Goal: Information Seeking & Learning: Learn about a topic

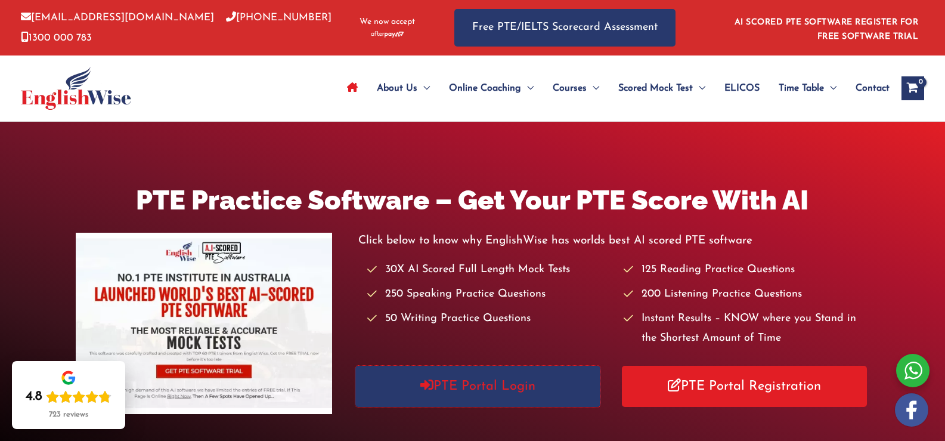
click at [503, 401] on link "PTE Portal Login" at bounding box center [478, 386] width 246 height 41
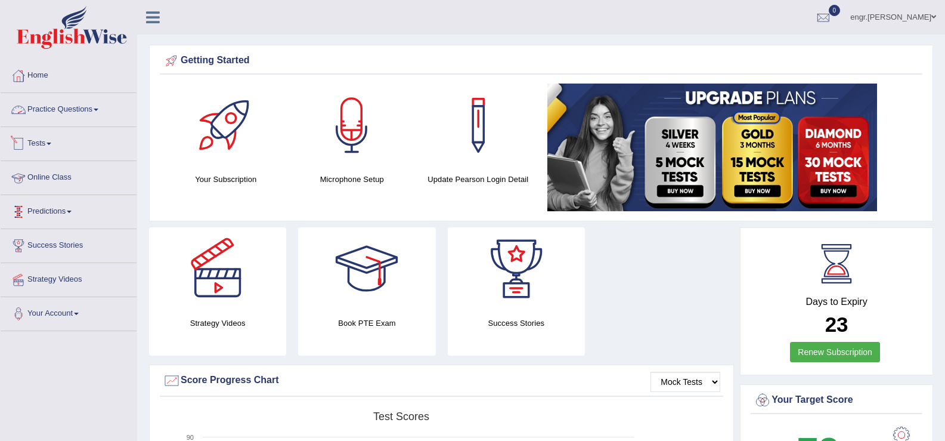
click at [70, 103] on link "Practice Questions" at bounding box center [69, 108] width 136 height 30
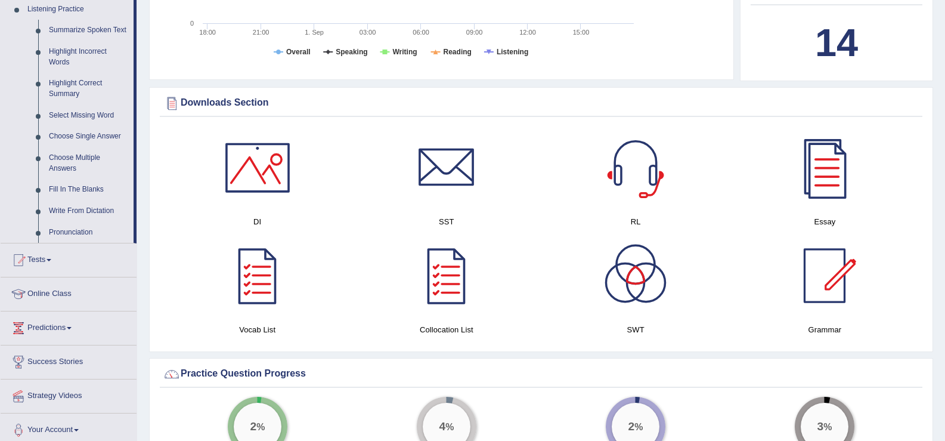
scroll to position [553, 0]
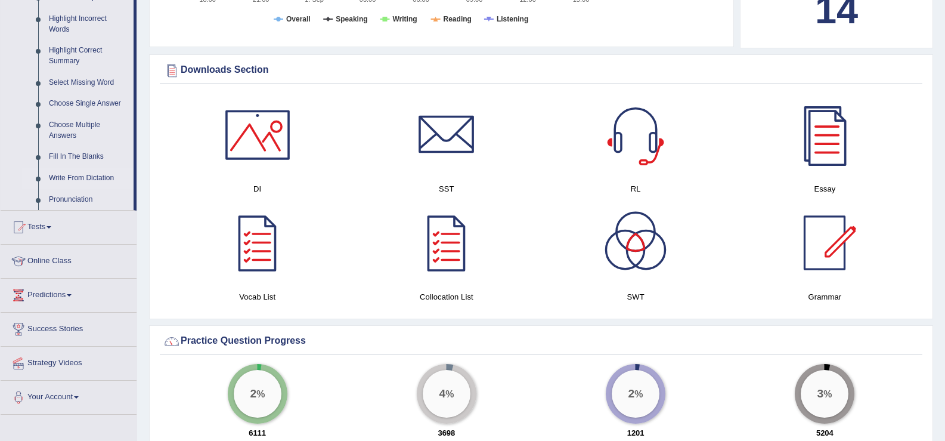
click at [88, 179] on link "Write From Dictation" at bounding box center [89, 178] width 90 height 21
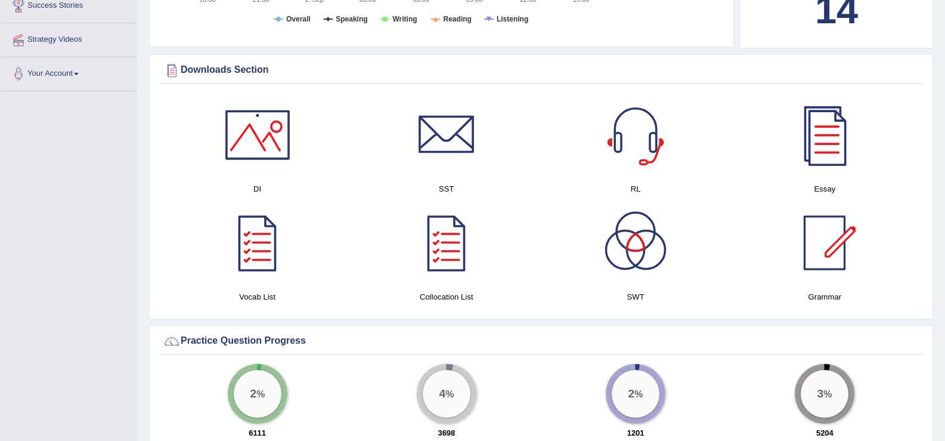
scroll to position [240, 0]
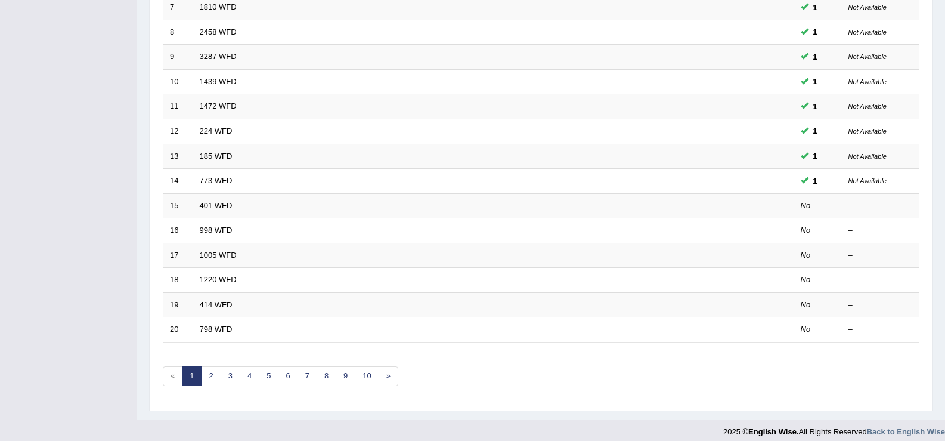
scroll to position [344, 0]
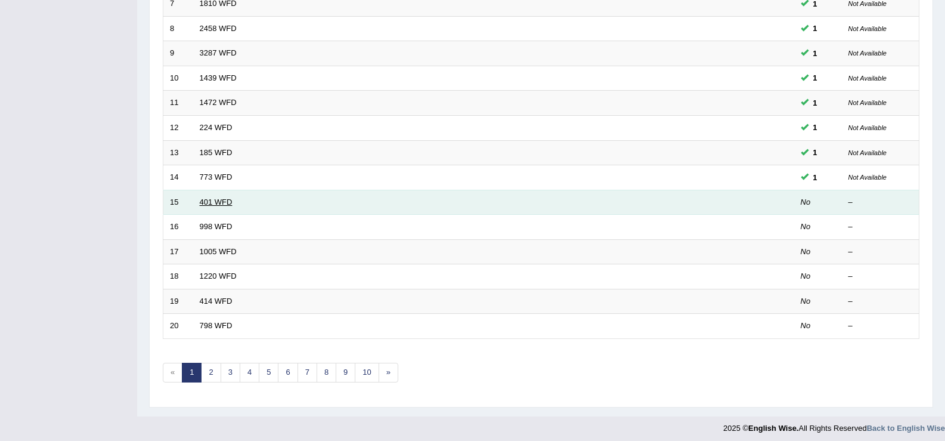
click at [211, 202] on link "401 WFD" at bounding box center [216, 201] width 33 height 9
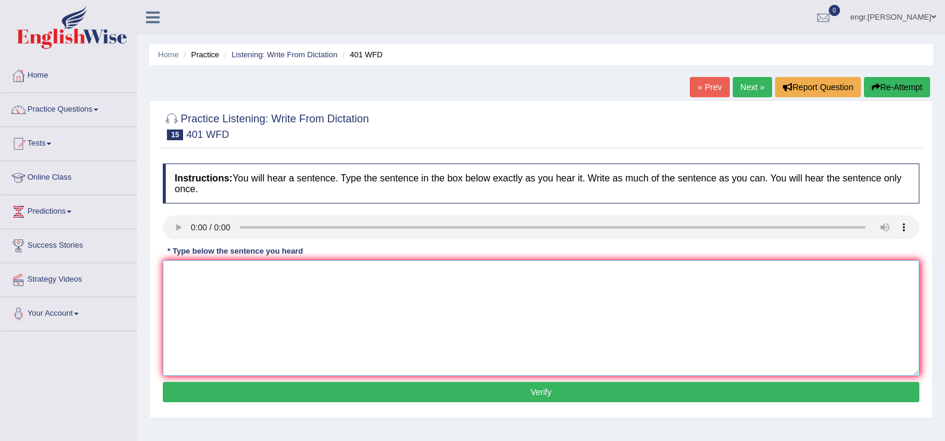
click at [250, 318] on textarea at bounding box center [541, 318] width 757 height 116
type textarea "Students living in hall during term time."
click at [289, 394] on button "Verify" at bounding box center [541, 392] width 757 height 20
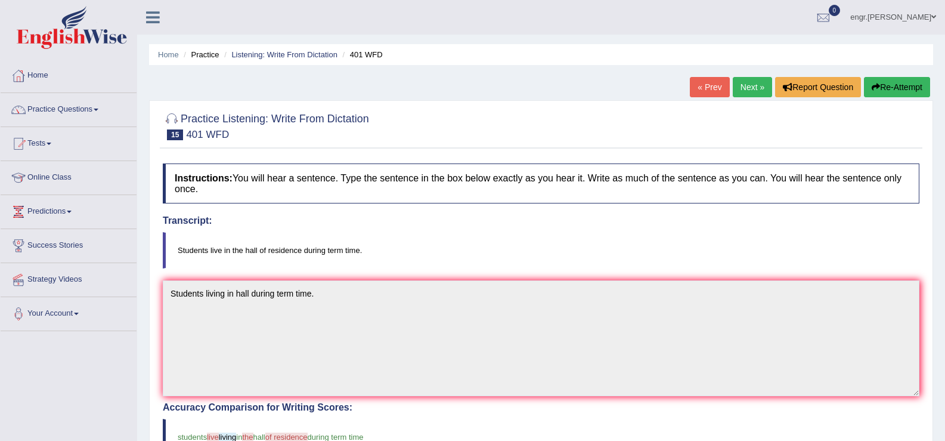
click at [748, 79] on link "Next »" at bounding box center [752, 87] width 39 height 20
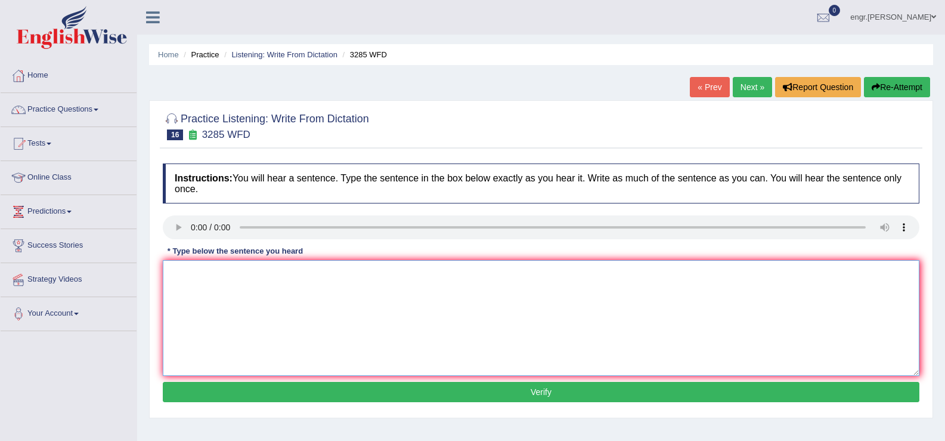
click at [211, 305] on textarea at bounding box center [541, 318] width 757 height 116
click at [215, 277] on textarea "Populations has sharp rise in the recent years." at bounding box center [541, 318] width 757 height 116
type textarea "Population has sharp rise in the recent years."
click at [262, 396] on button "Verify" at bounding box center [541, 392] width 757 height 20
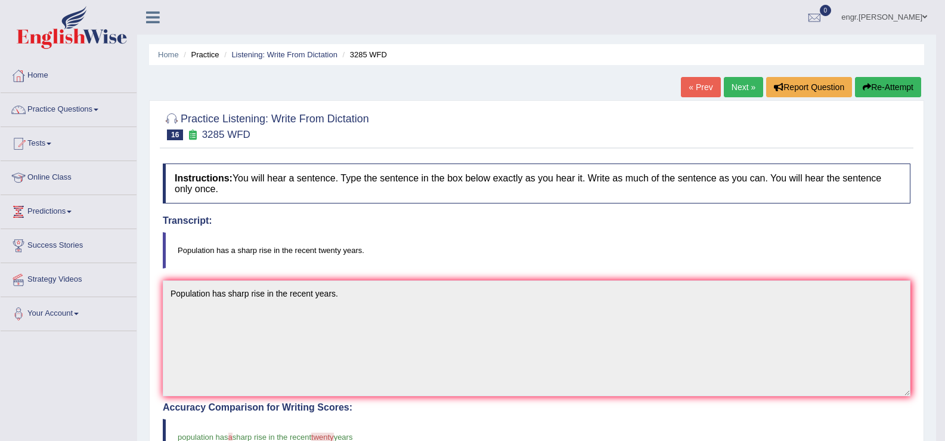
click at [731, 92] on link "Next »" at bounding box center [743, 87] width 39 height 20
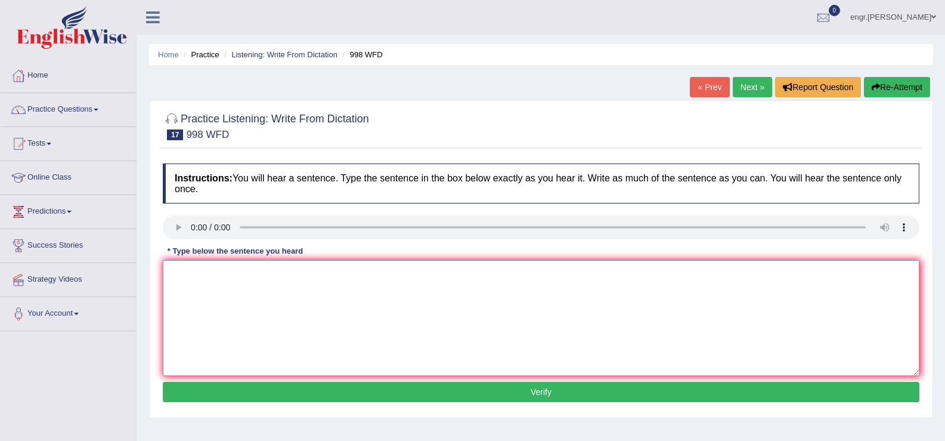
click at [226, 298] on textarea at bounding box center [541, 318] width 757 height 116
type textarea "we will hold a celebrations for the gradute students."
click at [273, 394] on button "Verify" at bounding box center [541, 392] width 757 height 20
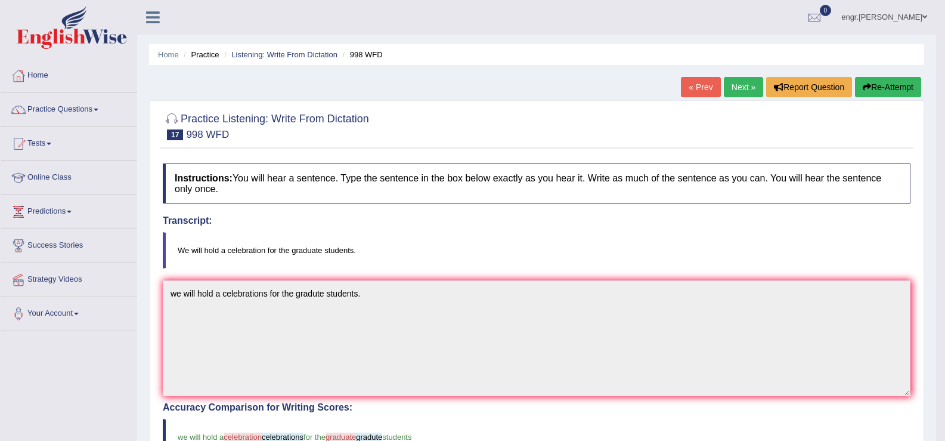
click at [744, 90] on link "Next »" at bounding box center [743, 87] width 39 height 20
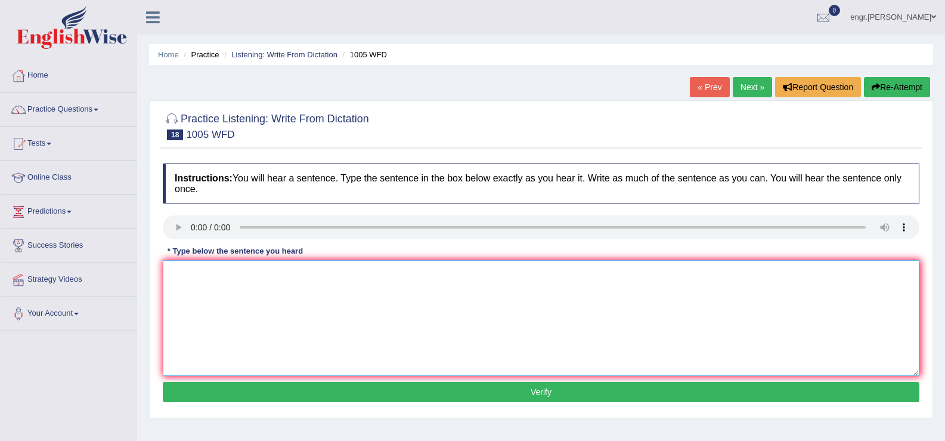
click at [201, 298] on textarea at bounding box center [541, 318] width 757 height 116
type textarea "The collapse of housing has trigared a recession through out the world."
click at [260, 385] on button "Verify" at bounding box center [541, 392] width 757 height 20
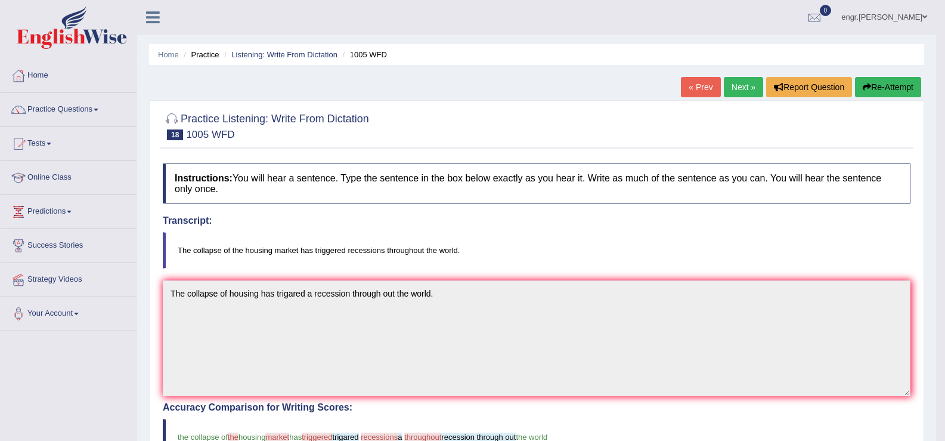
click at [745, 86] on link "Next »" at bounding box center [743, 87] width 39 height 20
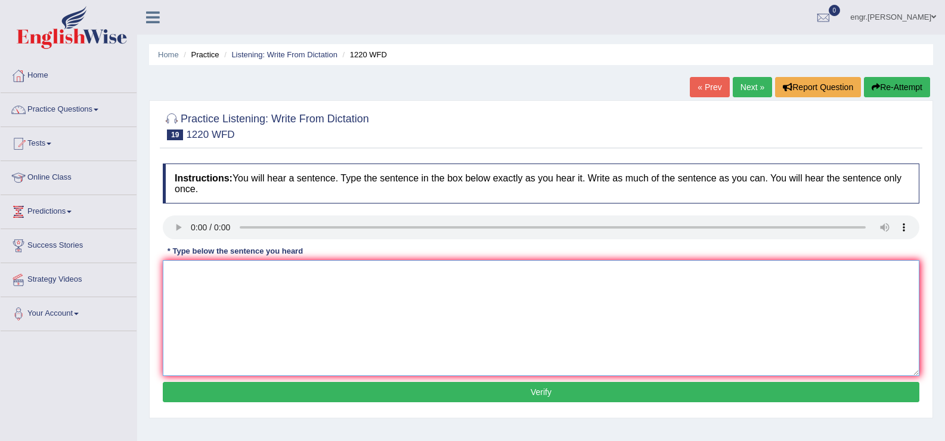
click at [223, 307] on textarea at bounding box center [541, 318] width 757 height 116
type textarea "w"
type textarea "We are able to accomodate more students than previously."
click at [292, 386] on button "Verify" at bounding box center [541, 392] width 757 height 20
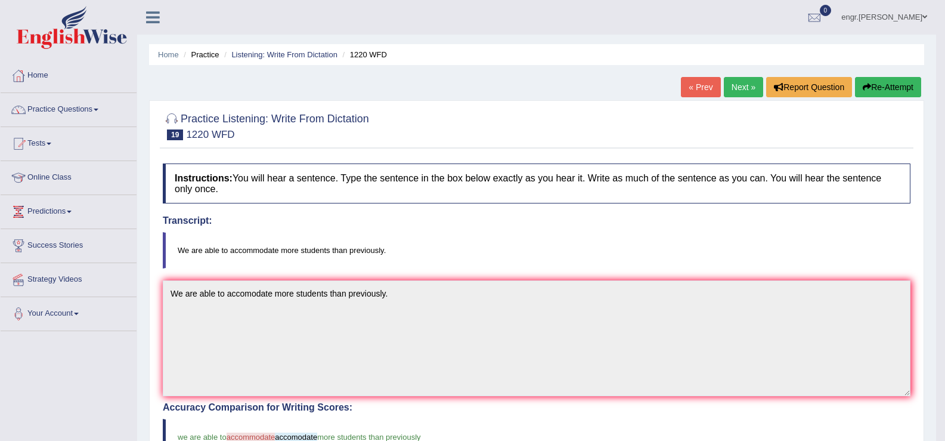
click at [747, 84] on link "Next »" at bounding box center [743, 87] width 39 height 20
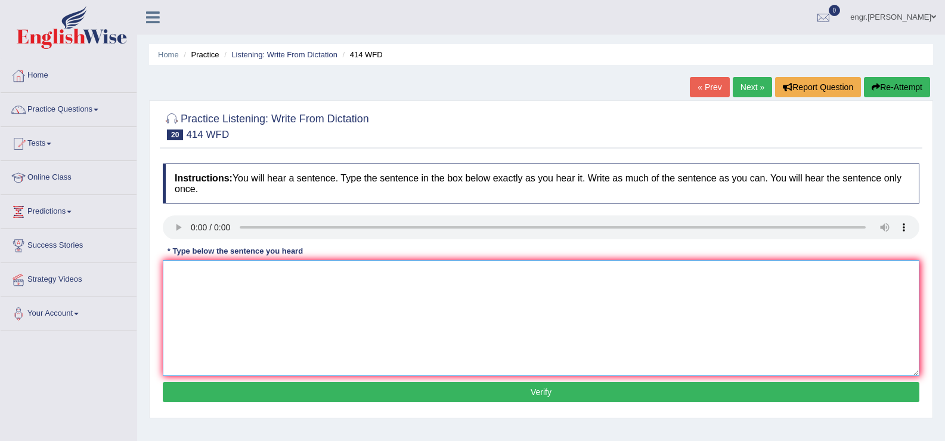
click at [199, 305] on textarea at bounding box center [541, 318] width 757 height 116
type textarea "The leading companies has changed their policies after the report has been rele…"
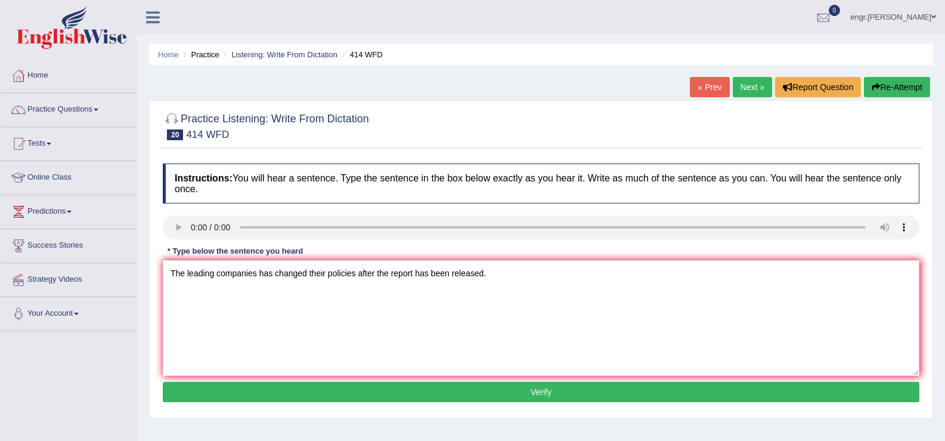
click at [234, 386] on button "Verify" at bounding box center [541, 392] width 757 height 20
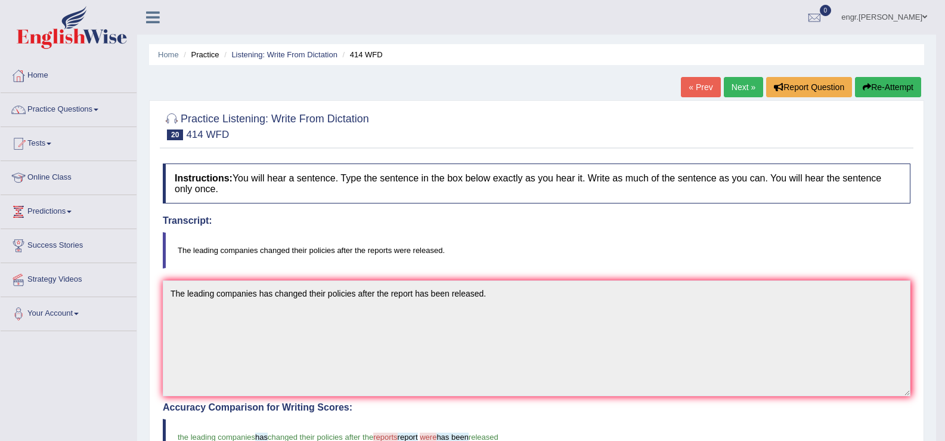
click at [727, 92] on link "Next »" at bounding box center [743, 87] width 39 height 20
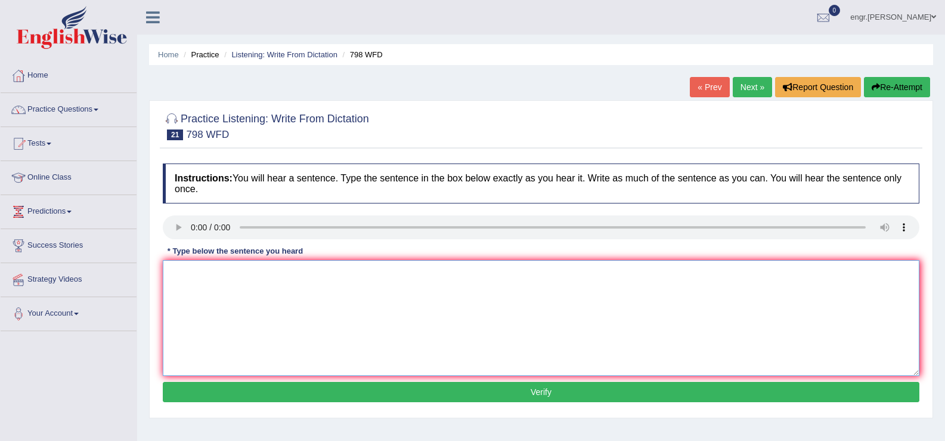
click at [217, 310] on textarea at bounding box center [541, 318] width 757 height 116
type textarea "Sugar is a compound including nitrogen, hydrogen and oxygen."
click at [255, 387] on button "Verify" at bounding box center [541, 392] width 757 height 20
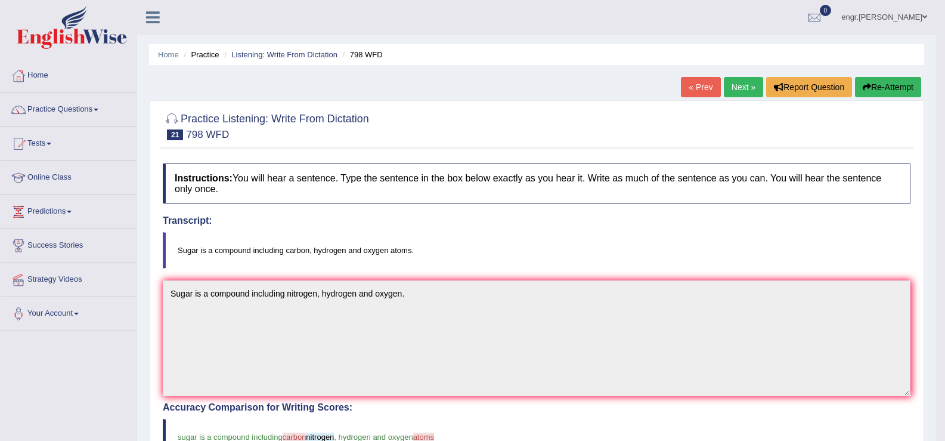
click at [734, 85] on link "Next »" at bounding box center [743, 87] width 39 height 20
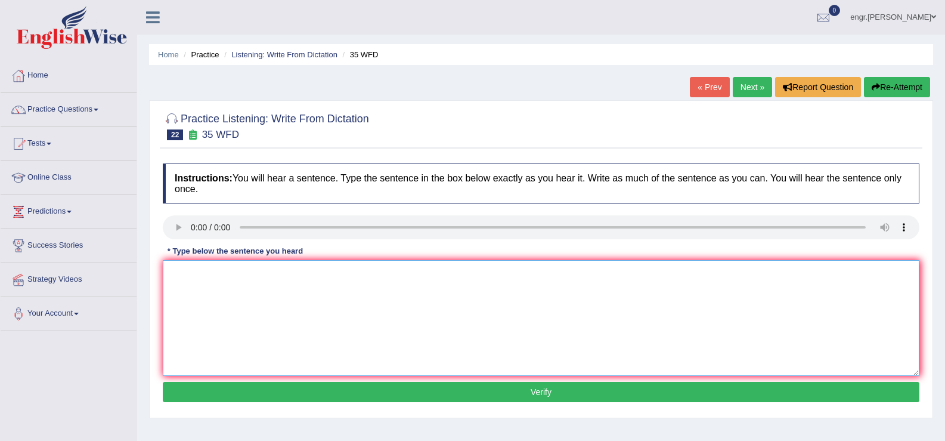
click at [223, 318] on textarea at bounding box center [541, 318] width 757 height 116
type textarea "Students who studied biography needs to do field works."
click at [270, 395] on button "Verify" at bounding box center [541, 392] width 757 height 20
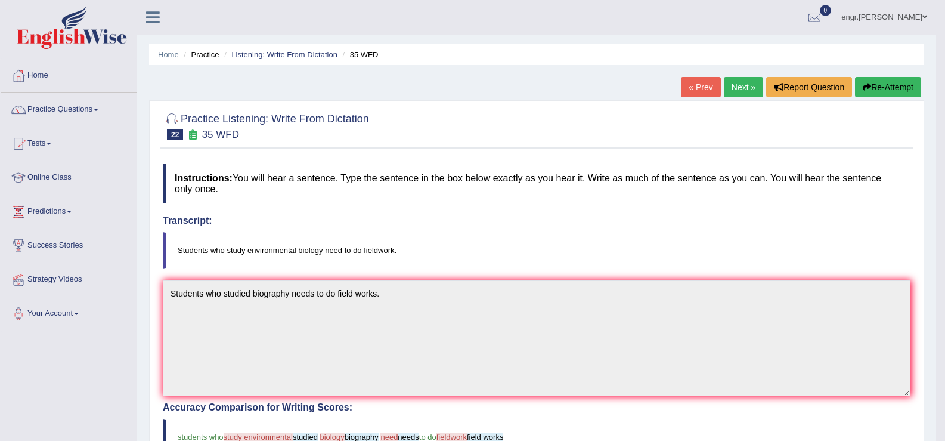
click at [743, 81] on link "Next »" at bounding box center [743, 87] width 39 height 20
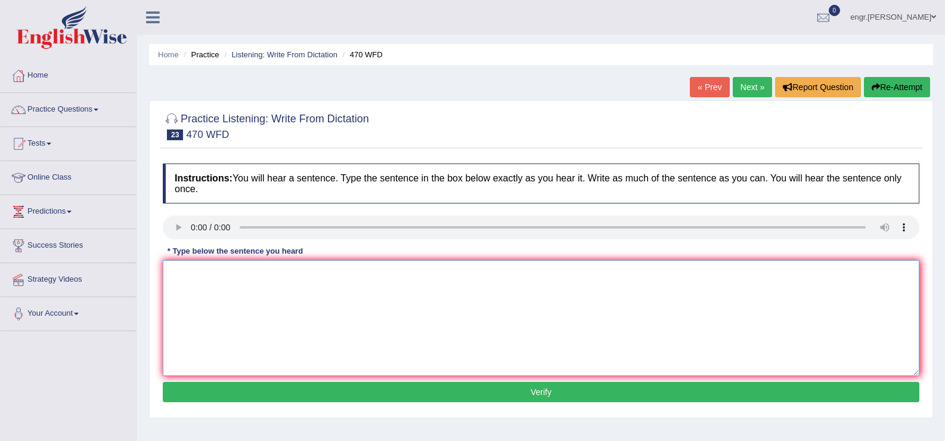
click at [197, 287] on textarea at bounding box center [541, 318] width 757 height 116
type textarea "Assignments must be submitted by the end of this term."
click at [243, 385] on button "Verify" at bounding box center [541, 392] width 757 height 20
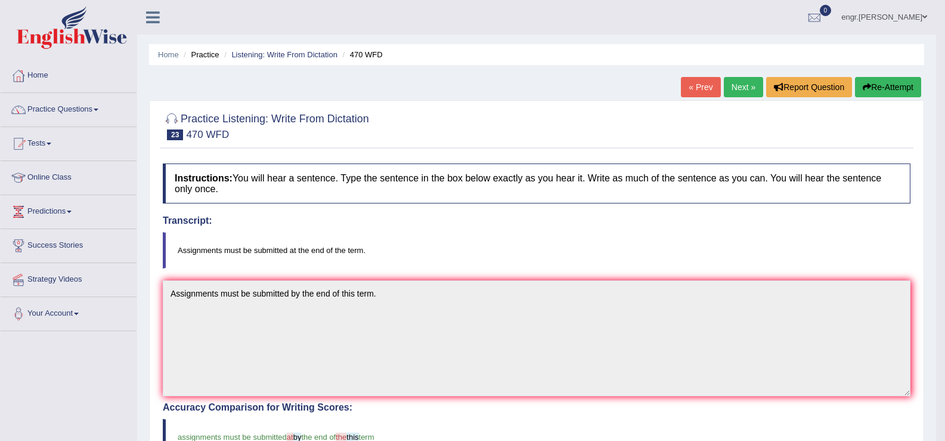
click at [734, 86] on link "Next »" at bounding box center [743, 87] width 39 height 20
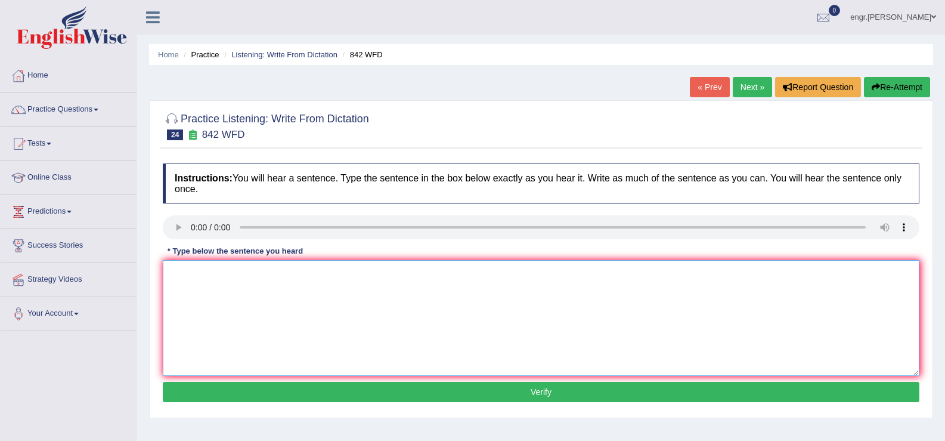
click at [204, 305] on textarea at bounding box center [541, 318] width 757 height 116
type textarea "Social policy is study of social respondance for the government."
click at [273, 388] on button "Verify" at bounding box center [541, 392] width 757 height 20
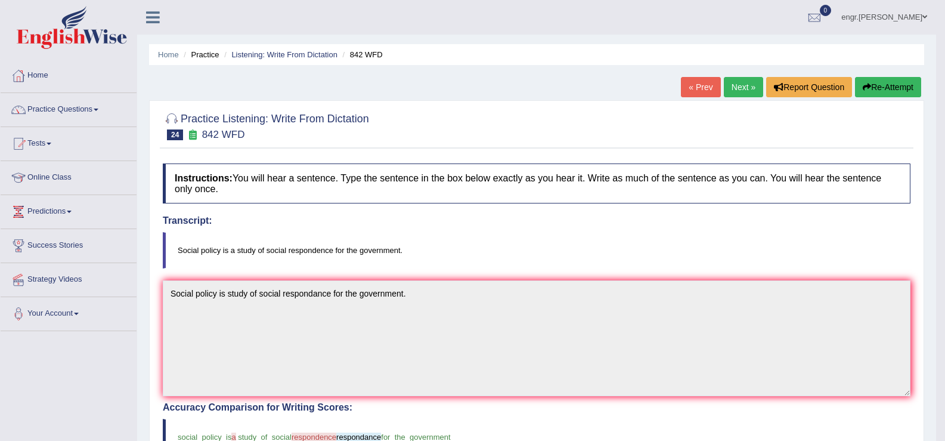
click at [746, 92] on link "Next »" at bounding box center [743, 87] width 39 height 20
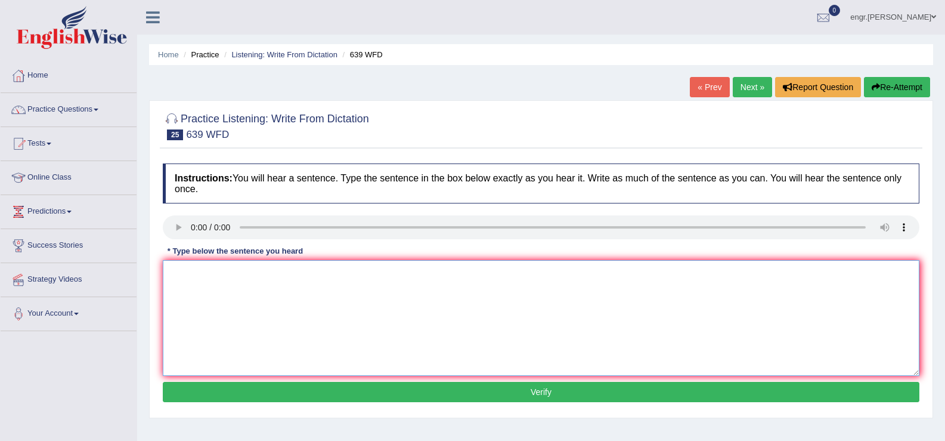
click at [204, 289] on textarea at bounding box center [541, 318] width 757 height 116
type textarea "Students should take advantage of online resources before attending the lecture."
click at [256, 389] on button "Verify" at bounding box center [541, 392] width 757 height 20
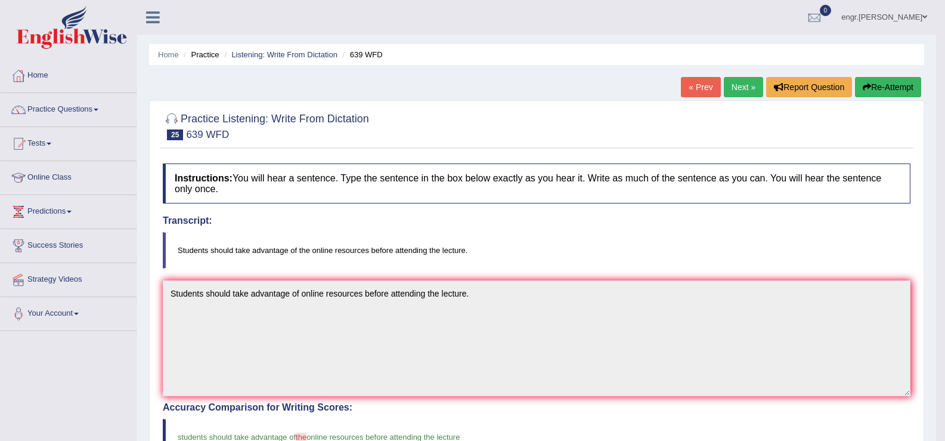
click at [726, 83] on link "Next »" at bounding box center [743, 87] width 39 height 20
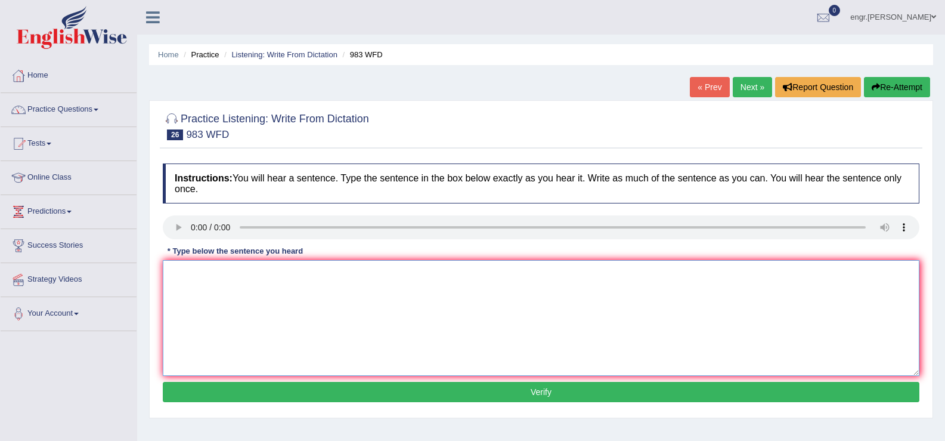
click at [220, 320] on textarea at bounding box center [541, 318] width 757 height 116
type textarea "The reception staff is giving information about lending and printing."
click at [283, 390] on button "Verify" at bounding box center [541, 392] width 757 height 20
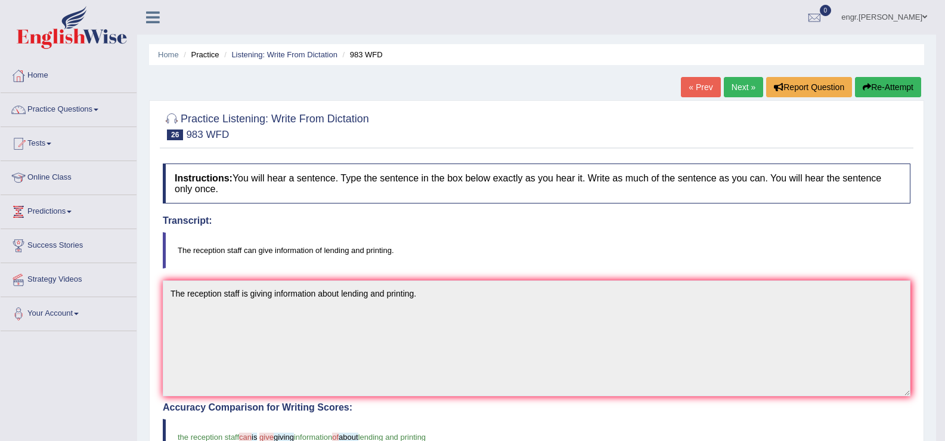
click at [736, 97] on link "Next »" at bounding box center [743, 87] width 39 height 20
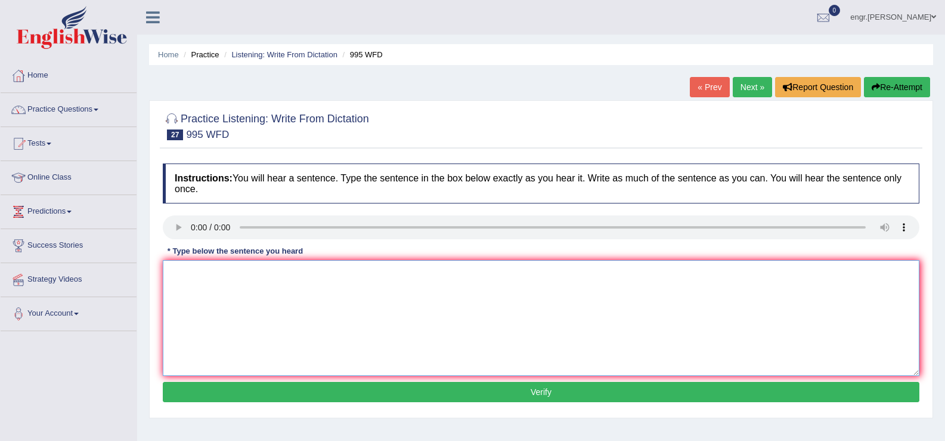
click at [208, 304] on textarea at bounding box center [541, 318] width 757 height 116
type textarea "Firm information can be determint through rigrous attendance."
click at [268, 394] on button "Verify" at bounding box center [541, 392] width 757 height 20
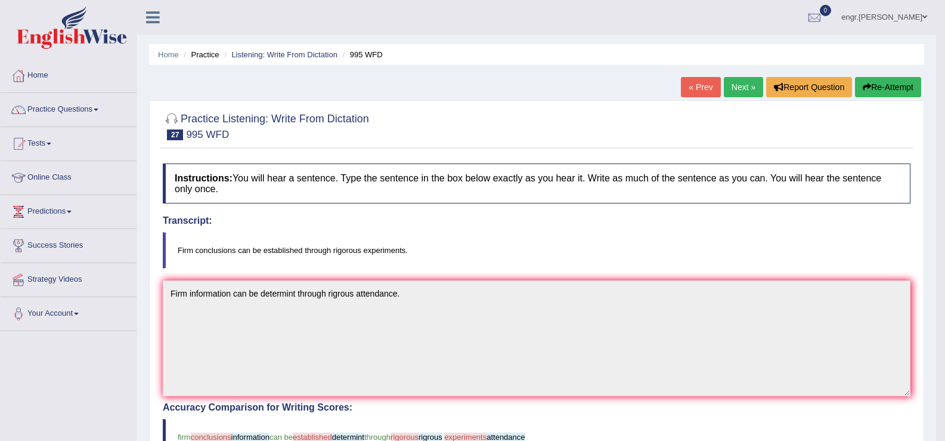
click at [757, 80] on link "Next »" at bounding box center [743, 87] width 39 height 20
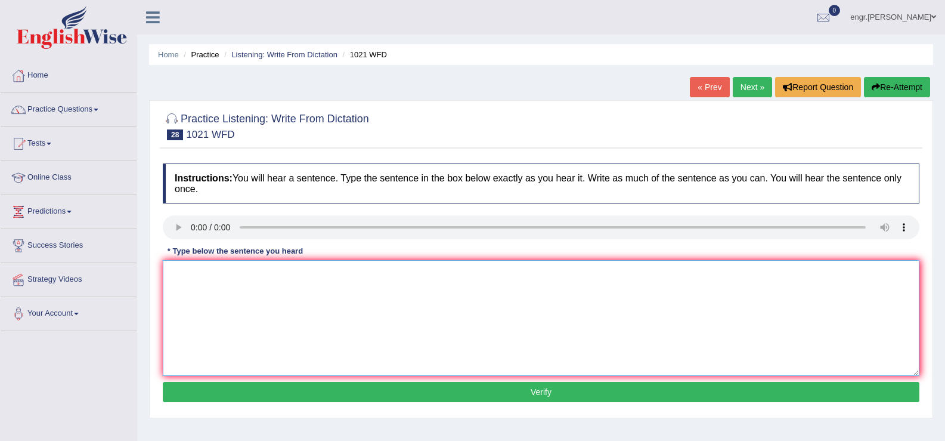
click at [224, 304] on textarea at bounding box center [541, 318] width 757 height 116
type textarea "The english degree is special valuable in third year."
click at [268, 386] on button "Verify" at bounding box center [541, 392] width 757 height 20
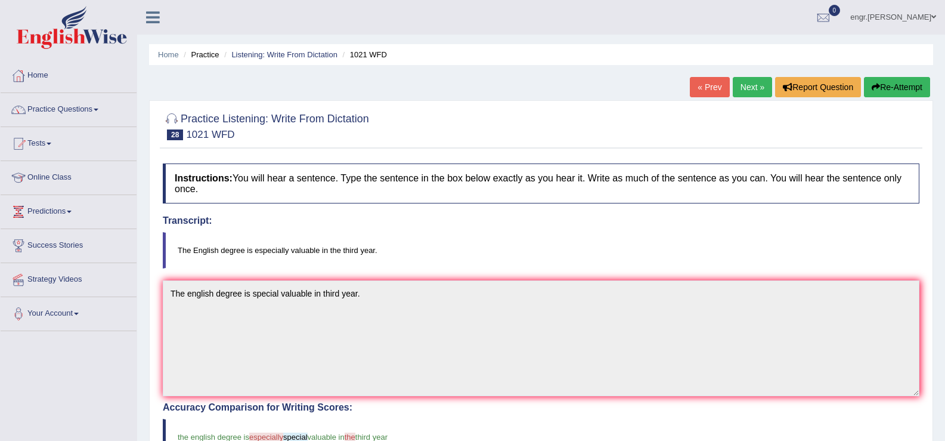
click at [750, 92] on link "Next »" at bounding box center [752, 87] width 39 height 20
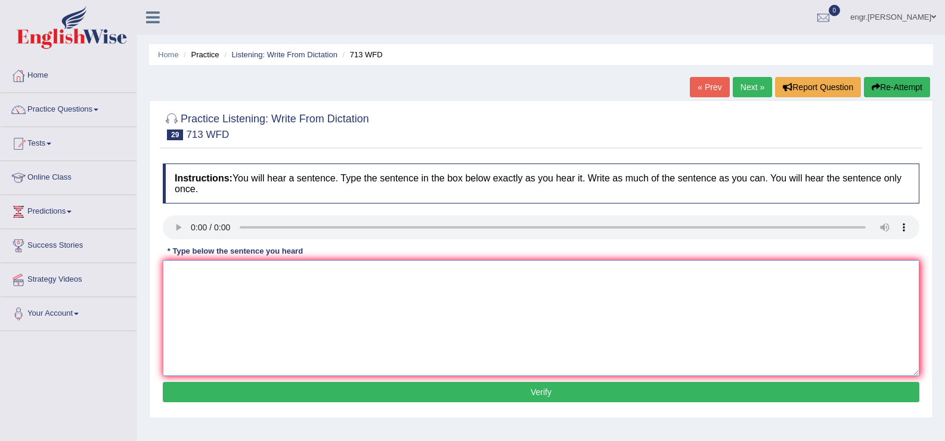
click at [227, 307] on textarea at bounding box center [541, 318] width 757 height 116
type textarea "The speaker begins by giving outline of his presentation."
click at [267, 389] on button "Verify" at bounding box center [541, 392] width 757 height 20
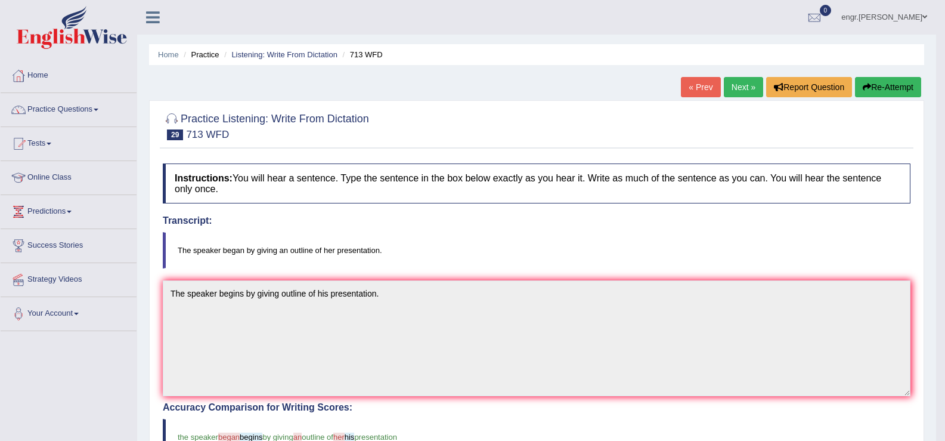
click at [742, 91] on link "Next »" at bounding box center [743, 87] width 39 height 20
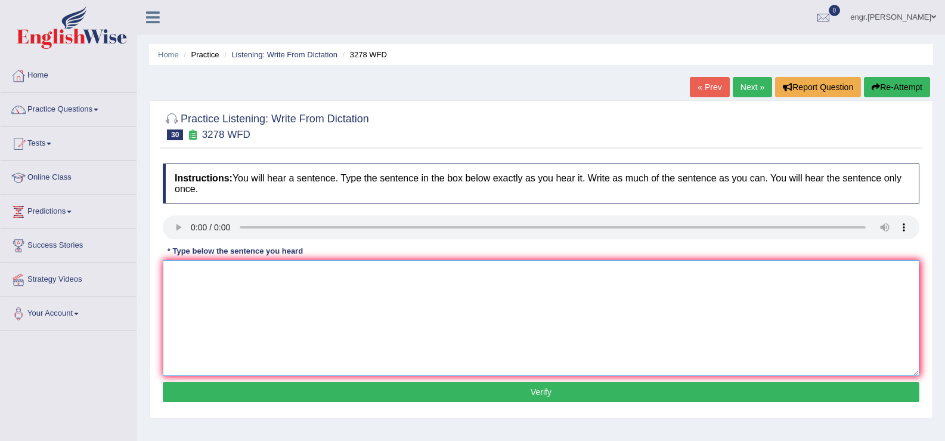
click at [206, 326] on textarea at bounding box center [541, 318] width 757 height 116
type textarea "It is important to plan our study time carefully."
click at [249, 390] on button "Verify" at bounding box center [541, 392] width 757 height 20
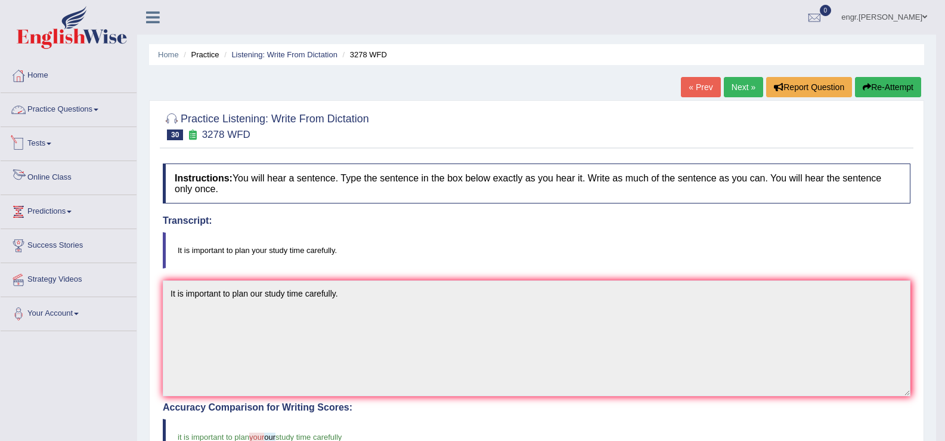
click at [83, 110] on link "Practice Questions" at bounding box center [69, 108] width 136 height 30
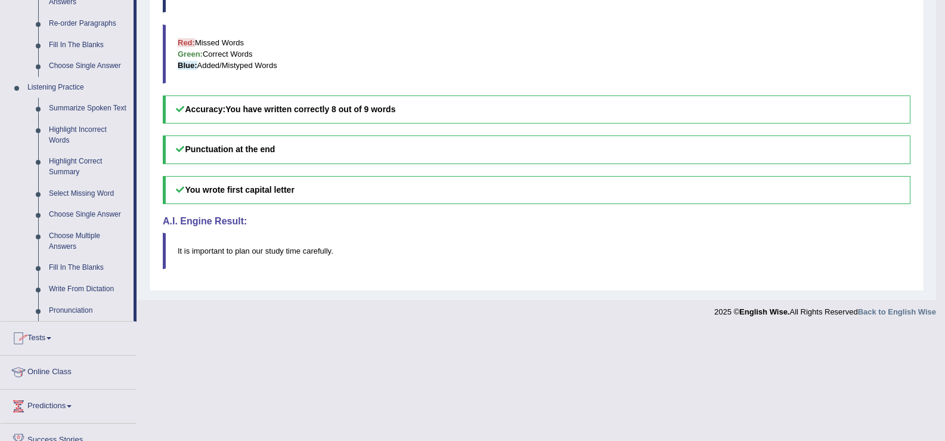
scroll to position [443, 0]
click at [86, 265] on link "Fill In The Blanks" at bounding box center [89, 266] width 90 height 21
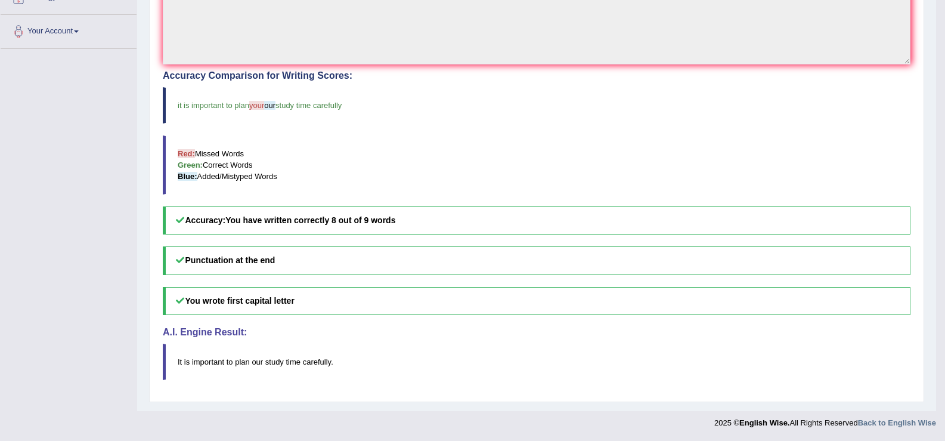
scroll to position [200, 0]
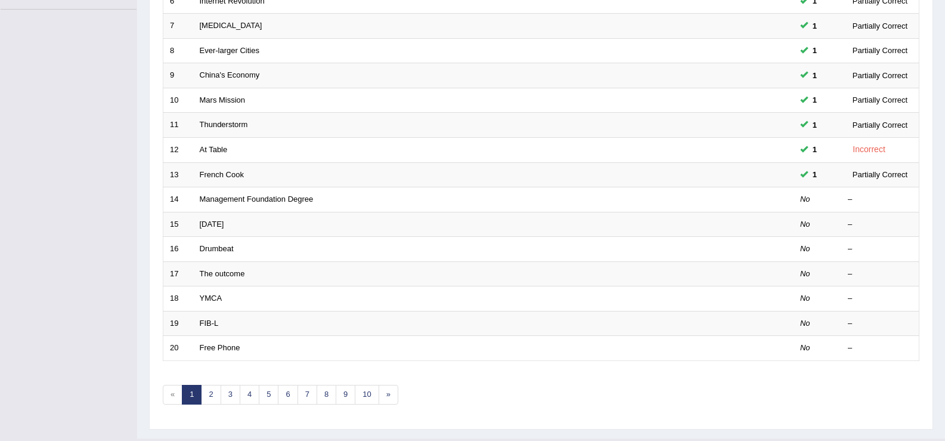
scroll to position [336, 0]
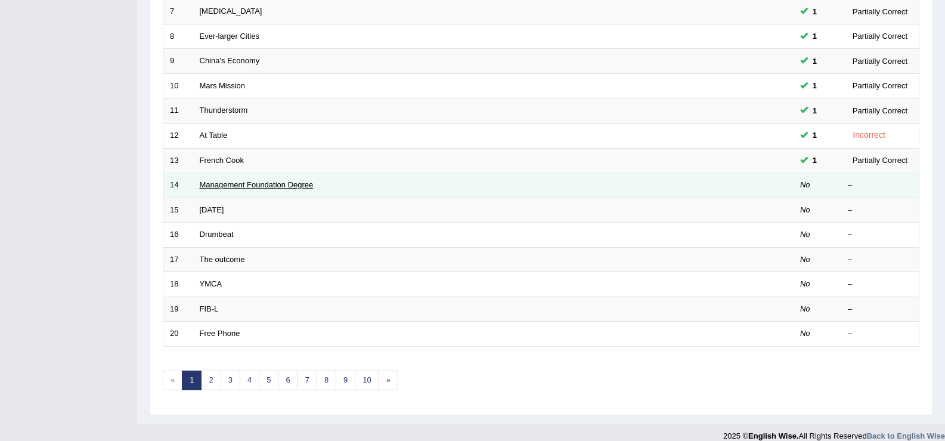
click at [231, 185] on link "Management Foundation Degree" at bounding box center [257, 184] width 114 height 9
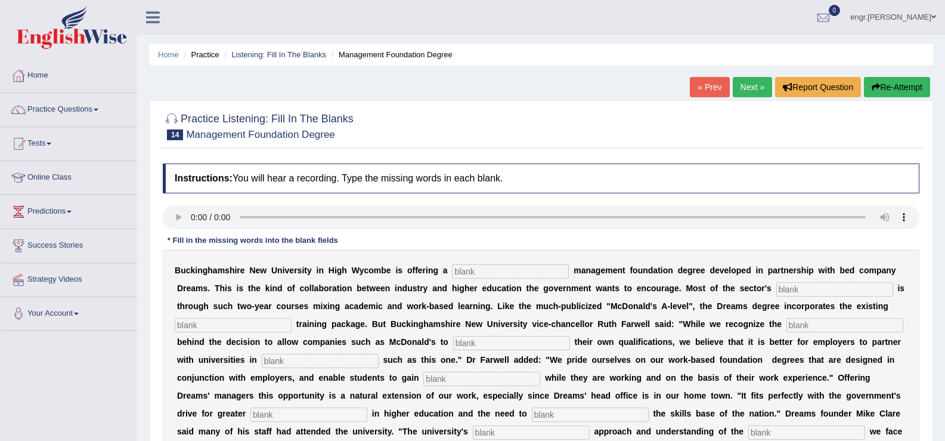
click at [494, 273] on input "text" at bounding box center [510, 271] width 117 height 14
type input "retail"
click at [793, 289] on input "text" at bounding box center [834, 289] width 117 height 14
type input "expansion"
click at [245, 326] on input "text" at bounding box center [233, 325] width 117 height 14
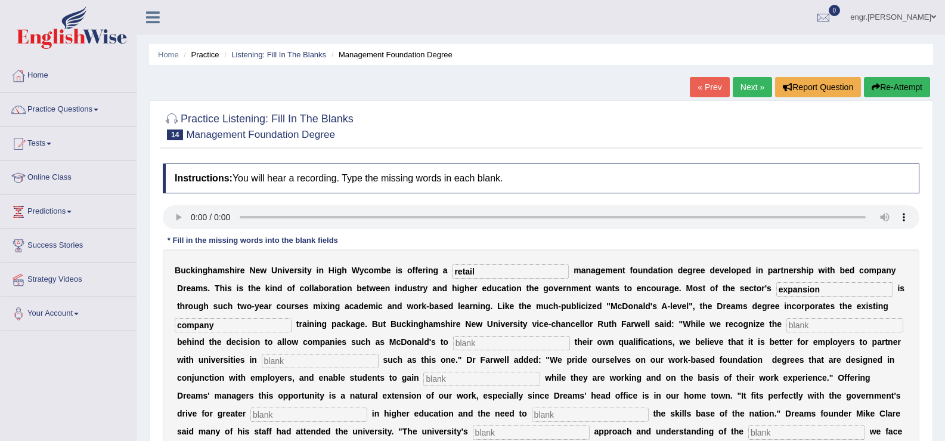
type input "company"
click at [811, 328] on input "text" at bounding box center [845, 325] width 117 height 14
type input "im"
click at [489, 344] on input "text" at bounding box center [511, 343] width 117 height 14
type input "award"
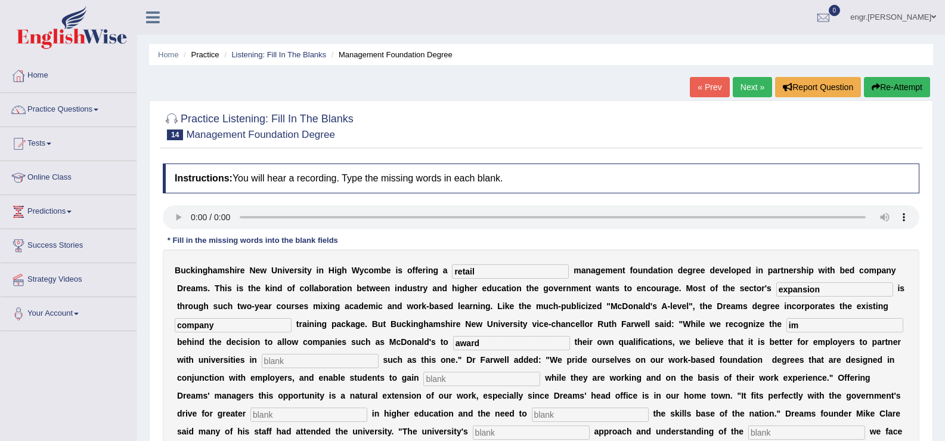
click at [316, 355] on input "text" at bounding box center [320, 361] width 117 height 14
type input "initiative"
click at [454, 381] on input "text" at bounding box center [481, 379] width 117 height 14
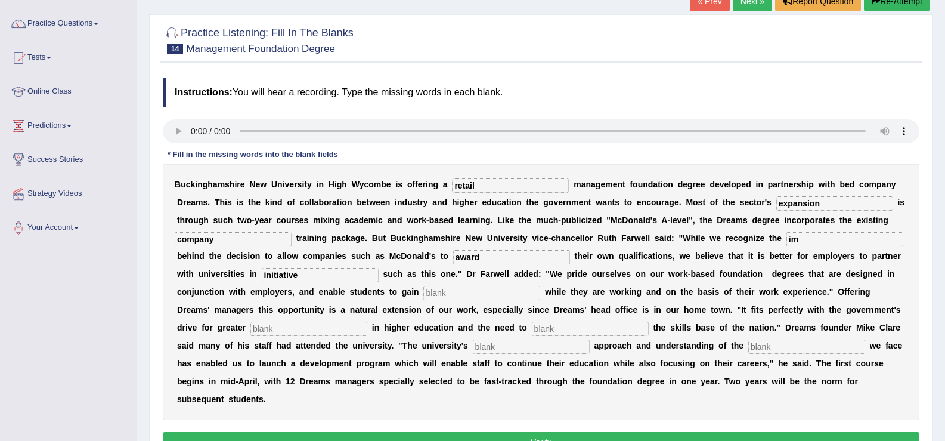
scroll to position [87, 0]
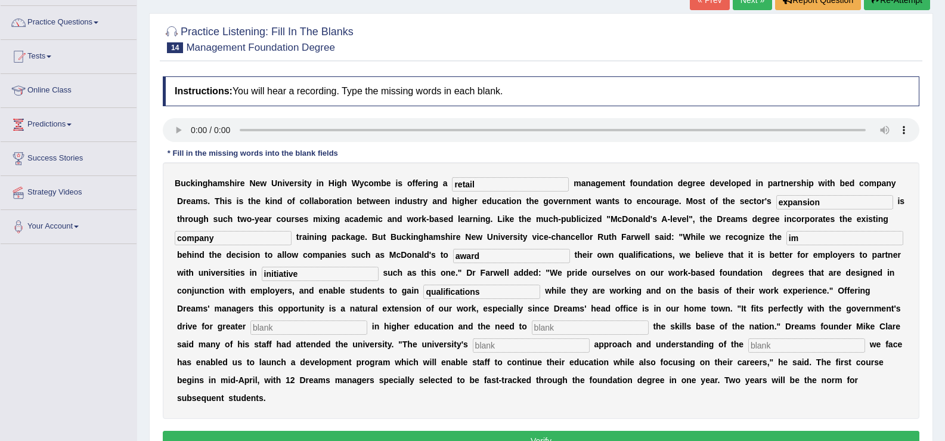
type input "qualifications"
click at [327, 331] on input "text" at bounding box center [308, 327] width 117 height 14
type input "prarar"
click at [570, 327] on input "text" at bounding box center [590, 327] width 117 height 14
type input "enhance"
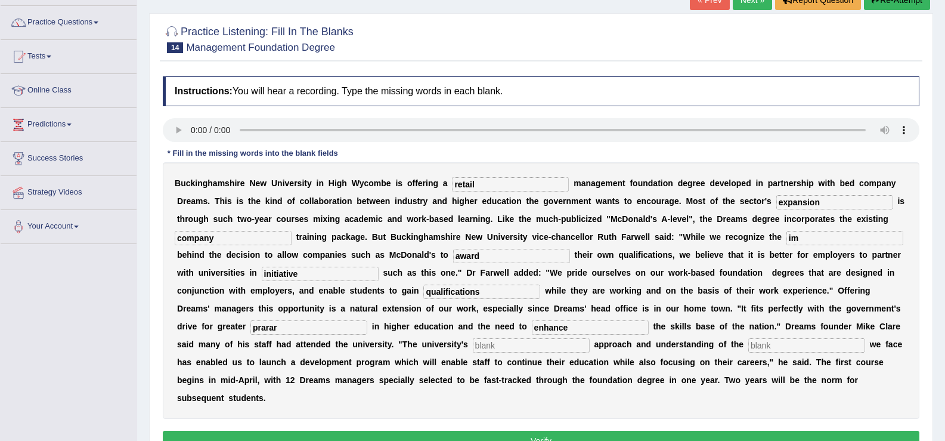
click at [330, 329] on input "prarar" at bounding box center [308, 327] width 117 height 14
type input "participa"
click at [783, 348] on input "text" at bounding box center [806, 345] width 117 height 14
type input "challenges"
click at [546, 346] on input "text" at bounding box center [531, 345] width 117 height 14
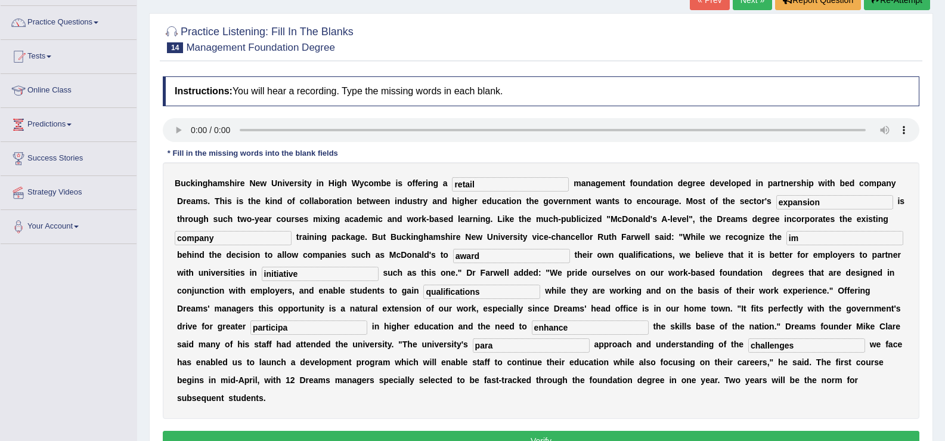
type input "para"
click at [299, 324] on input "participa" at bounding box center [308, 327] width 117 height 14
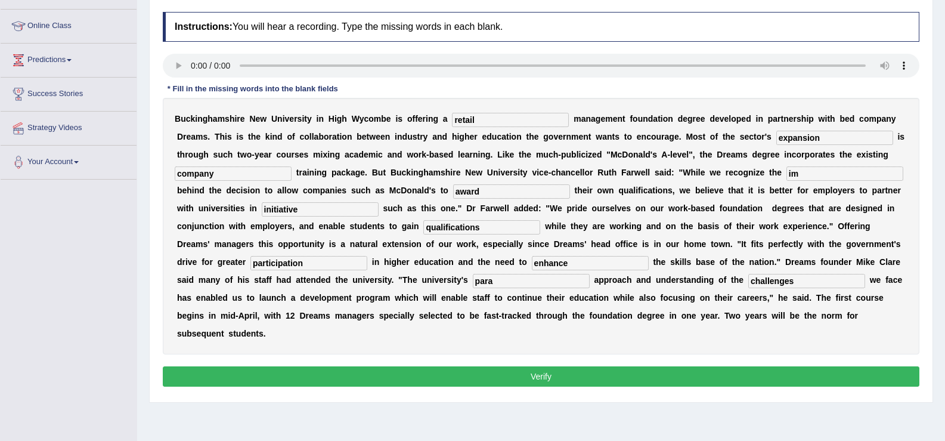
scroll to position [159, 0]
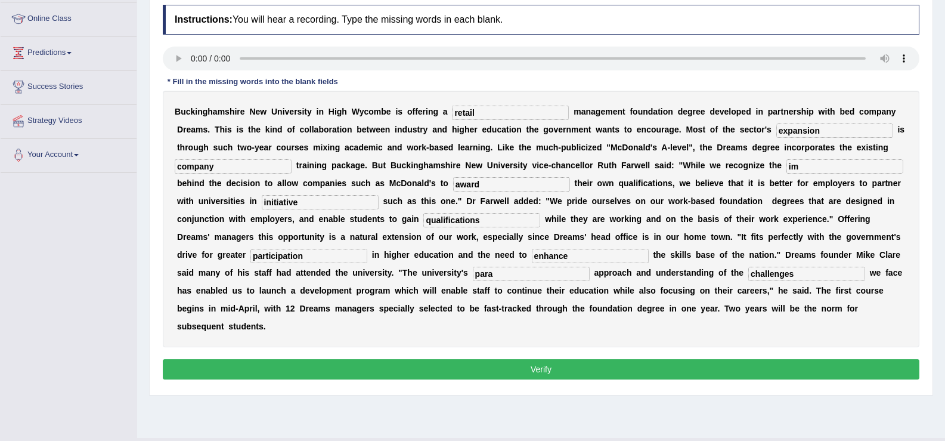
type input "participation"
click at [434, 373] on button "Verify" at bounding box center [541, 369] width 757 height 20
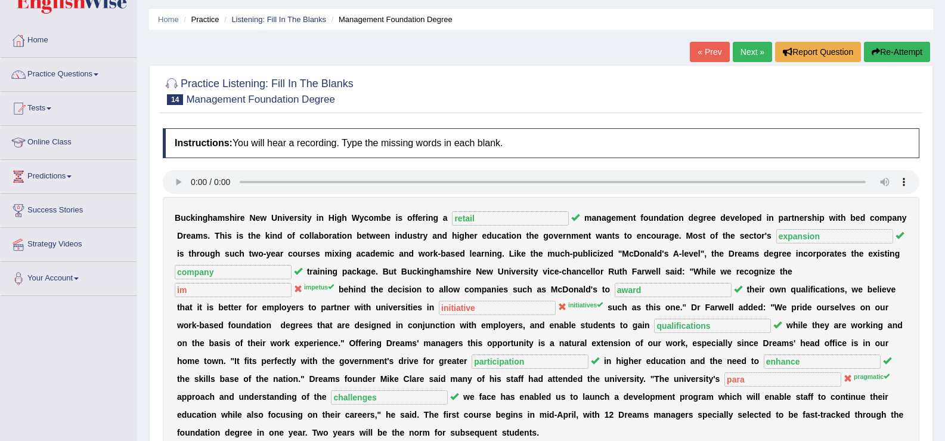
scroll to position [0, 0]
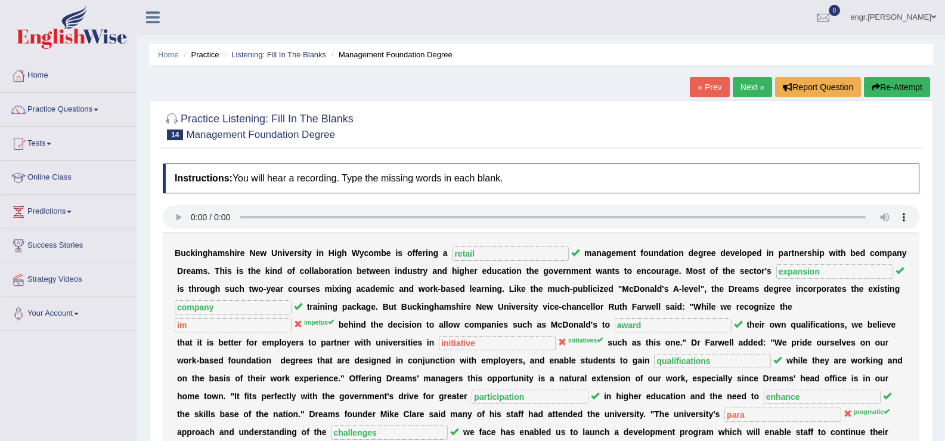
click at [751, 90] on link "Next »" at bounding box center [752, 87] width 39 height 20
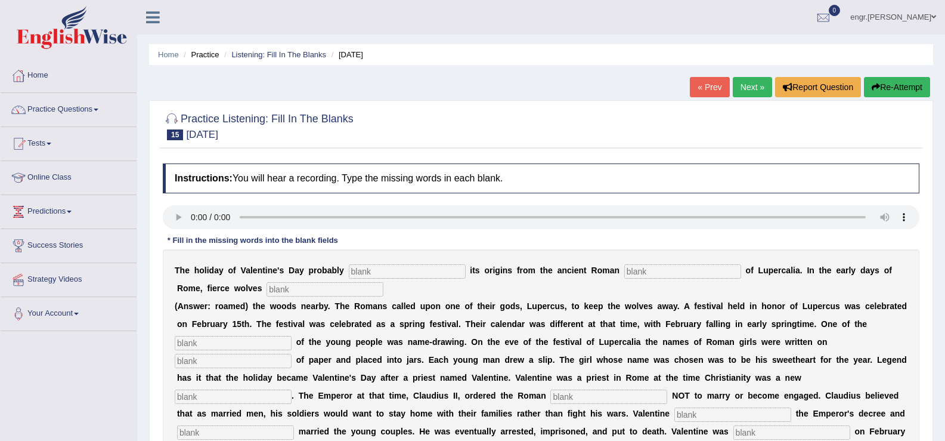
click at [406, 273] on input "text" at bounding box center [407, 271] width 117 height 14
type input "dec"
click at [635, 270] on input "text" at bounding box center [682, 271] width 117 height 14
type input "feast"
click at [341, 292] on input "text" at bounding box center [325, 289] width 117 height 14
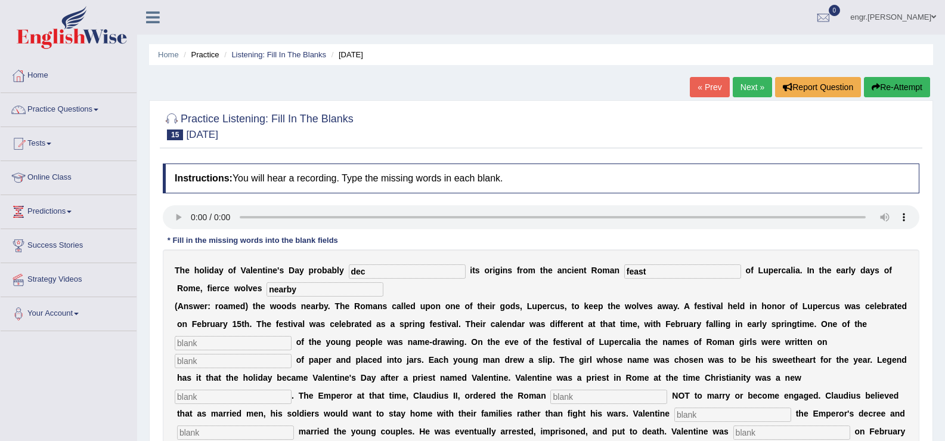
type input "nearby"
click at [398, 272] on input "dec" at bounding box center [407, 271] width 117 height 14
type input "derived"
click at [272, 342] on input "text" at bounding box center [233, 343] width 117 height 14
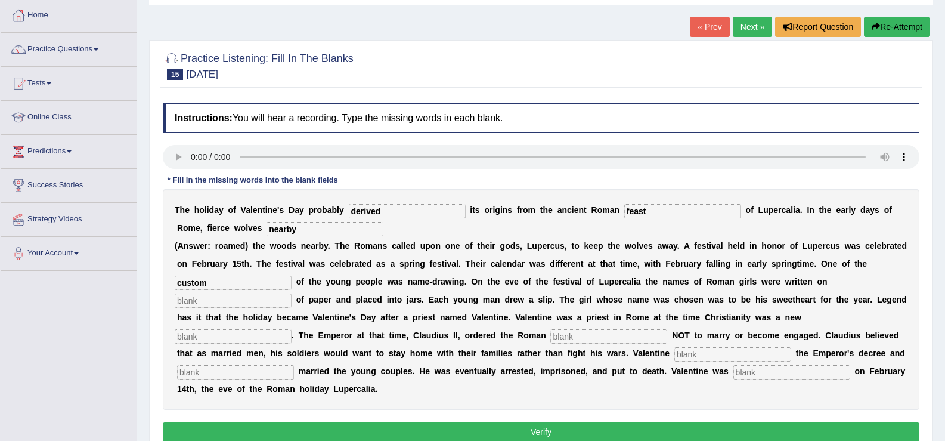
scroll to position [74, 0]
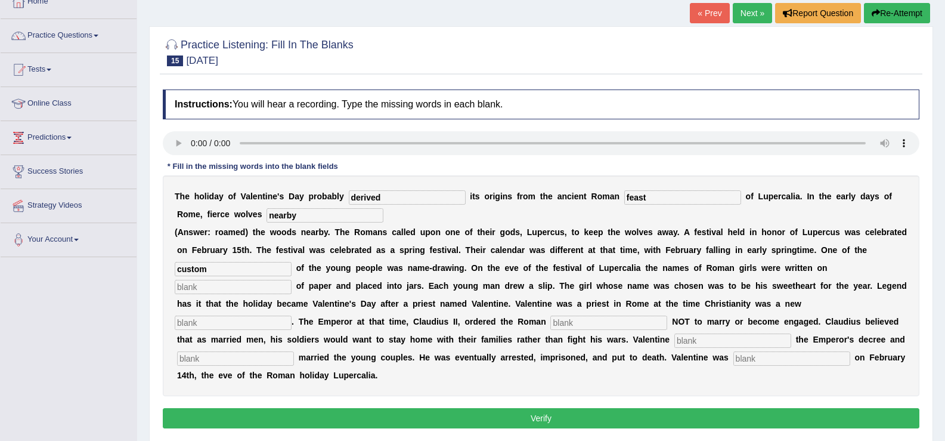
type input "custom"
click at [262, 287] on input "text" at bounding box center [233, 287] width 117 height 14
click at [275, 283] on input "text" at bounding box center [233, 287] width 117 height 14
type input "spelce"
click at [255, 317] on input "text" at bounding box center [233, 322] width 117 height 14
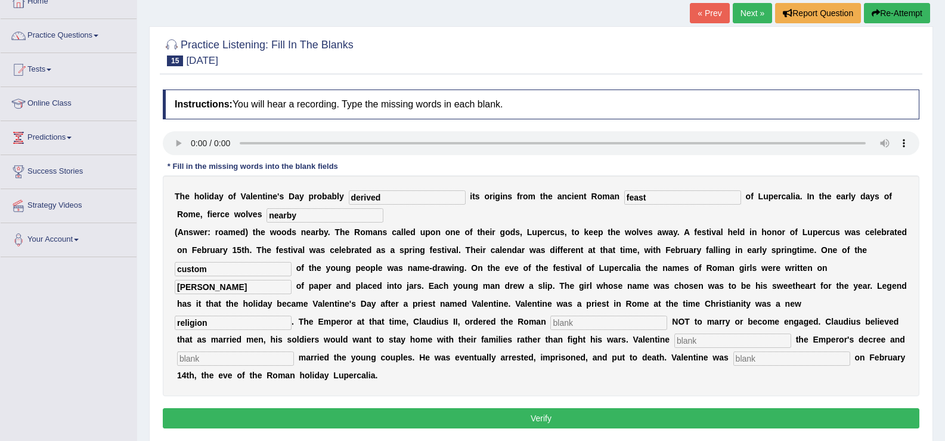
type input "religion"
click at [587, 320] on input "text" at bounding box center [608, 322] width 117 height 14
type input "soliders"
click at [692, 339] on input "text" at bounding box center [732, 340] width 117 height 14
type input "defy"
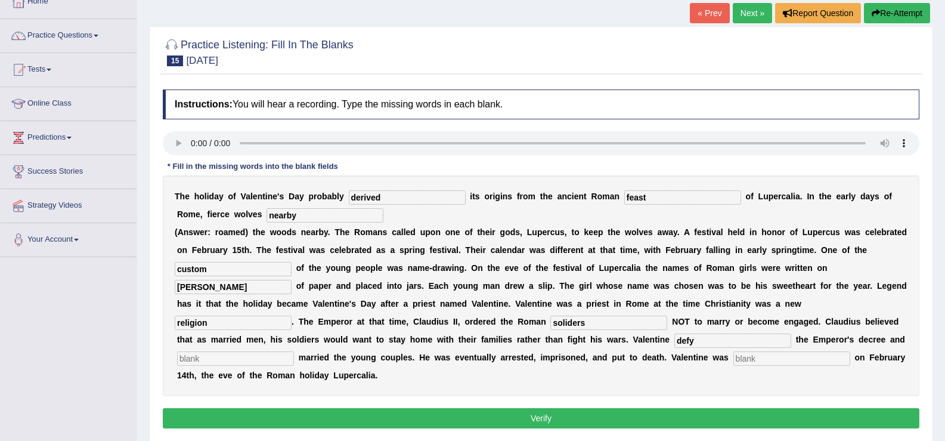
click at [261, 357] on input "text" at bounding box center [235, 358] width 117 height 14
type input "secerlty"
click at [753, 361] on input "text" at bounding box center [792, 358] width 117 height 14
type input "behaded"
click at [533, 416] on button "Verify" at bounding box center [541, 418] width 757 height 20
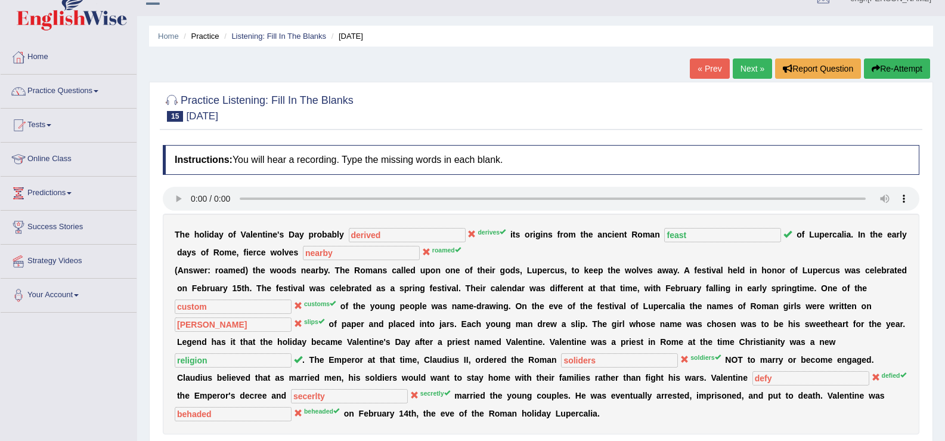
scroll to position [0, 0]
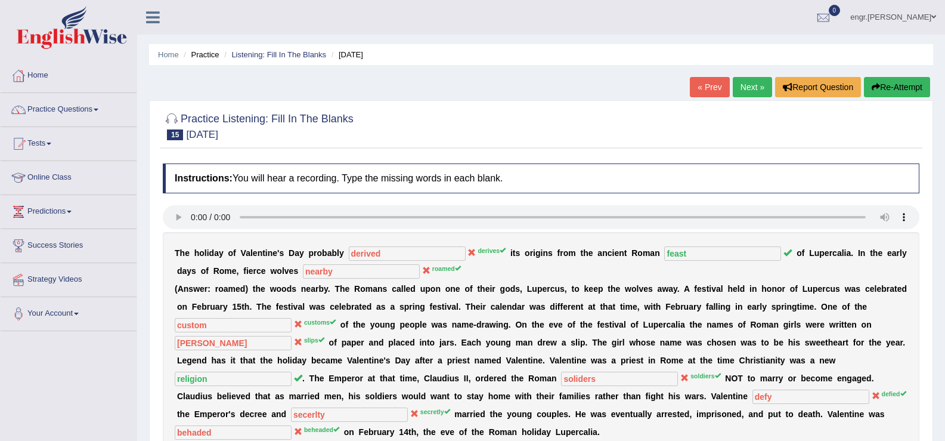
click at [742, 94] on link "Next »" at bounding box center [752, 87] width 39 height 20
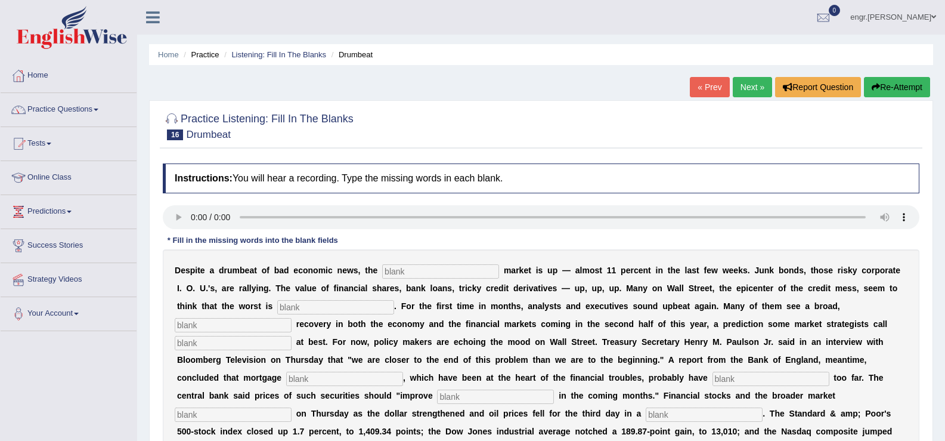
click at [419, 274] on input "text" at bounding box center [440, 271] width 117 height 14
type input "stock"
click at [314, 310] on input "text" at bounding box center [335, 307] width 117 height 14
type input "over"
click at [252, 325] on input "text" at bounding box center [233, 325] width 117 height 14
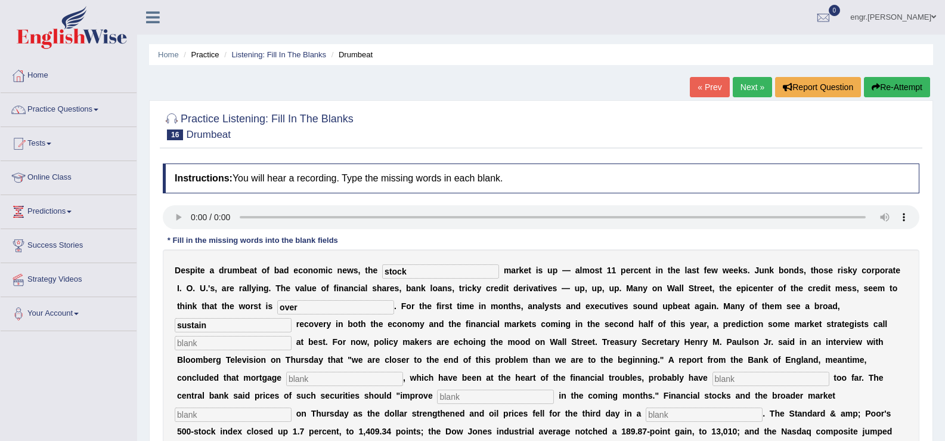
type input "sustain"
click at [254, 344] on input "text" at bounding box center [233, 343] width 117 height 14
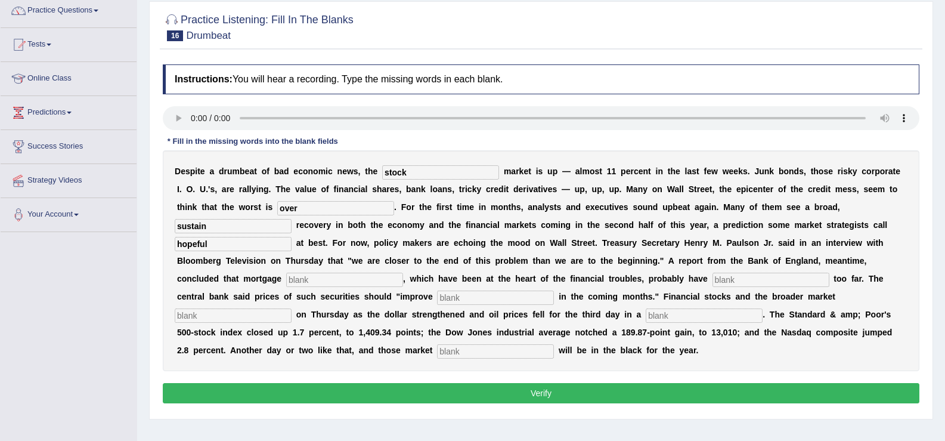
scroll to position [103, 0]
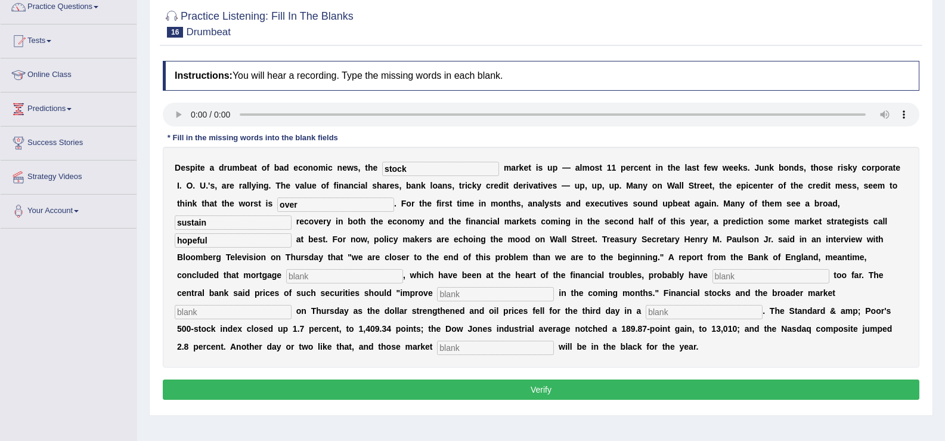
type input "hopeful"
click at [304, 274] on input "text" at bounding box center [344, 276] width 117 height 14
type input "sec"
click at [733, 275] on input "text" at bounding box center [771, 276] width 117 height 14
type input "fallen"
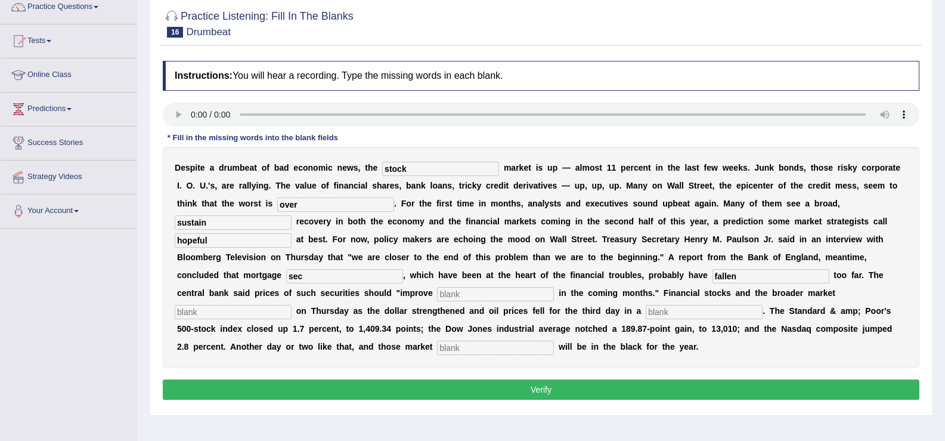
click at [476, 295] on input "text" at bounding box center [495, 294] width 117 height 14
type input "gradually"
click at [218, 311] on input "text" at bounding box center [233, 312] width 117 height 14
type input "surged"
click at [692, 314] on input "text" at bounding box center [704, 312] width 117 height 14
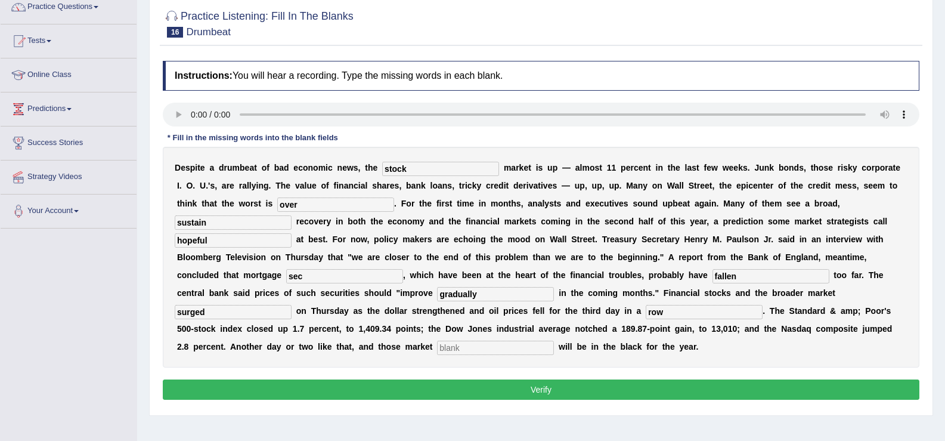
type input "row"
click at [469, 352] on input "text" at bounding box center [495, 348] width 117 height 14
type input "benchmark"
click at [482, 391] on button "Verify" at bounding box center [541, 389] width 757 height 20
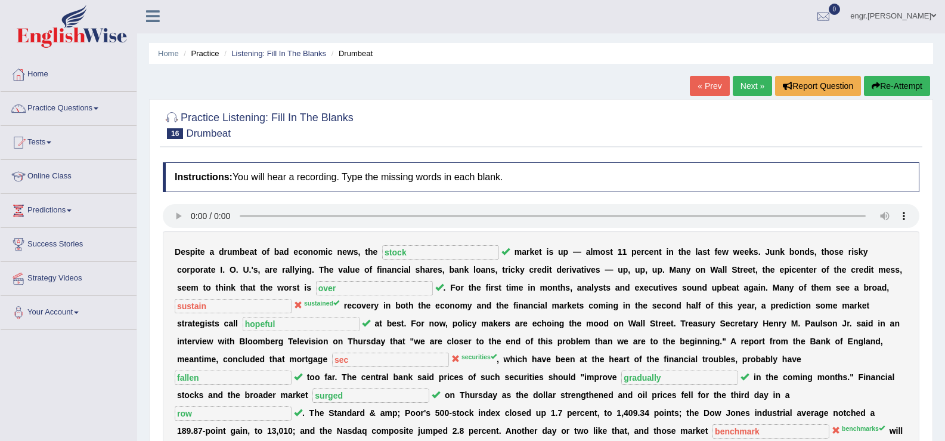
scroll to position [0, 0]
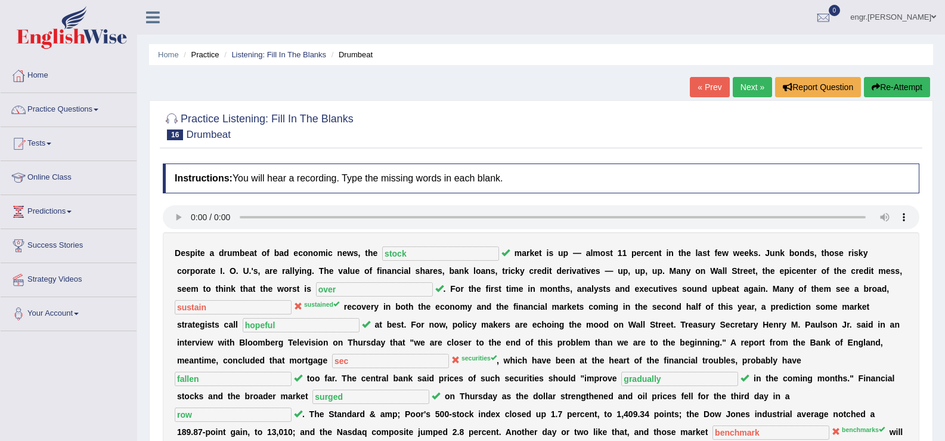
click at [741, 85] on link "Next »" at bounding box center [752, 87] width 39 height 20
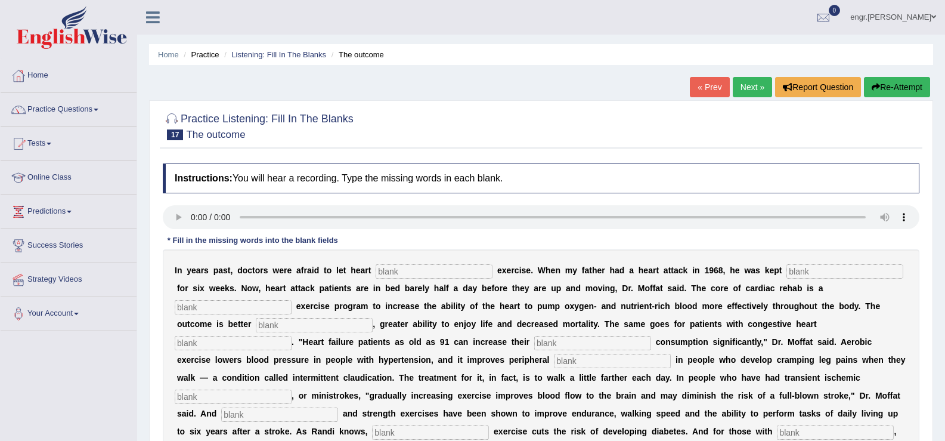
click at [437, 271] on input "text" at bounding box center [434, 271] width 117 height 14
type input "patients"
click at [845, 275] on input "text" at bounding box center [845, 271] width 117 height 14
type input "standory"
click at [276, 304] on input "text" at bounding box center [233, 307] width 117 height 14
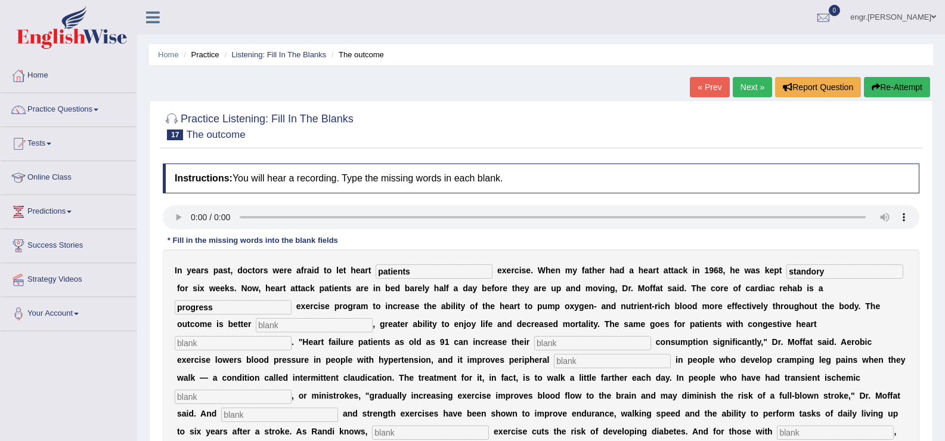
type input "progress"
click at [271, 324] on input "text" at bounding box center [314, 325] width 117 height 14
type input "endorence"
click at [256, 344] on input "text" at bounding box center [233, 343] width 117 height 14
type input "failure"
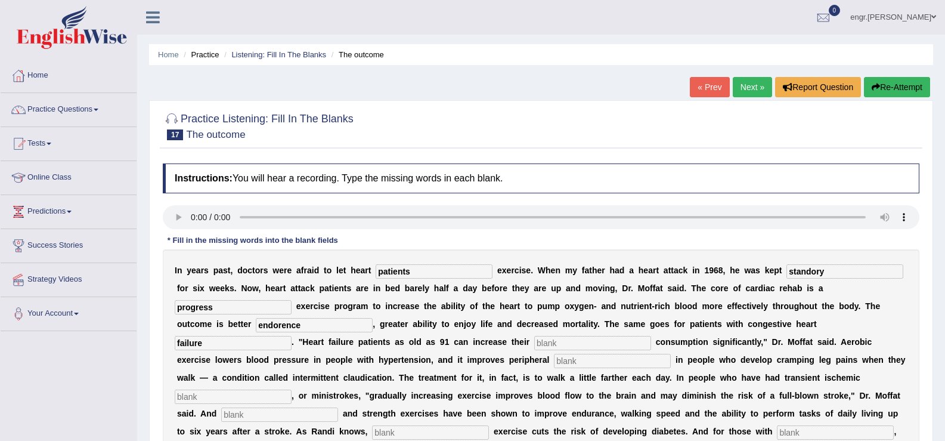
click at [562, 341] on input "text" at bounding box center [592, 343] width 117 height 14
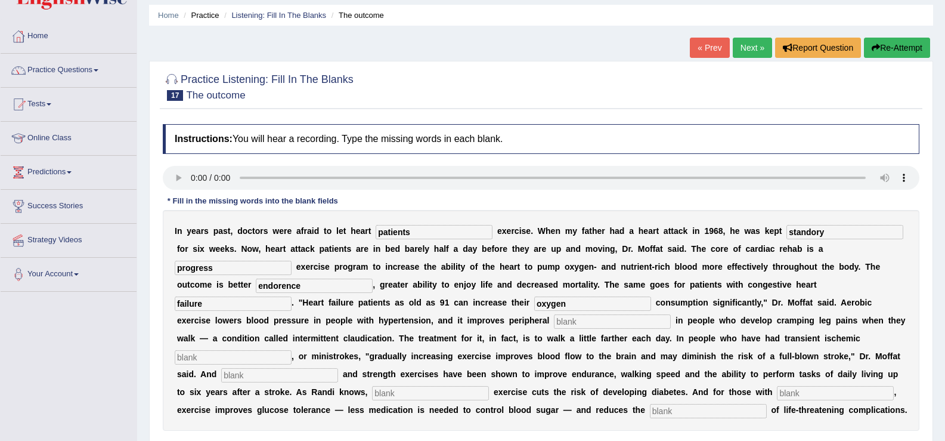
scroll to position [61, 0]
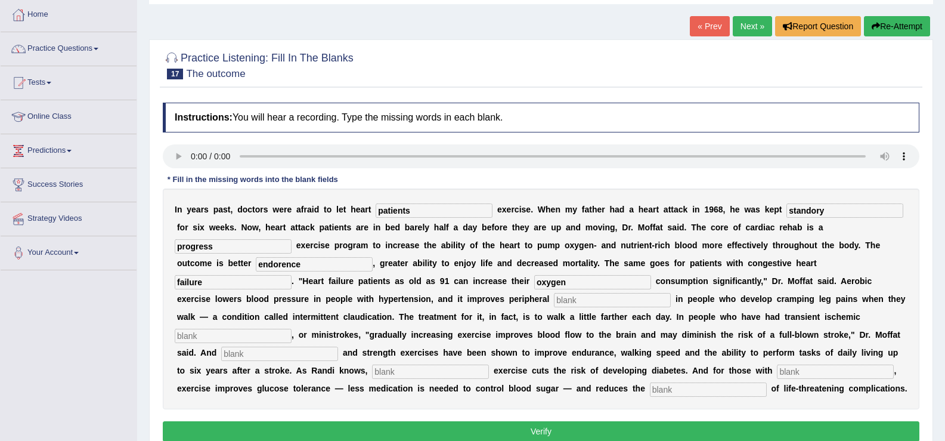
type input "oxygen"
click at [575, 299] on input "text" at bounding box center [612, 300] width 117 height 14
type input "circulations"
click at [258, 336] on input "text" at bounding box center [233, 336] width 117 height 14
type input "attacks"
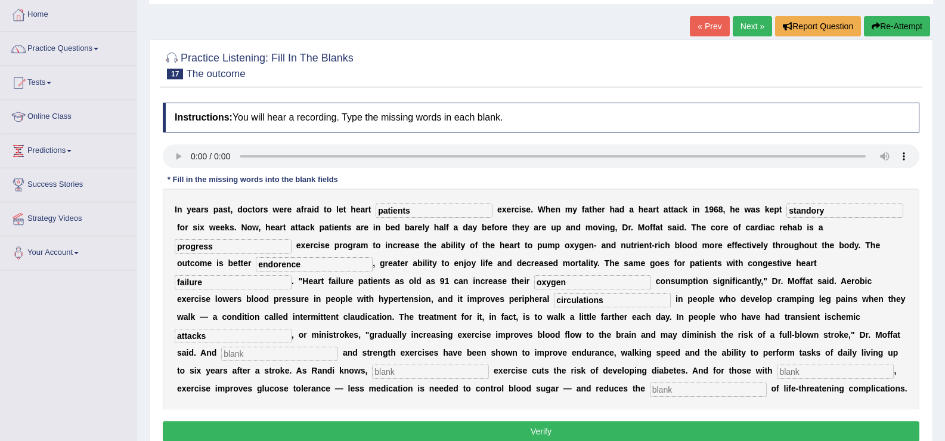
click at [263, 352] on input "text" at bounding box center [279, 353] width 117 height 14
type input "arobic"
click at [378, 366] on input "text" at bounding box center [430, 371] width 117 height 14
type input "modern"
click at [798, 368] on input "text" at bounding box center [835, 371] width 117 height 14
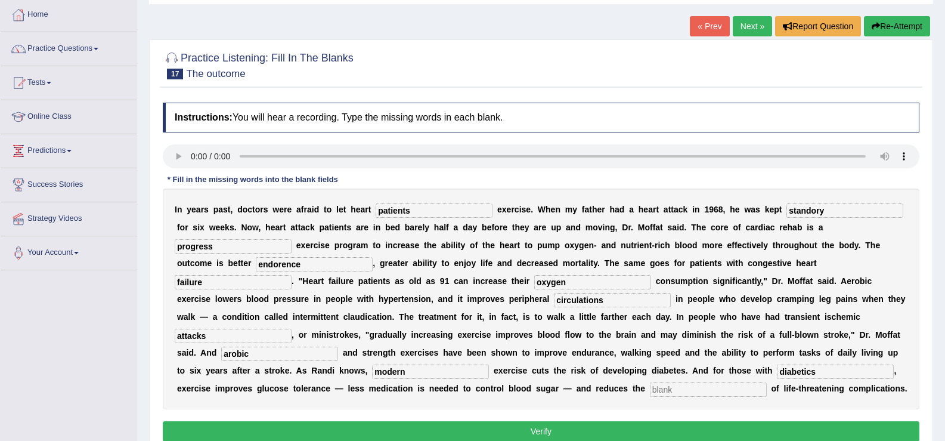
type input "diabetics"
click at [732, 391] on input "text" at bounding box center [708, 389] width 117 height 14
type input "risk"
click at [822, 371] on input "diabetics" at bounding box center [835, 371] width 117 height 14
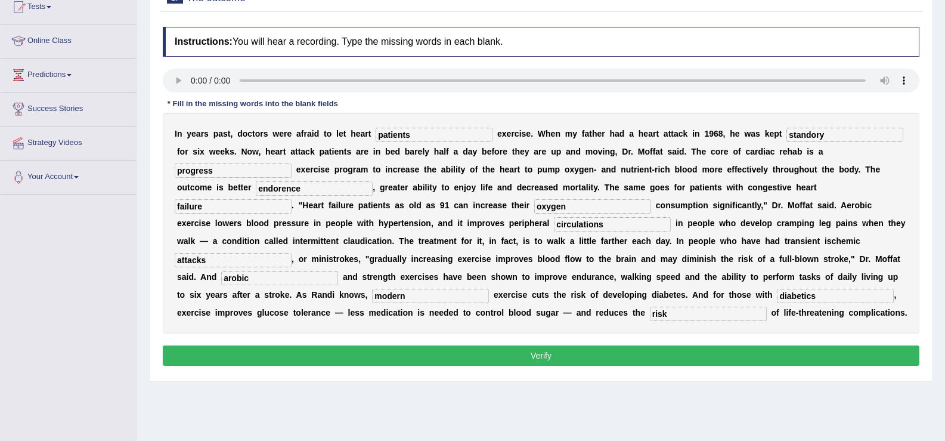
scroll to position [153, 0]
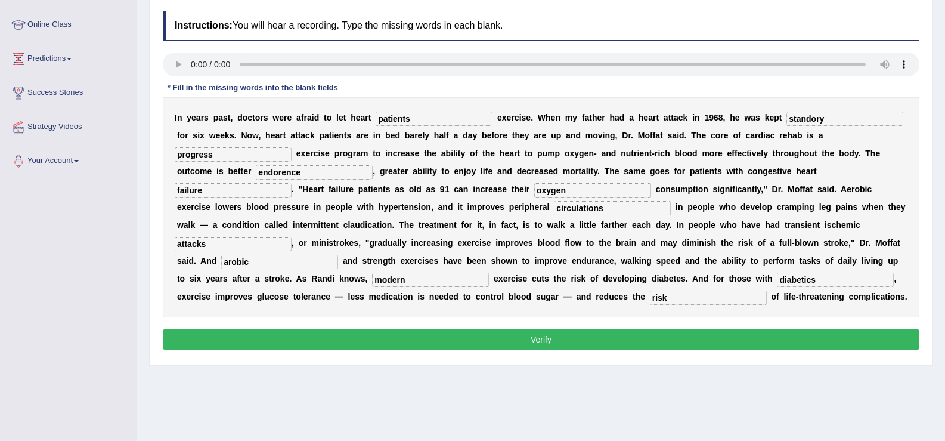
click at [580, 349] on button "Verify" at bounding box center [541, 339] width 757 height 20
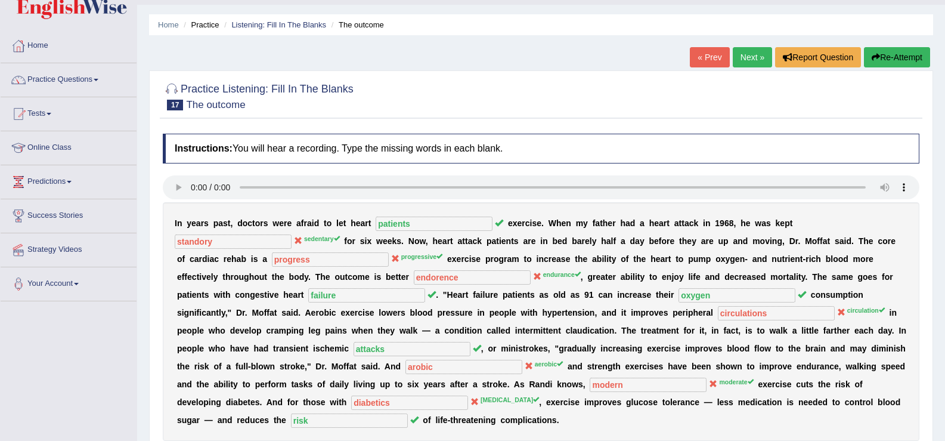
scroll to position [0, 0]
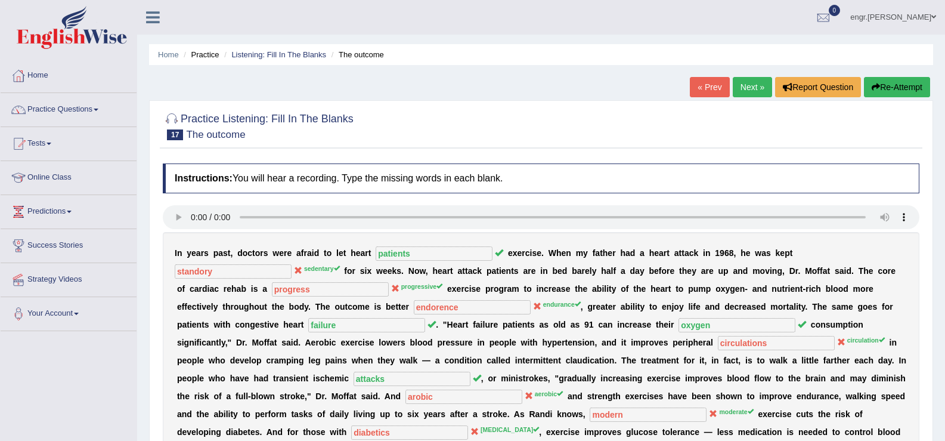
click at [740, 94] on link "Next »" at bounding box center [752, 87] width 39 height 20
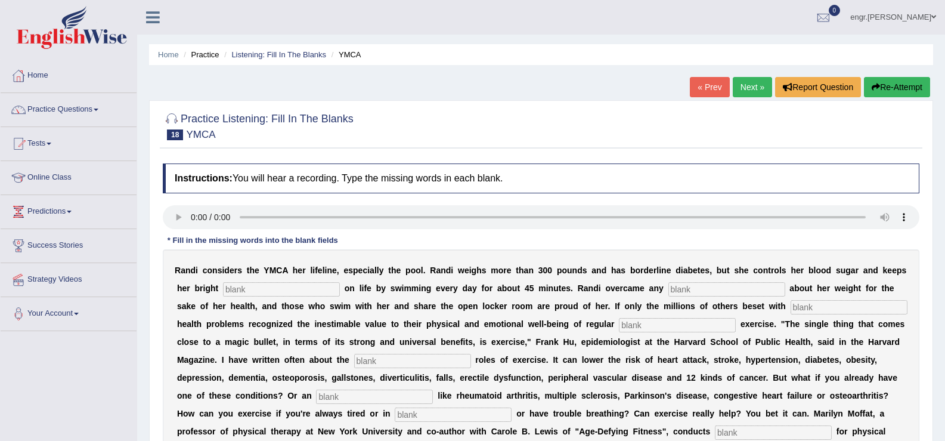
click at [260, 287] on input "text" at bounding box center [281, 289] width 117 height 14
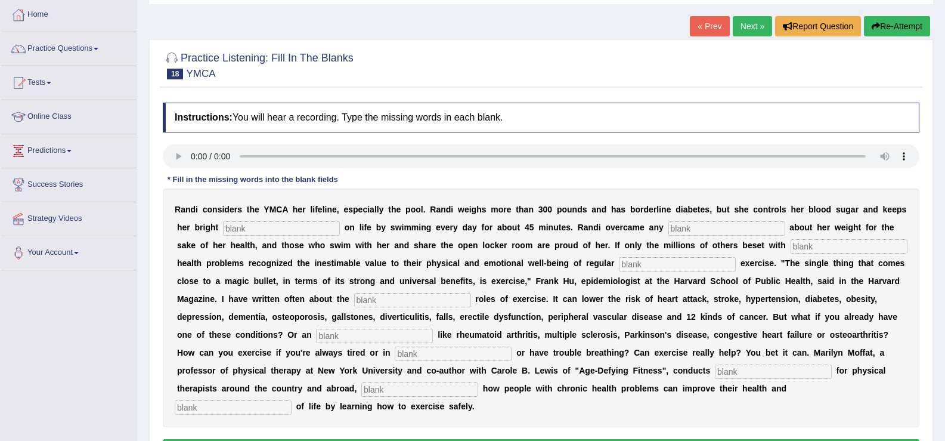
scroll to position [65, 0]
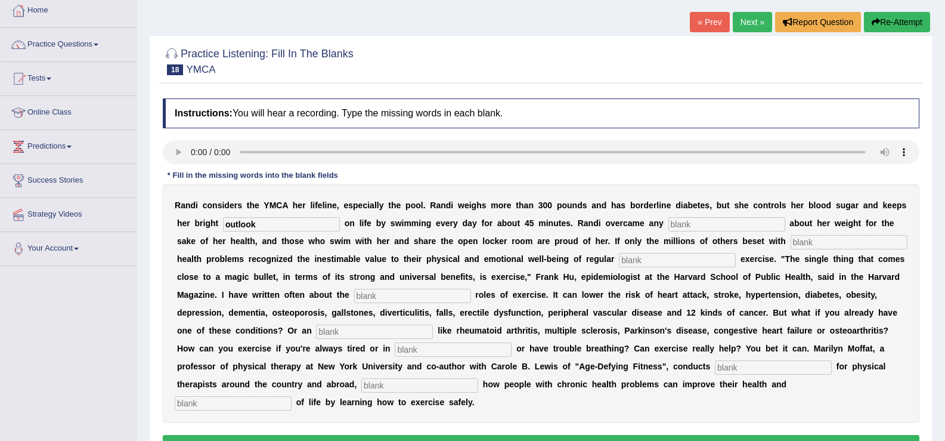
type input "outlook"
click at [685, 225] on input "text" at bounding box center [727, 224] width 117 height 14
type input "selfcouncious"
click at [736, 257] on input "text" at bounding box center [677, 260] width 117 height 14
type input "physical"
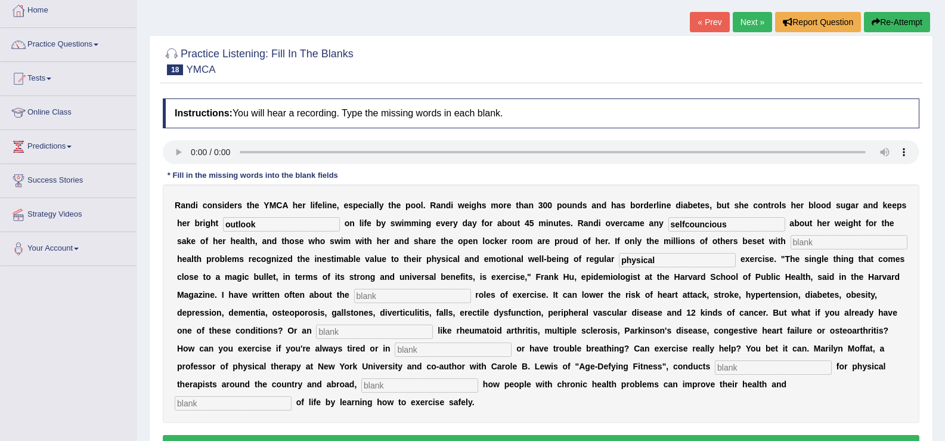
click at [791, 249] on input "text" at bounding box center [849, 242] width 117 height 14
click at [748, 225] on input "selfcouncious" at bounding box center [727, 224] width 117 height 14
type input "selfco"
click at [471, 295] on input "text" at bounding box center [412, 296] width 117 height 14
type input "protective"
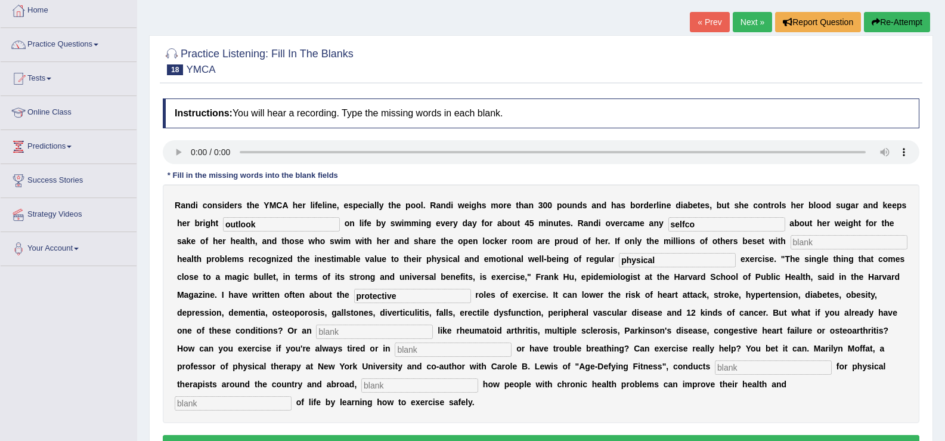
click at [705, 229] on input "selfco" at bounding box center [727, 224] width 117 height 14
type input "selfcouncious"
click at [433, 334] on input "text" at bounding box center [374, 331] width 117 height 14
type input "element"
click at [512, 355] on input "text" at bounding box center [453, 349] width 117 height 14
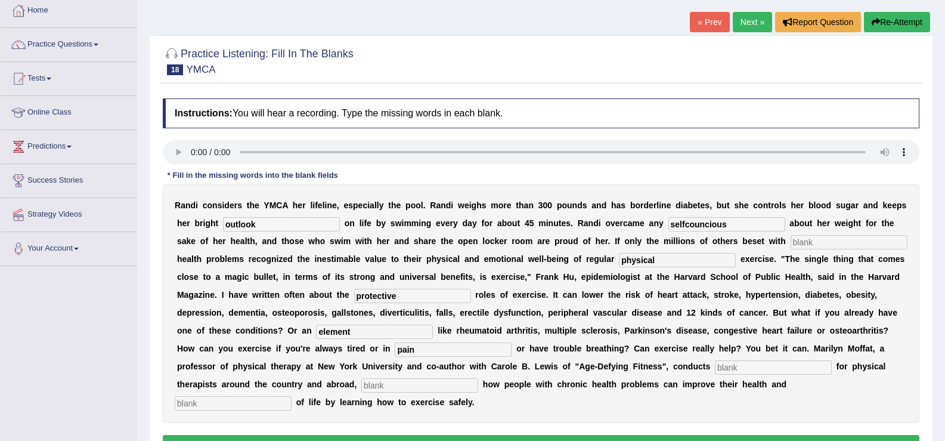
scroll to position [185, 0]
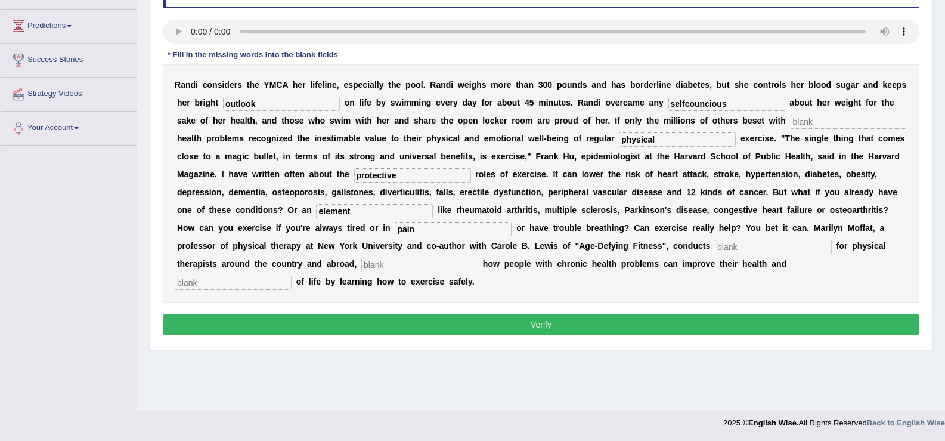
type input "pain"
click at [715, 254] on input "text" at bounding box center [773, 247] width 117 height 14
type input "workshops"
click at [478, 267] on input "text" at bounding box center [419, 265] width 117 height 14
click at [292, 284] on input "text" at bounding box center [233, 283] width 117 height 14
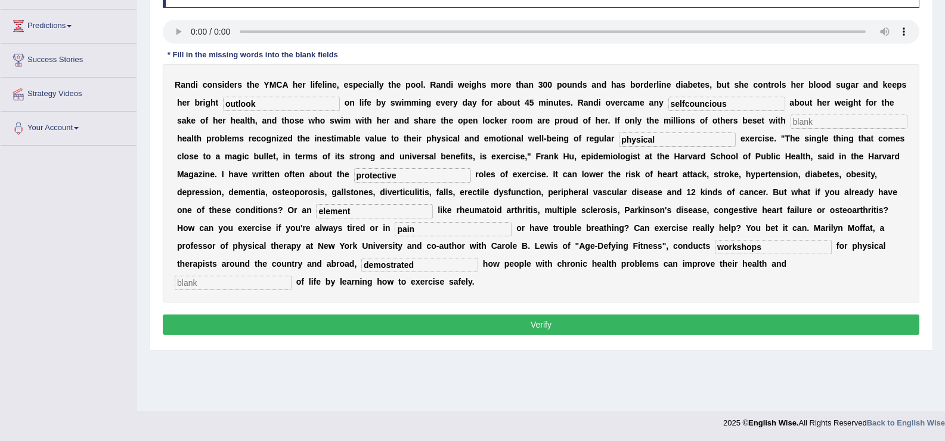
click at [478, 264] on input "demostrated" at bounding box center [419, 265] width 117 height 14
type input "demonstrated"
click at [791, 129] on input "text" at bounding box center [849, 122] width 117 height 14
type input "."
click at [281, 284] on input "text" at bounding box center [233, 283] width 117 height 14
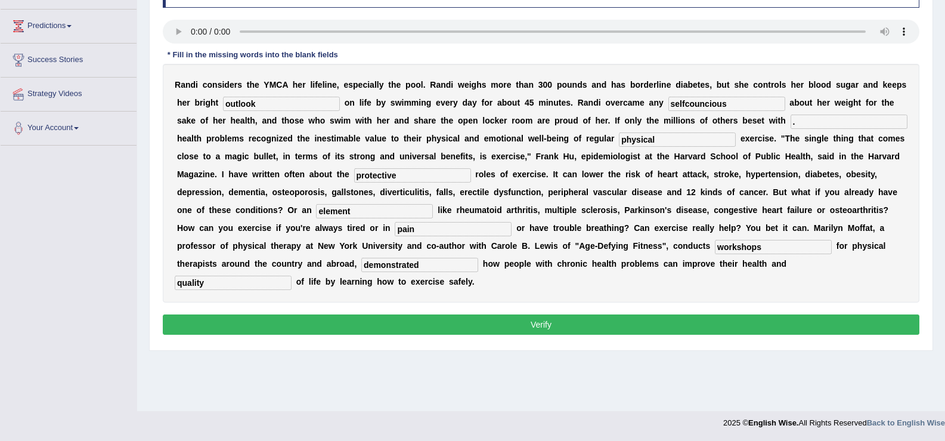
type input "quality"
click at [330, 329] on button "Verify" at bounding box center [541, 324] width 757 height 20
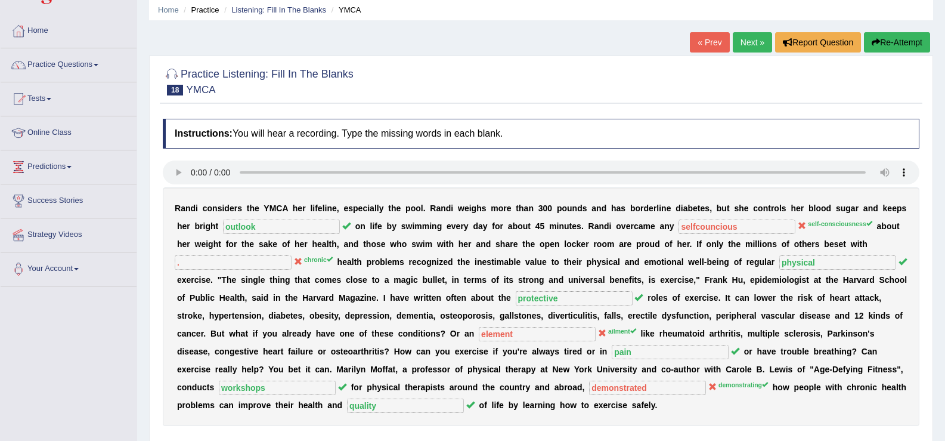
scroll to position [22, 0]
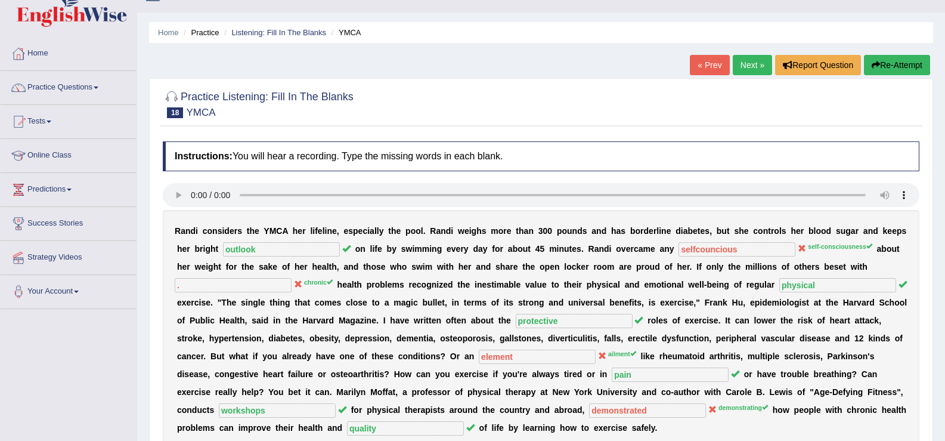
click at [749, 64] on link "Next »" at bounding box center [752, 65] width 39 height 20
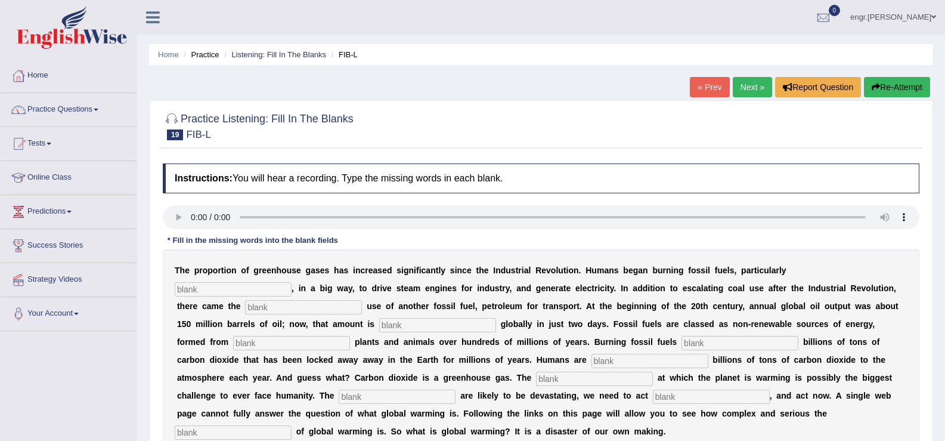
click at [217, 286] on input "text" at bounding box center [233, 289] width 117 height 14
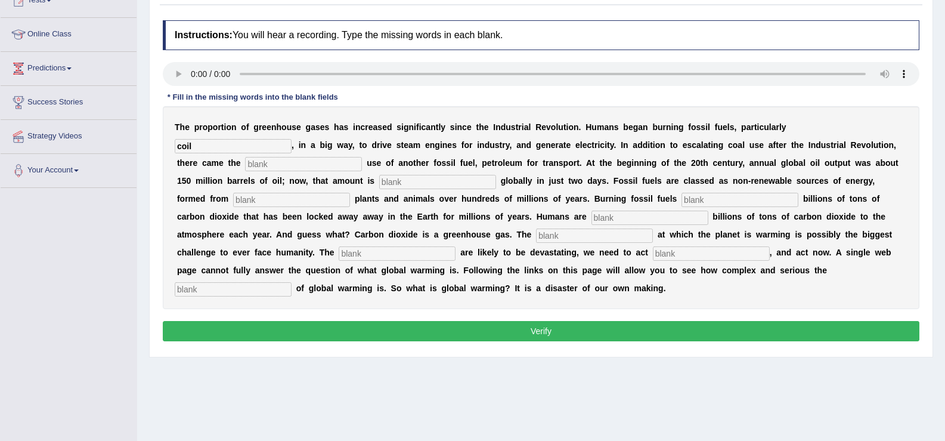
scroll to position [144, 0]
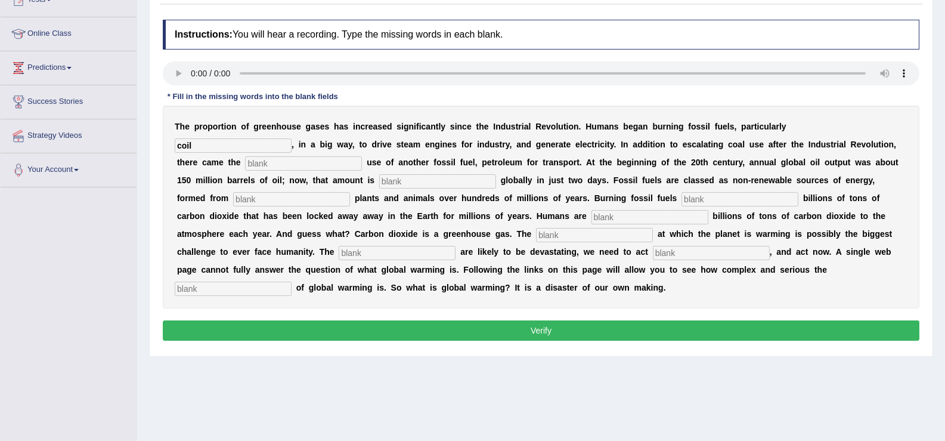
type input "coil"
click at [292, 166] on input "text" at bounding box center [303, 163] width 117 height 14
click at [399, 181] on input "text" at bounding box center [437, 181] width 117 height 14
click at [265, 164] on input "widespread" at bounding box center [303, 163] width 117 height 14
type input "widespread"
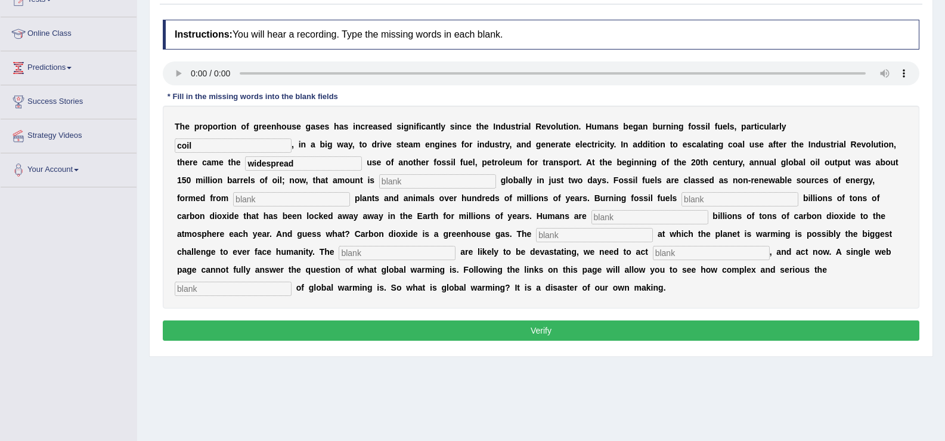
click at [403, 187] on input "text" at bounding box center [437, 181] width 117 height 14
type input "extracted"
click at [304, 203] on input "text" at bounding box center [291, 199] width 117 height 14
type input "decay"
click at [710, 200] on input "text" at bounding box center [740, 199] width 117 height 14
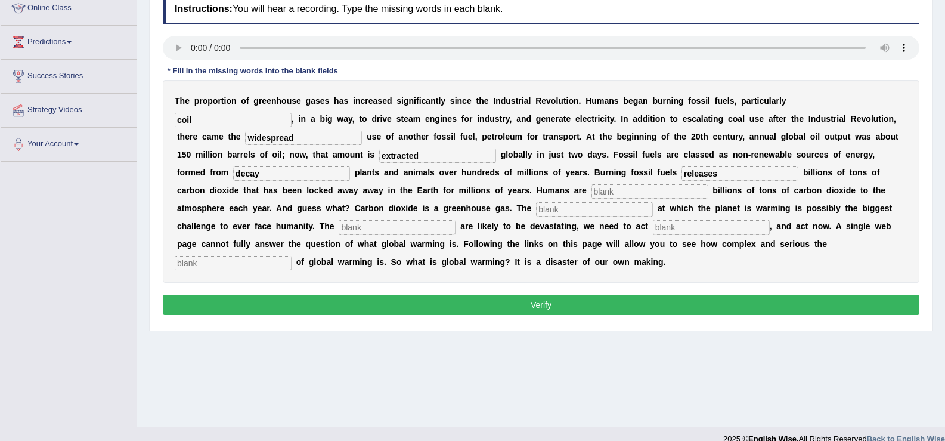
scroll to position [185, 0]
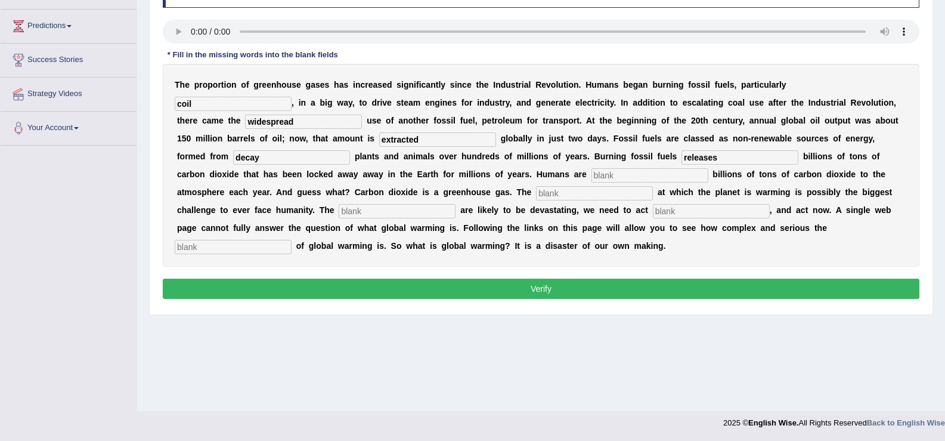
type input "releases"
click at [626, 178] on input "text" at bounding box center [650, 175] width 117 height 14
type input "adding"
click at [567, 197] on input "text" at bounding box center [594, 193] width 117 height 14
type input "rate"
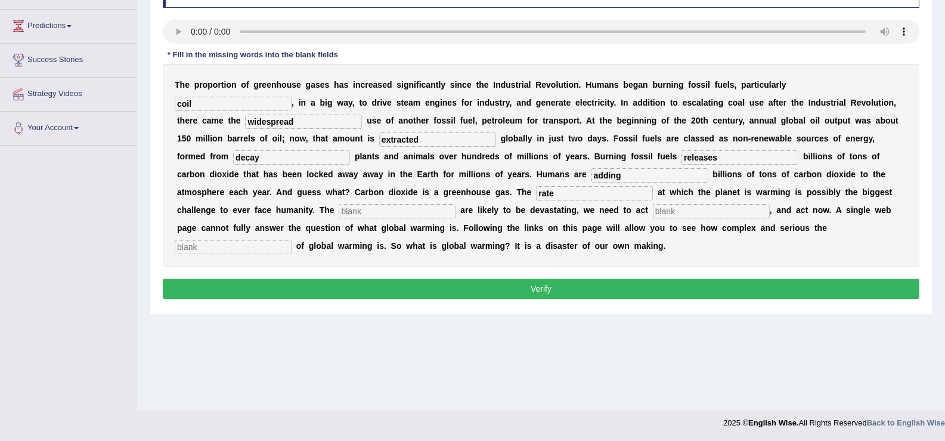
click at [390, 209] on input "text" at bounding box center [397, 211] width 117 height 14
type input "impacts"
click at [660, 211] on input "text" at bounding box center [711, 211] width 117 height 14
type input "decisively"
click at [276, 248] on input "text" at bounding box center [233, 247] width 117 height 14
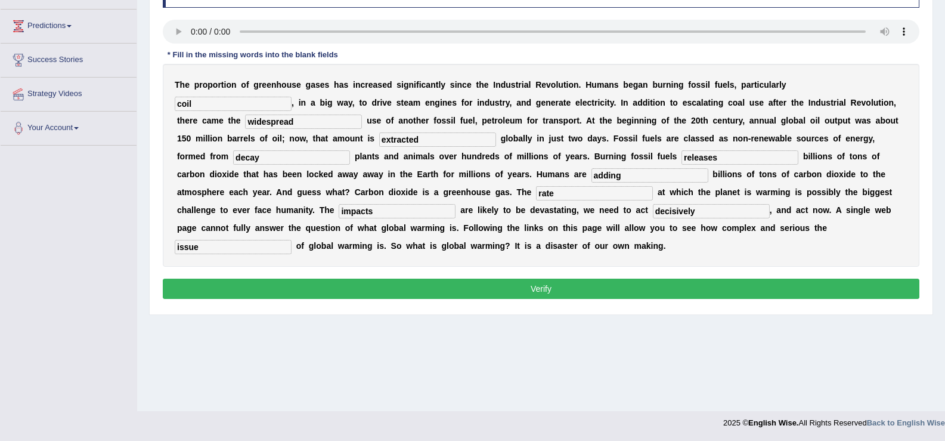
type input "issue"
click at [532, 282] on button "Verify" at bounding box center [541, 289] width 757 height 20
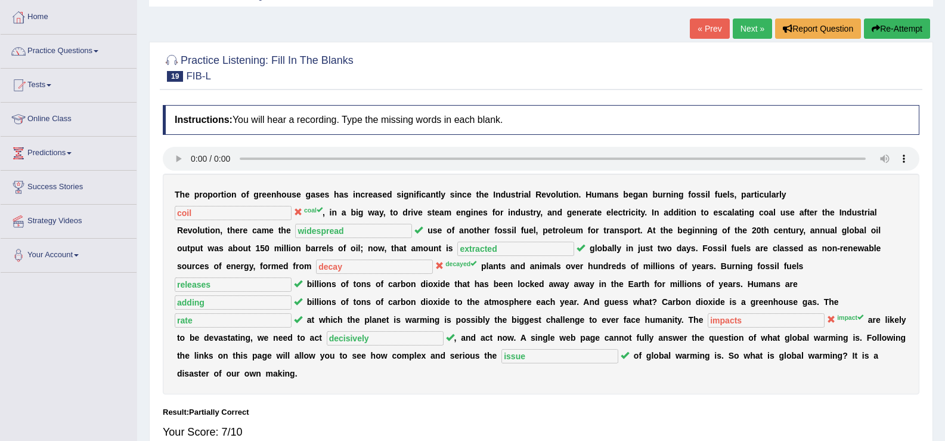
scroll to position [22, 0]
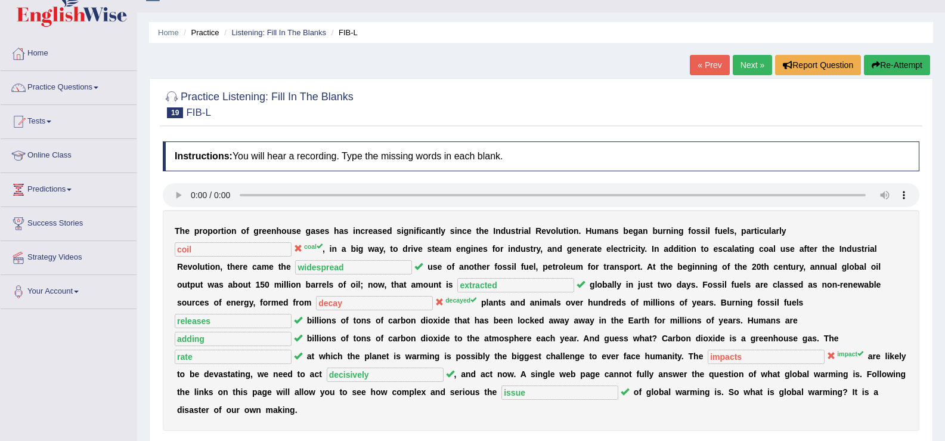
click at [754, 61] on link "Next »" at bounding box center [752, 65] width 39 height 20
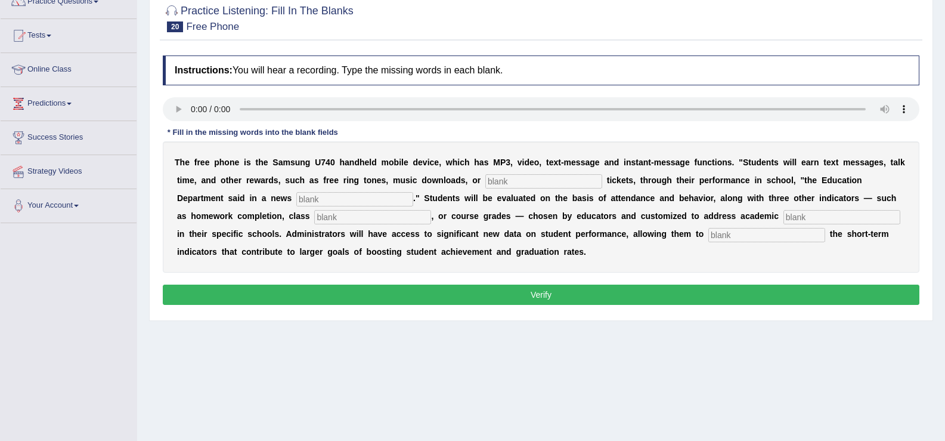
scroll to position [109, 0]
click at [512, 182] on input "text" at bounding box center [543, 181] width 117 height 14
type input "event"
click at [351, 199] on input "text" at bounding box center [354, 198] width 117 height 14
type input "release"
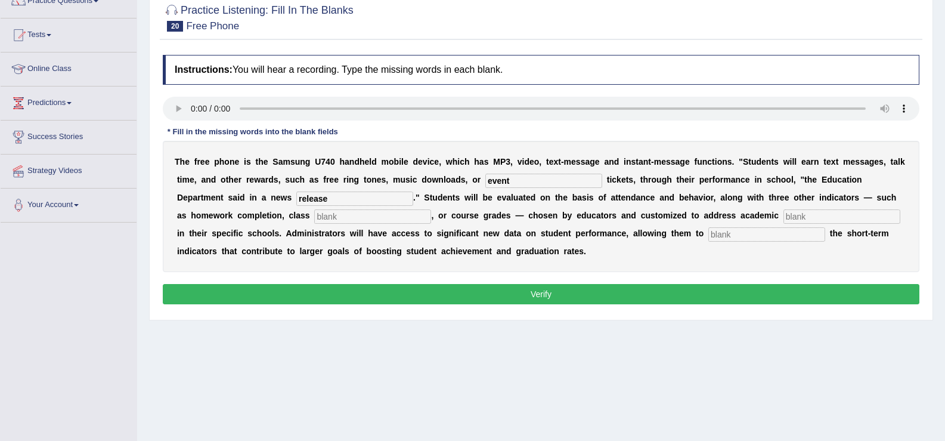
click at [349, 219] on input "text" at bounding box center [372, 216] width 117 height 14
type input "participation"
click at [822, 222] on input "text" at bounding box center [842, 216] width 117 height 14
type input "priorities"
click at [741, 242] on div "T h e f r e e p h o n e i s t h e S a m s u n g U 7 4 0 h a n d h e l d m o b i…" at bounding box center [541, 206] width 757 height 131
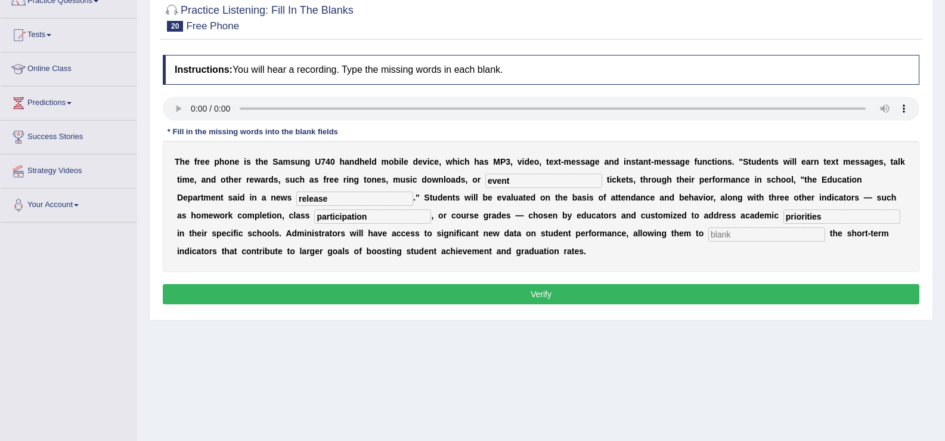
click at [741, 237] on input "text" at bounding box center [766, 234] width 117 height 14
type input "track"
click at [736, 286] on button "Verify" at bounding box center [541, 294] width 757 height 20
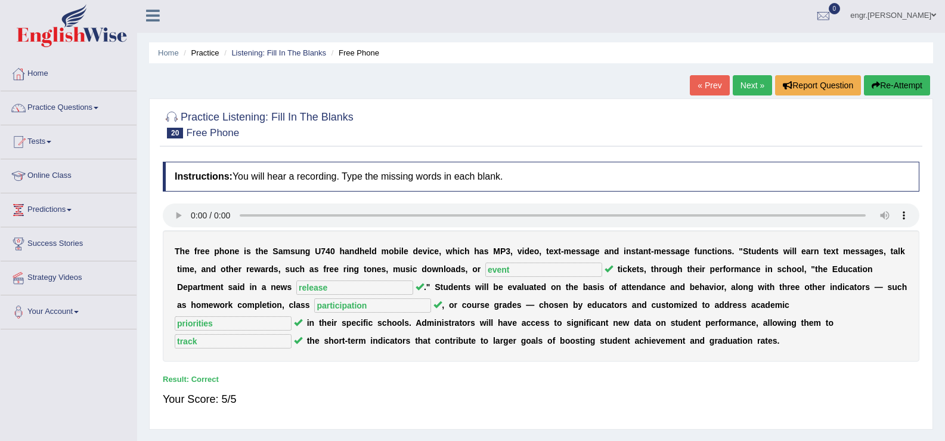
scroll to position [0, 0]
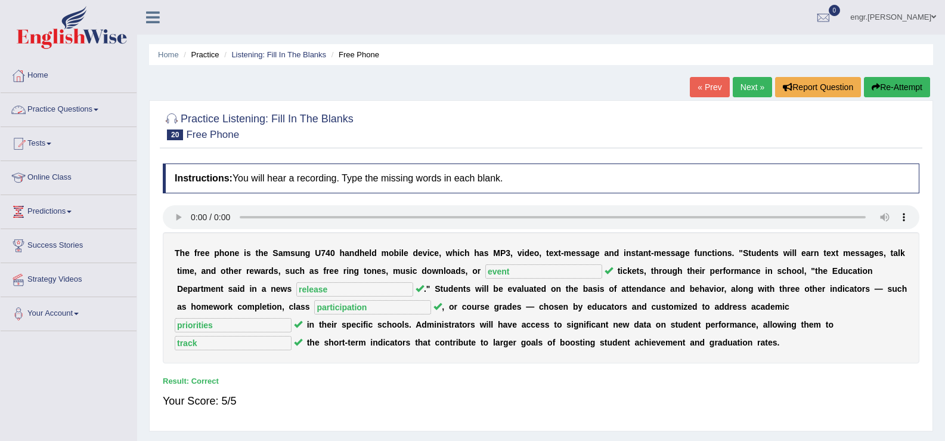
click at [100, 101] on link "Practice Questions" at bounding box center [69, 108] width 136 height 30
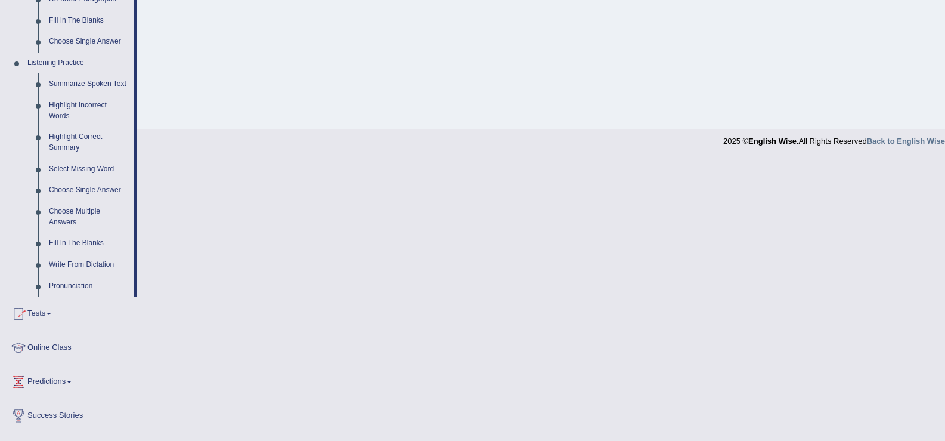
scroll to position [511, 0]
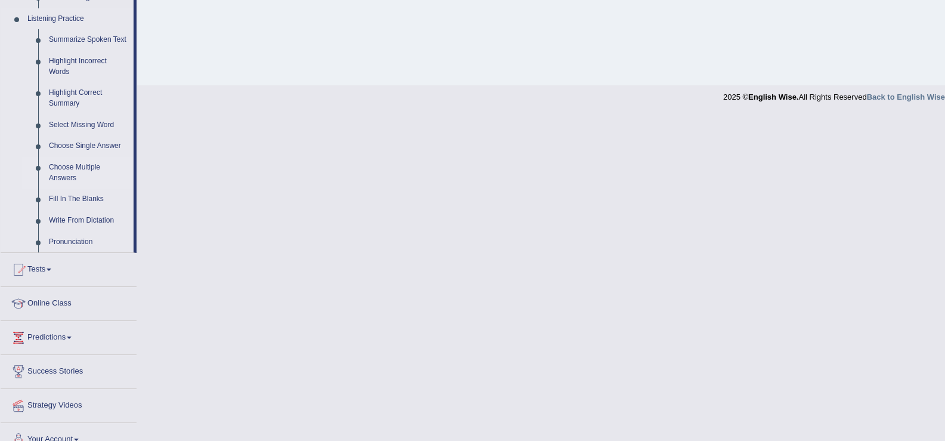
click at [83, 177] on link "Choose Multiple Answers" at bounding box center [89, 173] width 90 height 32
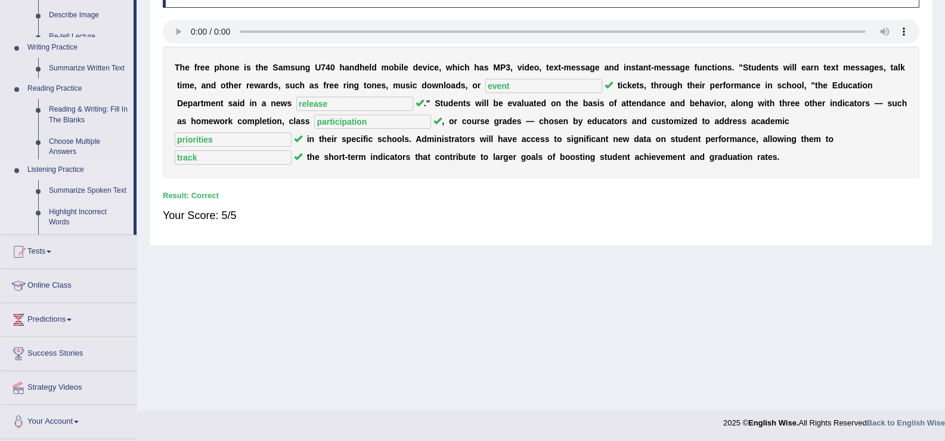
scroll to position [185, 0]
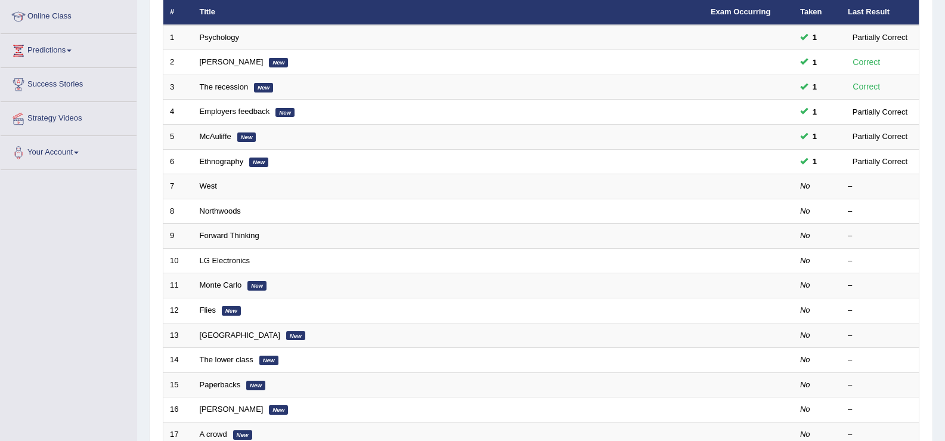
scroll to position [197, 0]
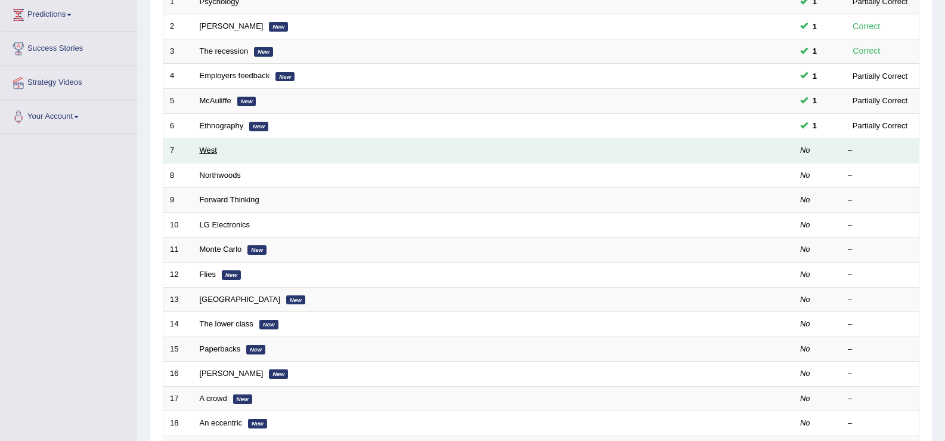
click at [215, 150] on link "West" at bounding box center [208, 150] width 17 height 9
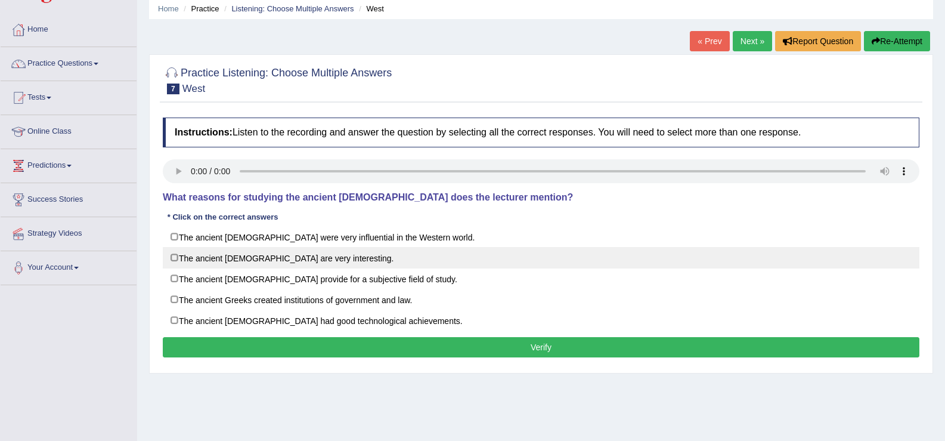
scroll to position [47, 0]
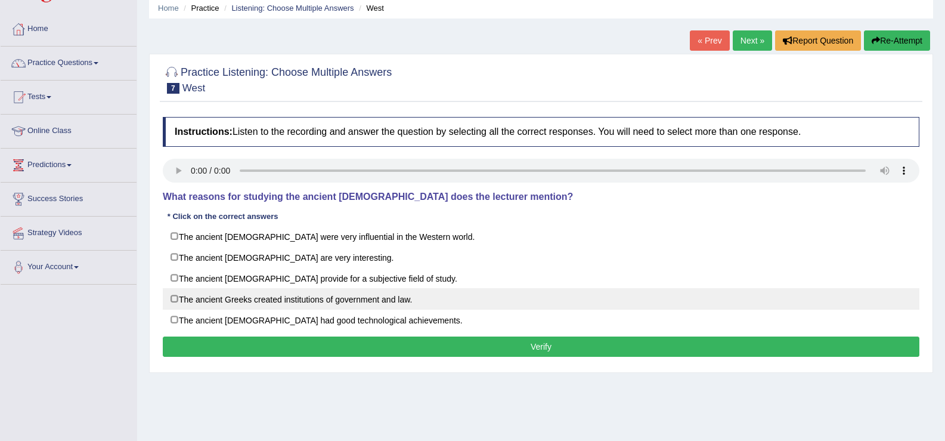
click at [172, 299] on label "The ancient Greeks created institutions of government and law." at bounding box center [541, 298] width 757 height 21
checkbox input "true"
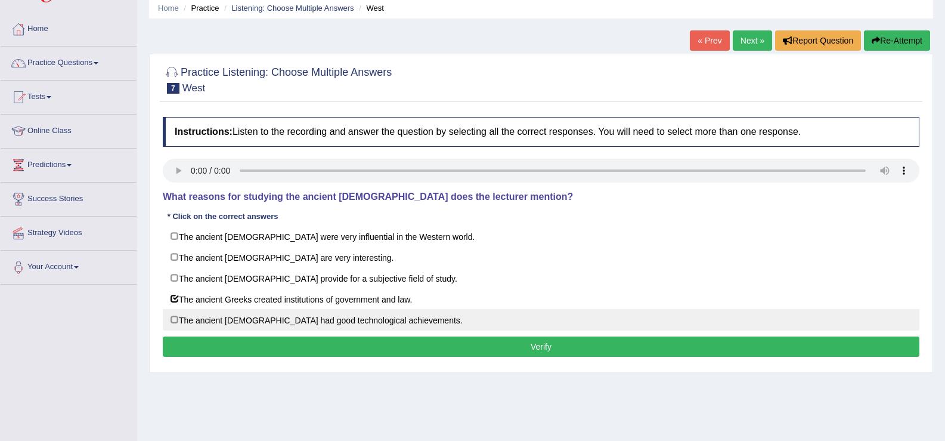
click at [169, 316] on label "The ancient [DEMOGRAPHIC_DATA] had good technological achievements." at bounding box center [541, 319] width 757 height 21
checkbox input "true"
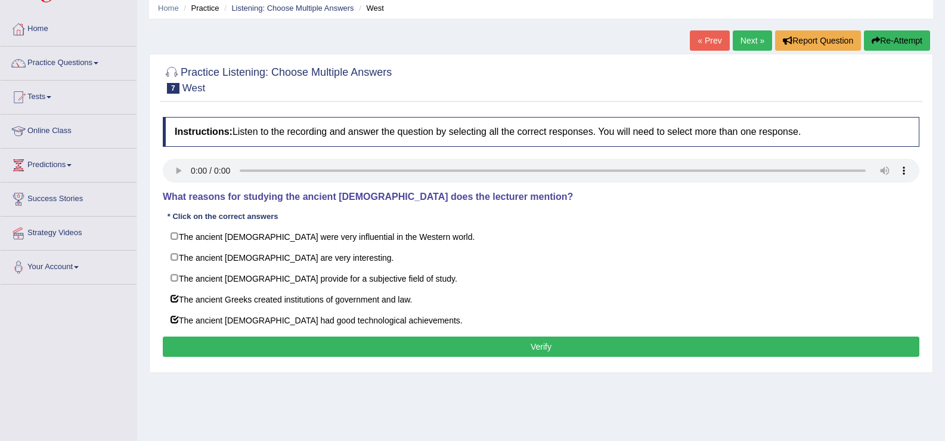
click at [205, 349] on button "Verify" at bounding box center [541, 346] width 757 height 20
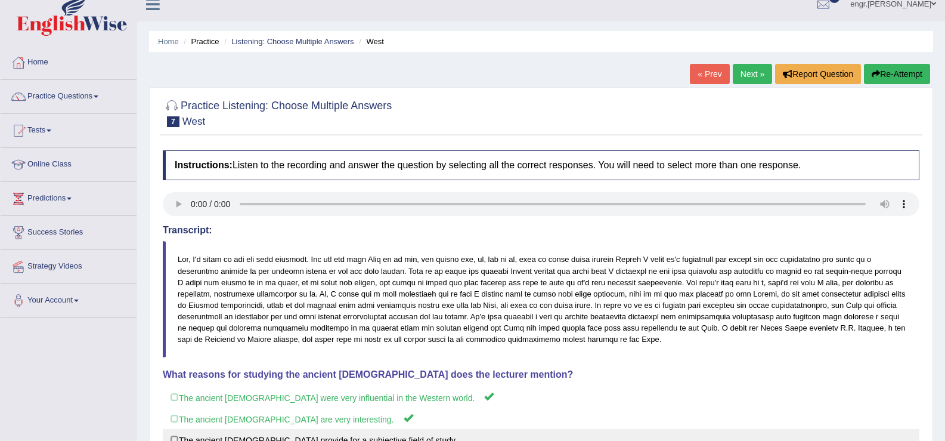
scroll to position [11, 0]
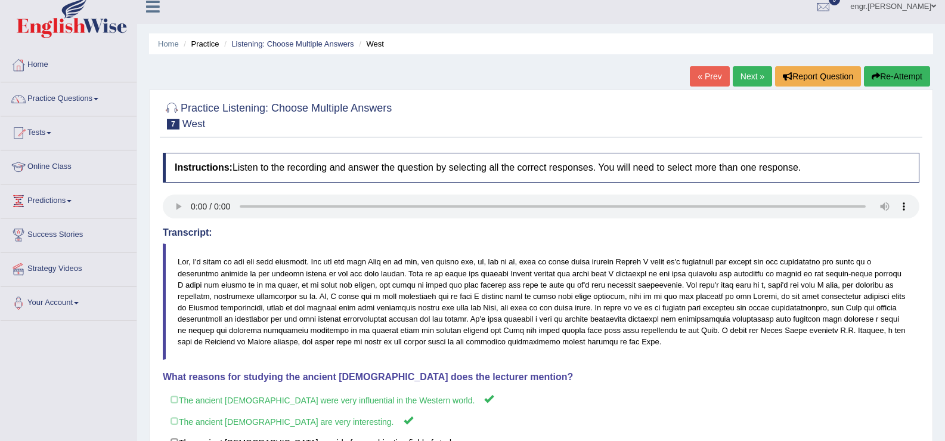
click at [746, 68] on link "Next »" at bounding box center [752, 76] width 39 height 20
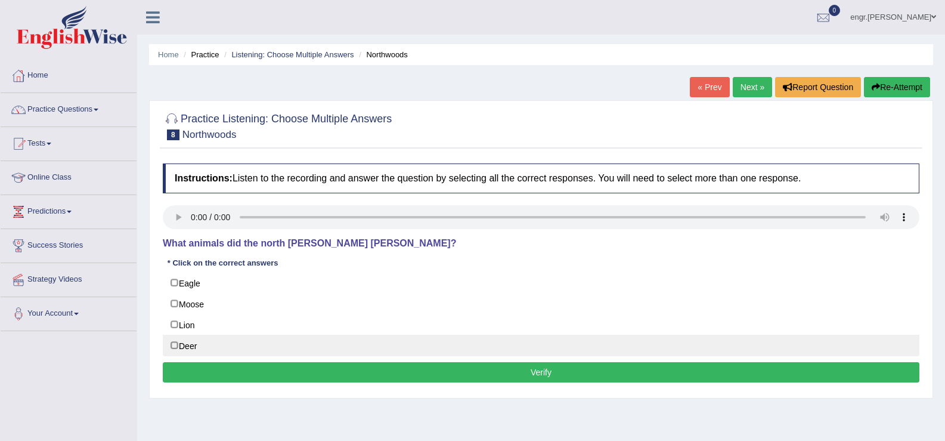
click at [174, 346] on label "Deer" at bounding box center [541, 345] width 757 height 21
checkbox input "true"
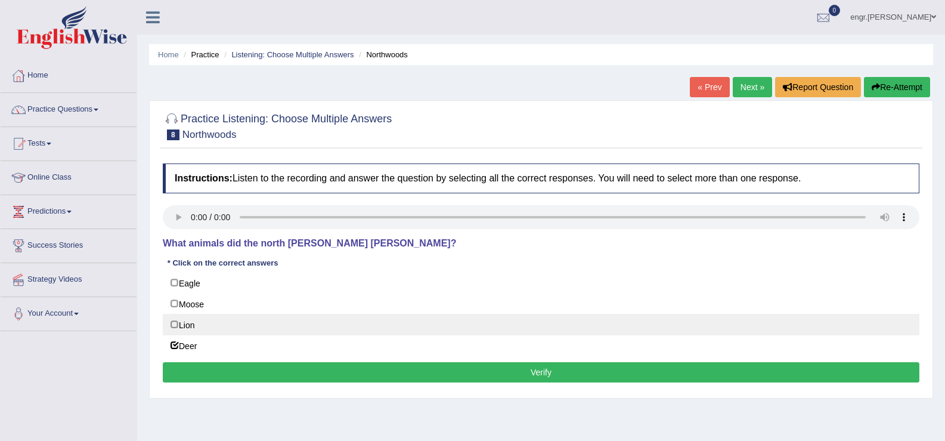
click at [172, 326] on label "Lion" at bounding box center [541, 324] width 757 height 21
checkbox input "true"
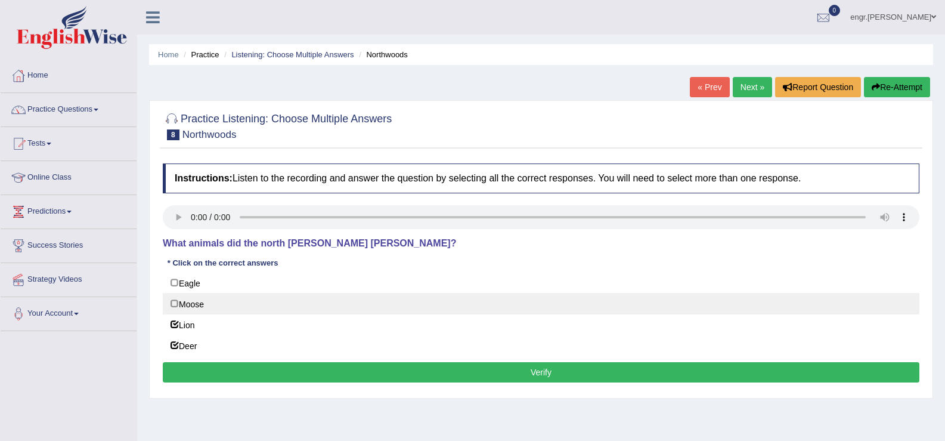
click at [175, 307] on label "Moose" at bounding box center [541, 303] width 757 height 21
checkbox input "true"
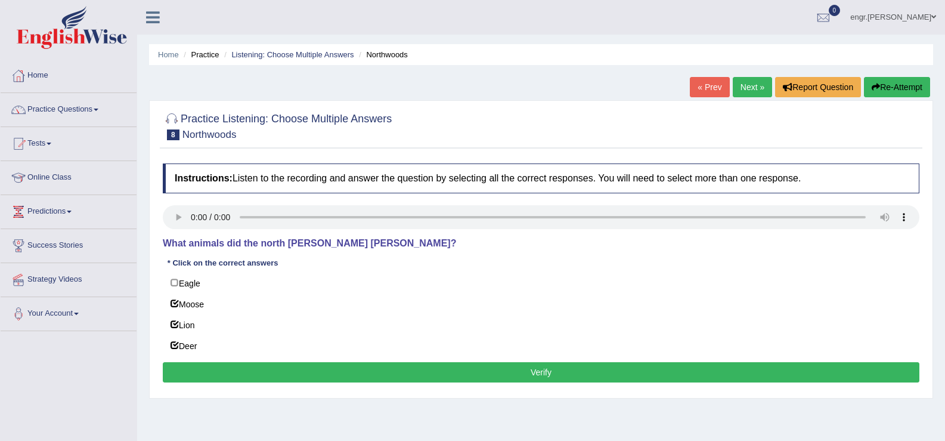
click at [306, 375] on button "Verify" at bounding box center [541, 372] width 757 height 20
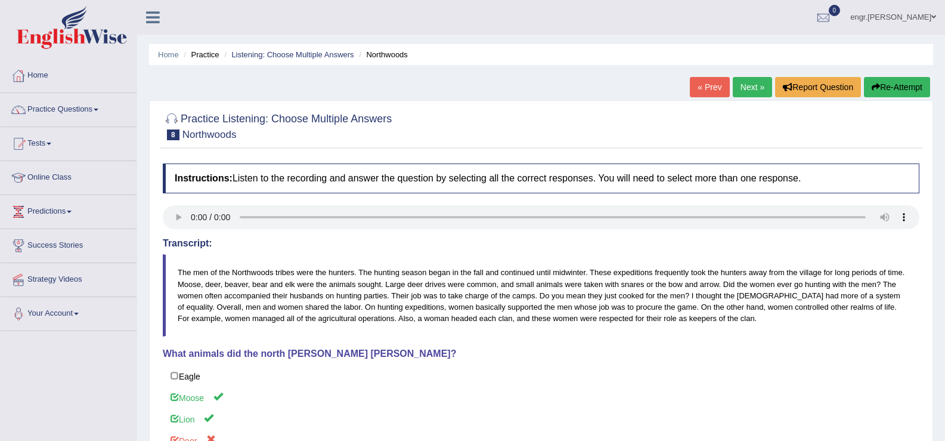
click at [766, 90] on link "Next »" at bounding box center [752, 87] width 39 height 20
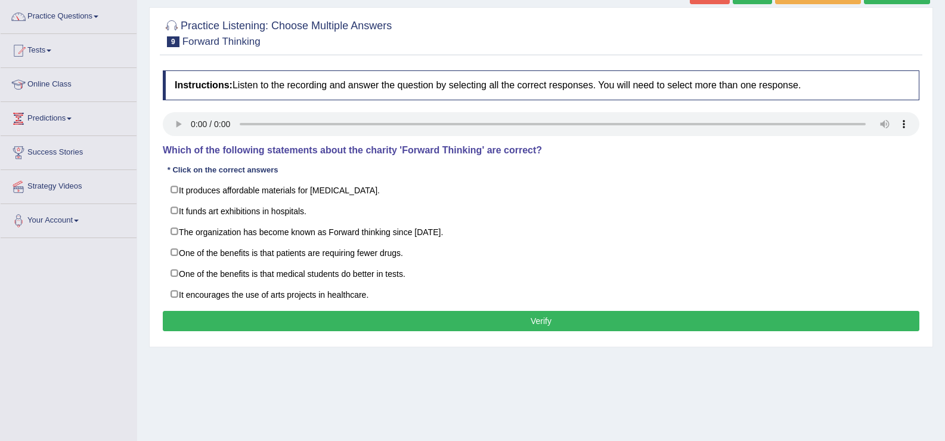
scroll to position [108, 0]
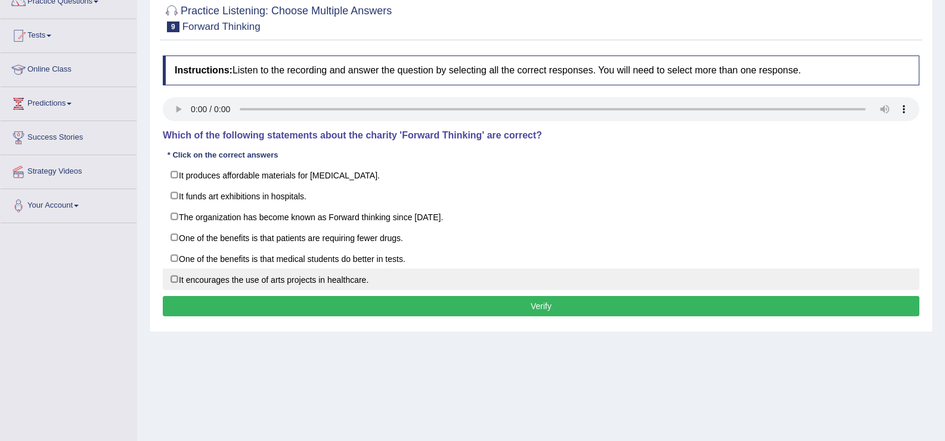
click at [173, 277] on label "It encourages the use of arts projects in healthcare." at bounding box center [541, 278] width 757 height 21
checkbox input "true"
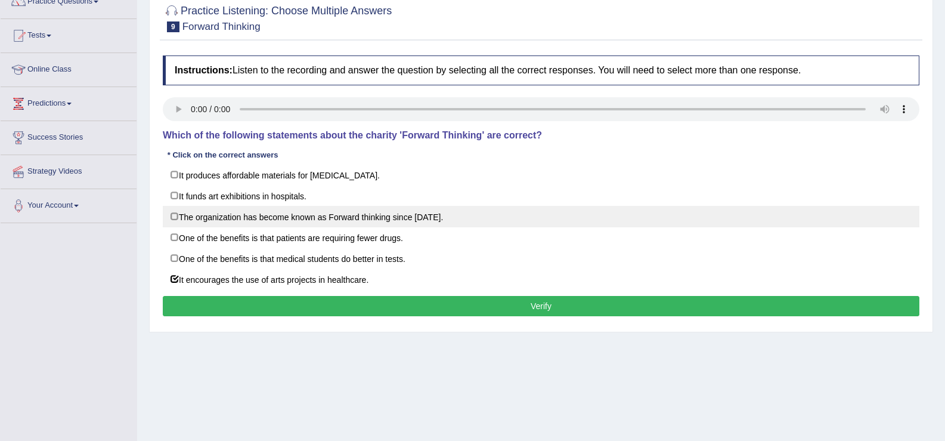
click at [174, 214] on label "The organization has become known as Forward thinking since [DATE]." at bounding box center [541, 216] width 757 height 21
checkbox input "true"
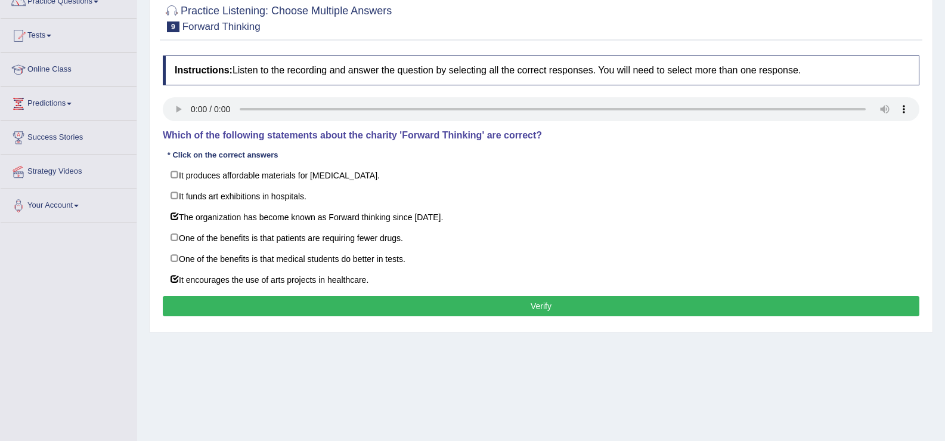
click at [287, 311] on button "Verify" at bounding box center [541, 306] width 757 height 20
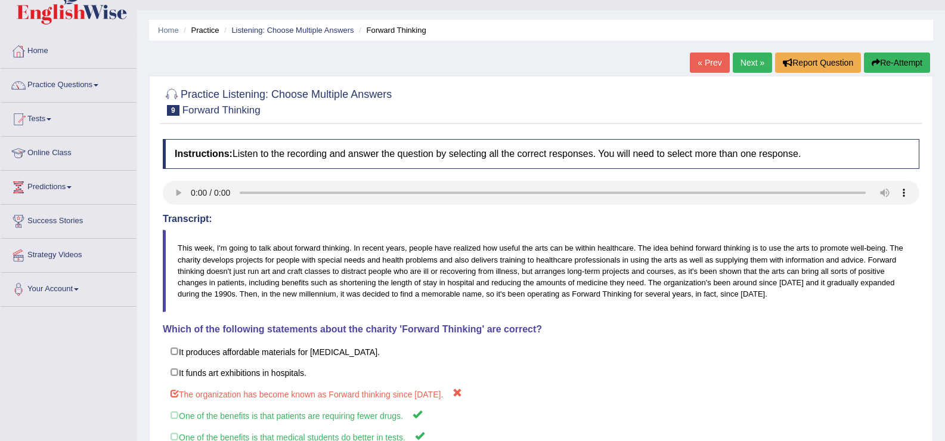
scroll to position [23, 0]
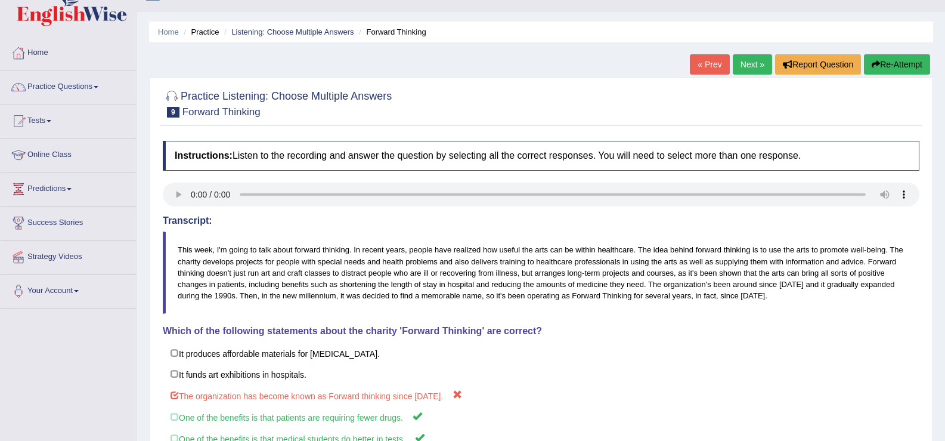
click at [746, 58] on link "Next »" at bounding box center [752, 64] width 39 height 20
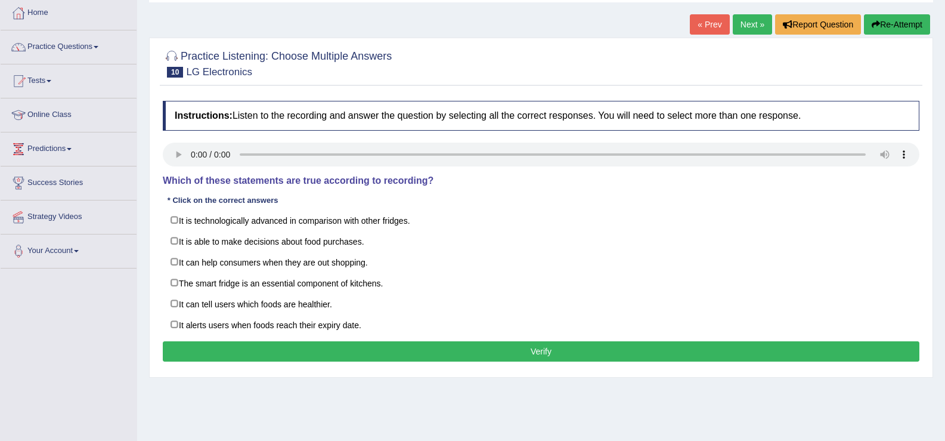
scroll to position [73, 0]
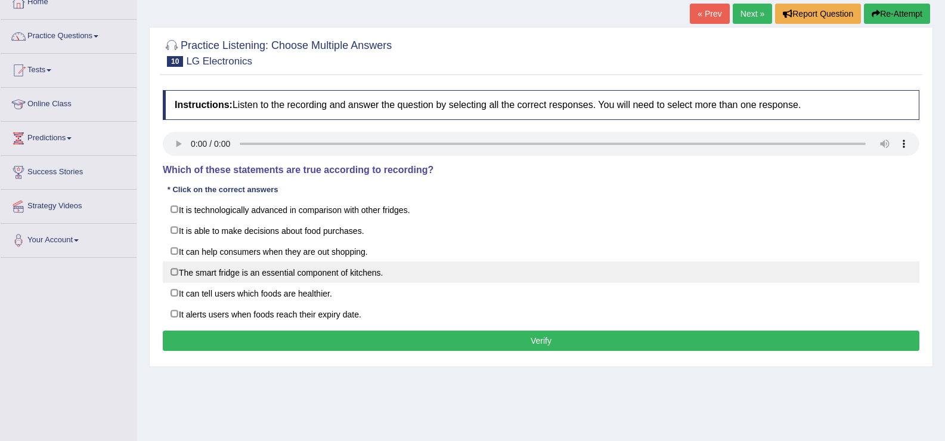
click at [174, 273] on label "The smart fridge is an essential component of kitchens." at bounding box center [541, 271] width 757 height 21
checkbox input "true"
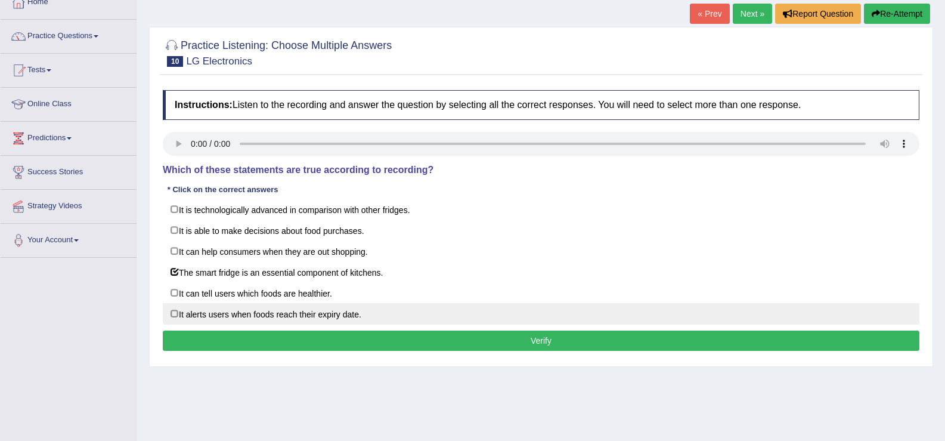
click at [174, 315] on label "It alerts users when foods reach their expiry date." at bounding box center [541, 313] width 757 height 21
checkbox input "true"
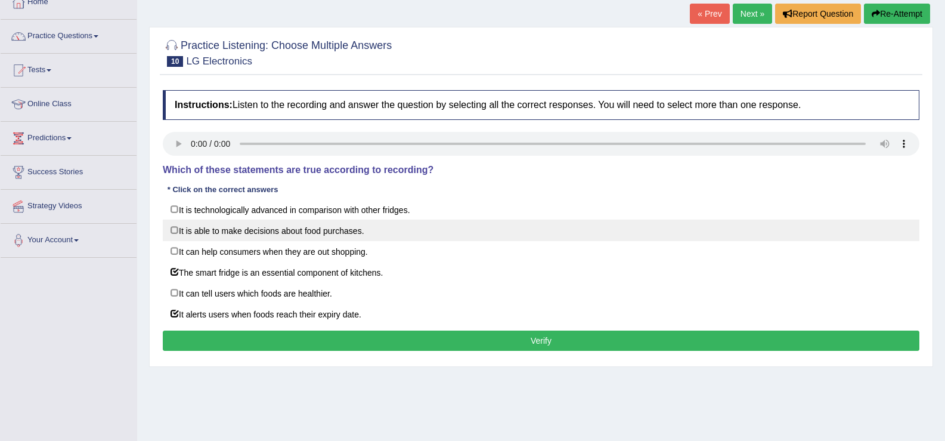
click at [172, 233] on label "It is able to make decisions about food purchases." at bounding box center [541, 229] width 757 height 21
checkbox input "true"
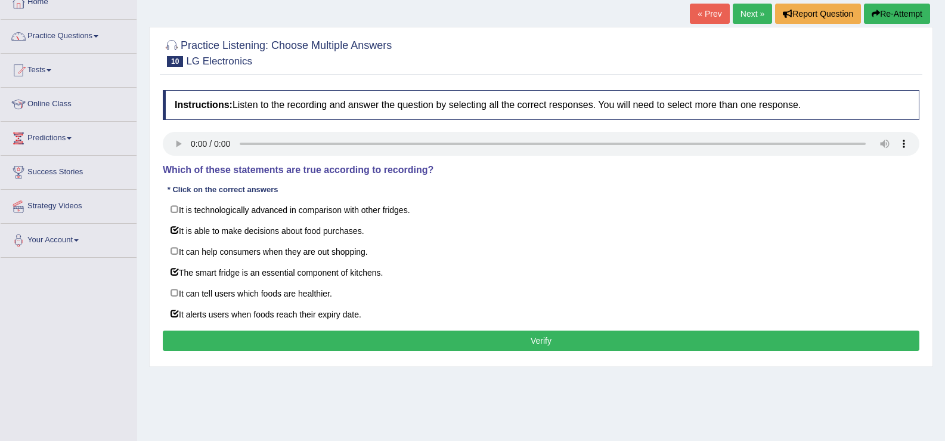
click at [249, 343] on button "Verify" at bounding box center [541, 340] width 757 height 20
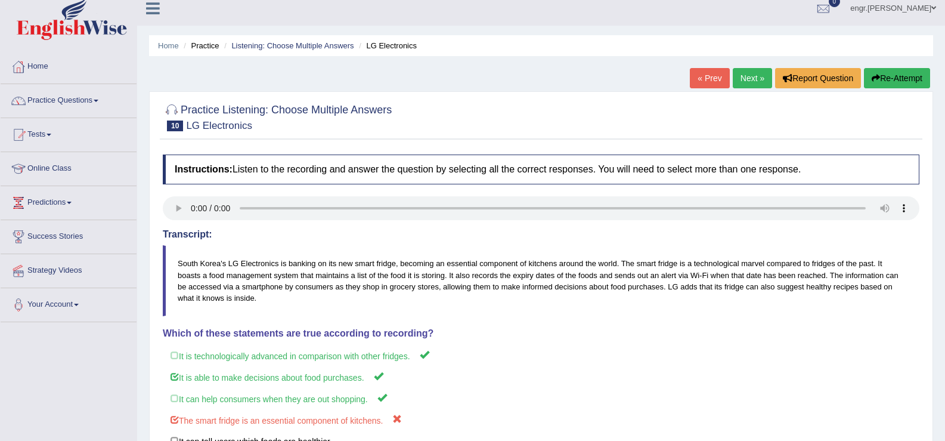
scroll to position [0, 0]
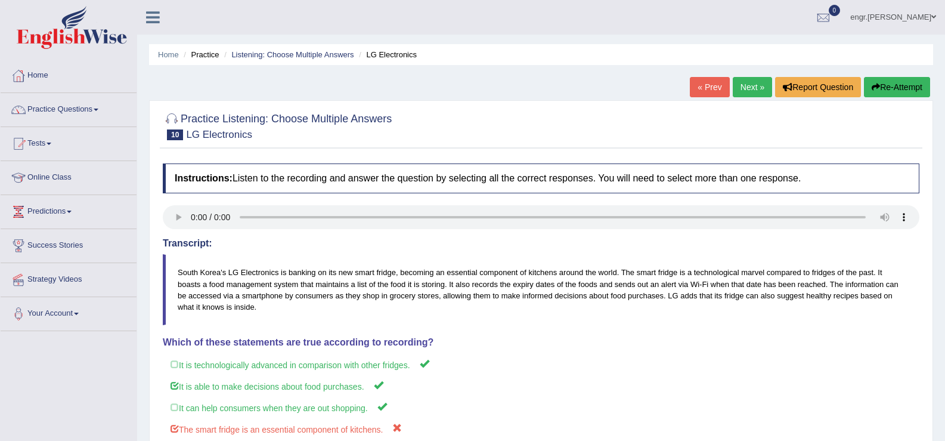
click at [748, 92] on link "Next »" at bounding box center [752, 87] width 39 height 20
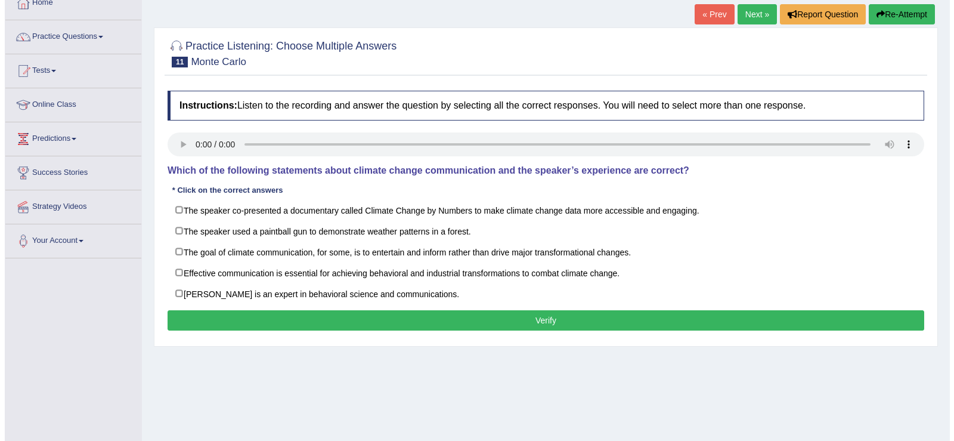
scroll to position [111, 0]
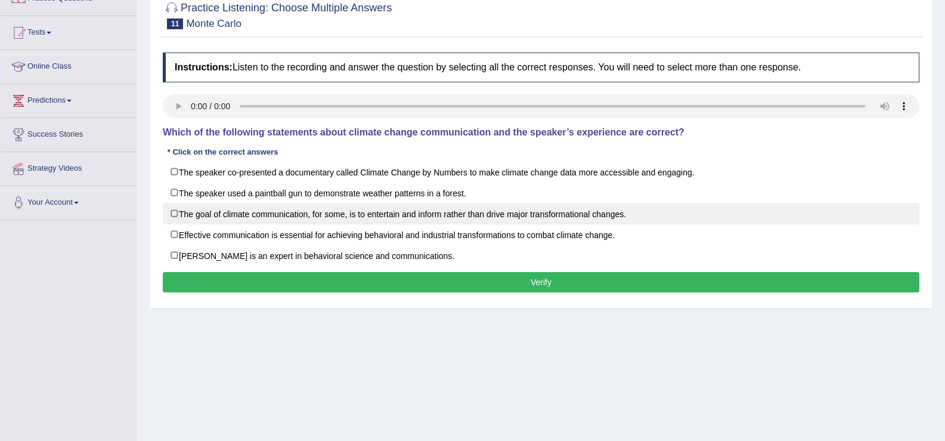
click at [177, 217] on label "The goal of climate communication, for some, is to entertain and inform rather …" at bounding box center [541, 213] width 757 height 21
checkbox input "true"
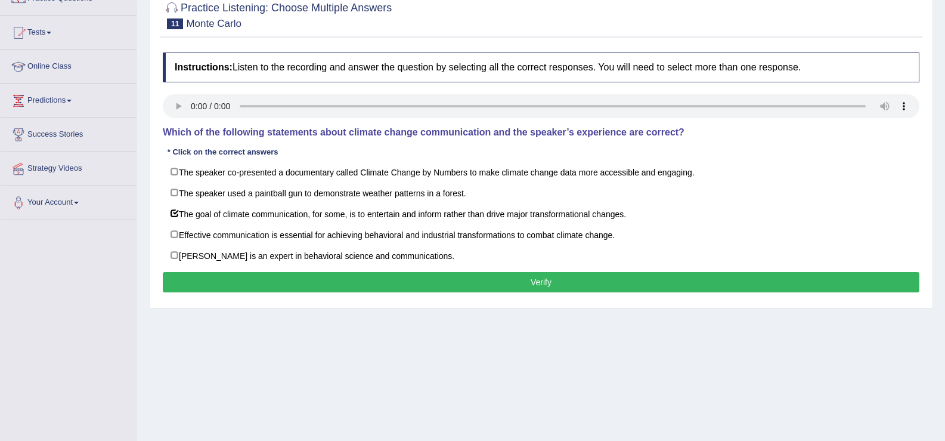
click at [289, 276] on button "Verify" at bounding box center [541, 282] width 757 height 20
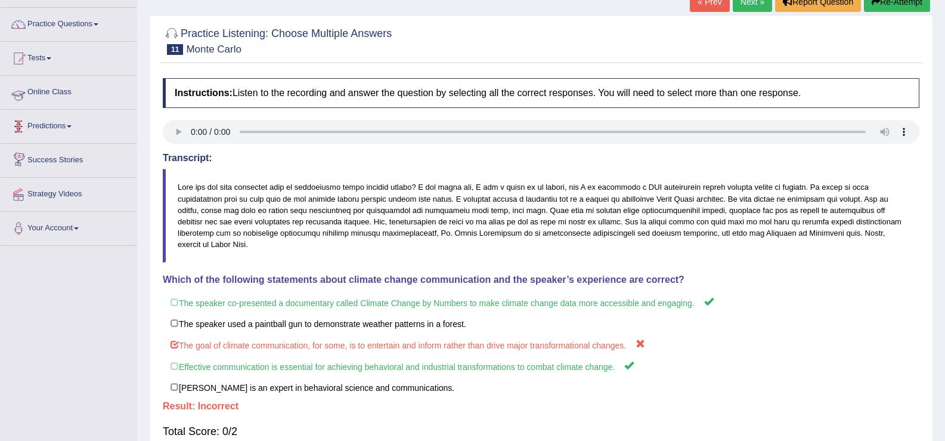
scroll to position [70, 0]
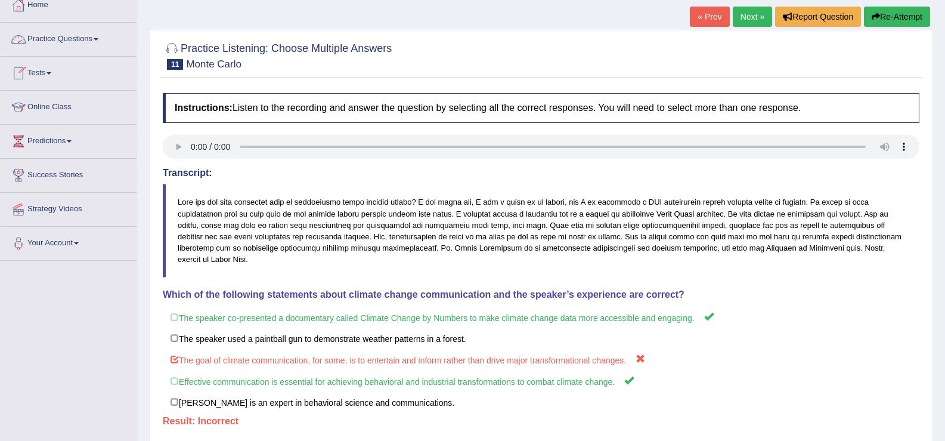
click at [68, 47] on link "Practice Questions" at bounding box center [69, 38] width 136 height 30
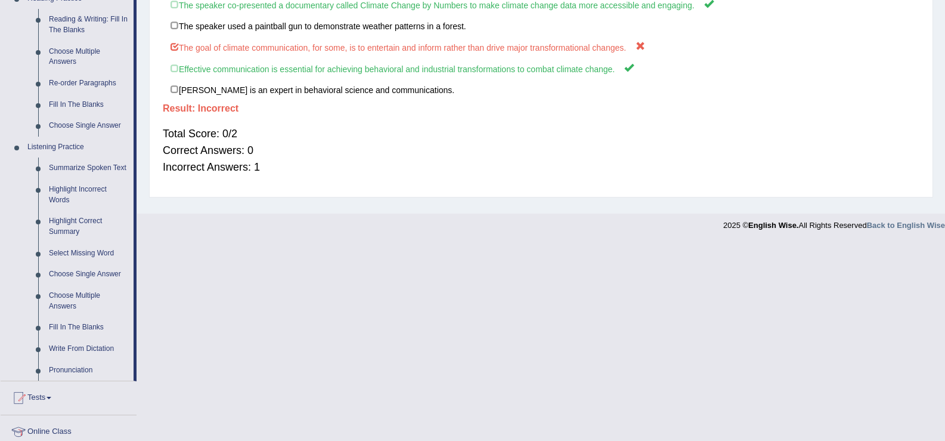
scroll to position [423, 0]
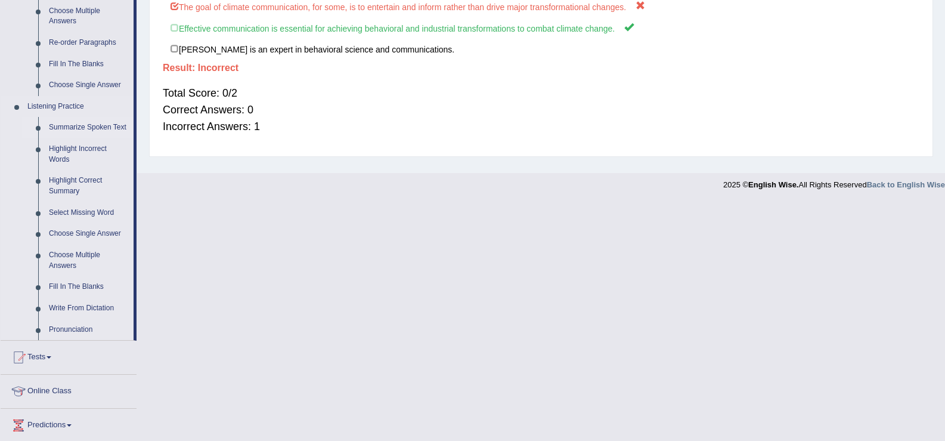
click at [86, 128] on link "Summarize Spoken Text" at bounding box center [89, 127] width 90 height 21
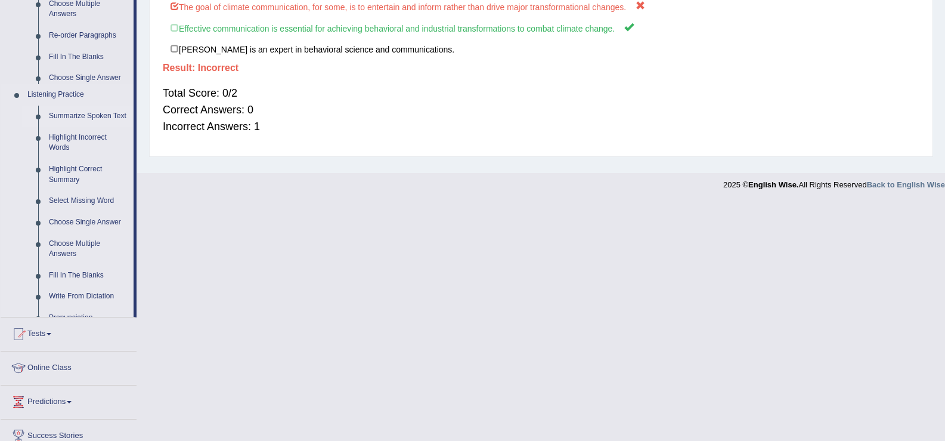
scroll to position [185, 0]
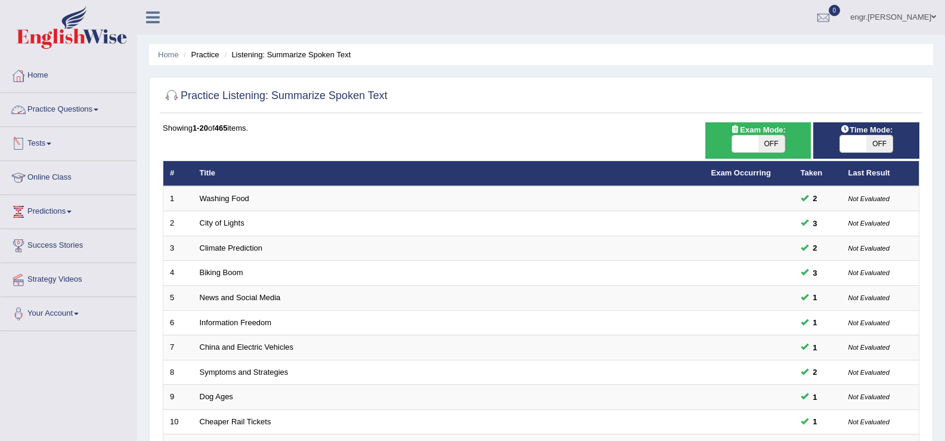
click at [54, 106] on link "Practice Questions" at bounding box center [69, 108] width 136 height 30
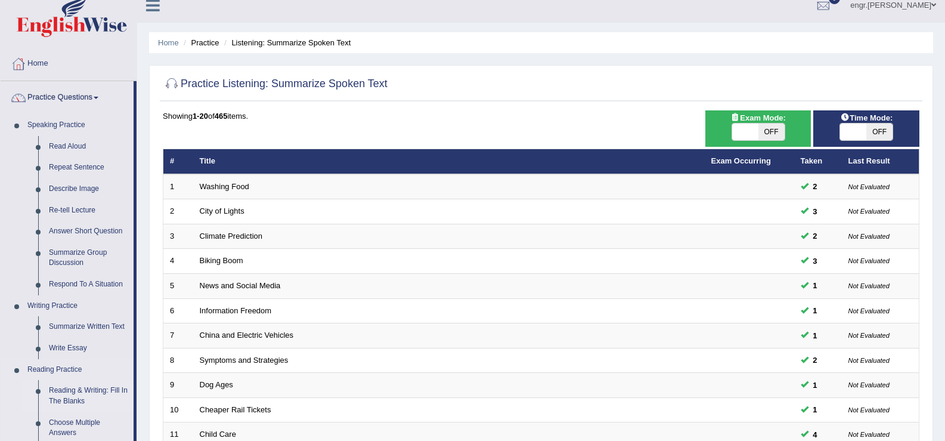
scroll to position [5, 0]
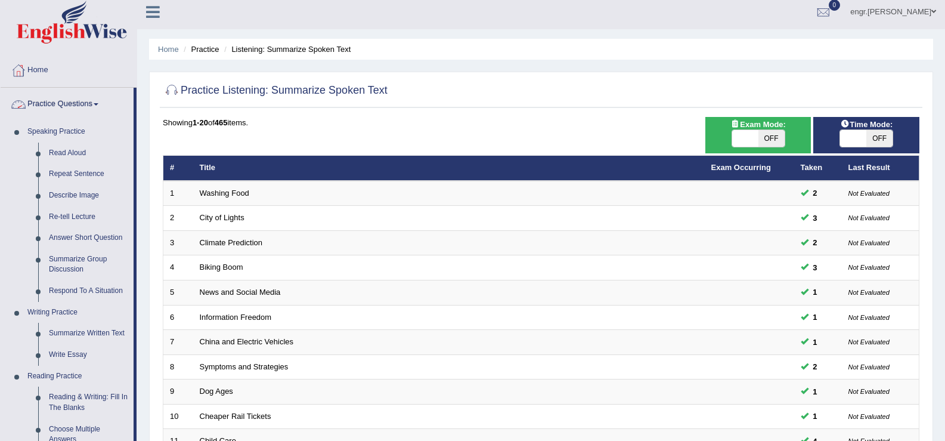
click at [72, 103] on link "Practice Questions" at bounding box center [67, 103] width 133 height 30
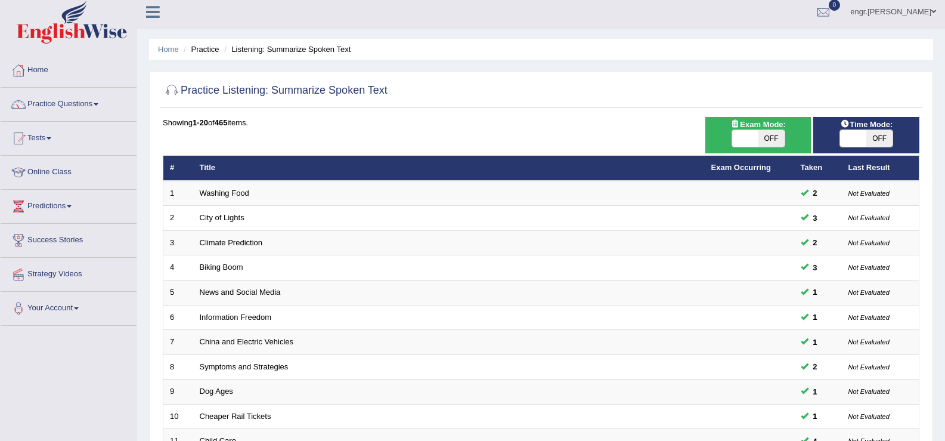
click at [67, 145] on link "Tests" at bounding box center [69, 137] width 136 height 30
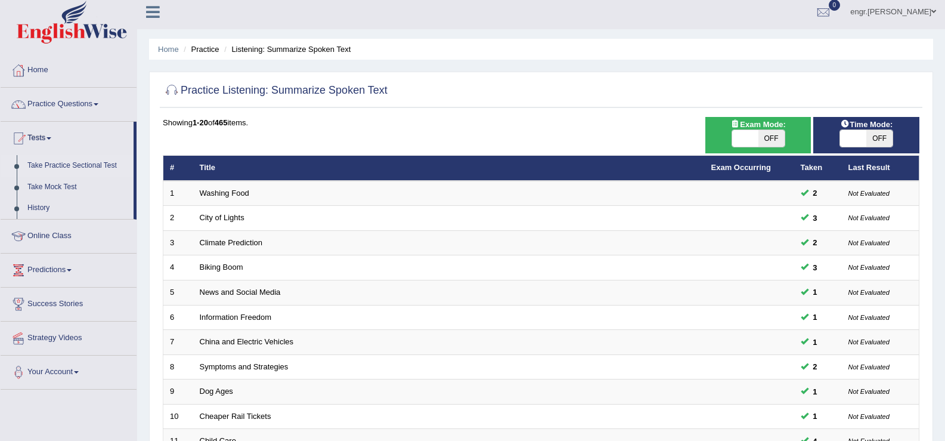
click at [70, 163] on link "Take Practice Sectional Test" at bounding box center [78, 165] width 112 height 21
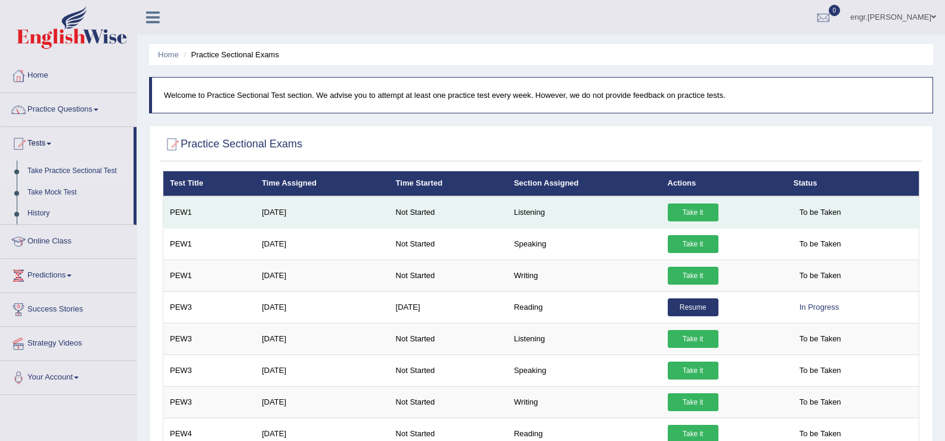
click at [683, 218] on link "Take it" at bounding box center [693, 212] width 51 height 18
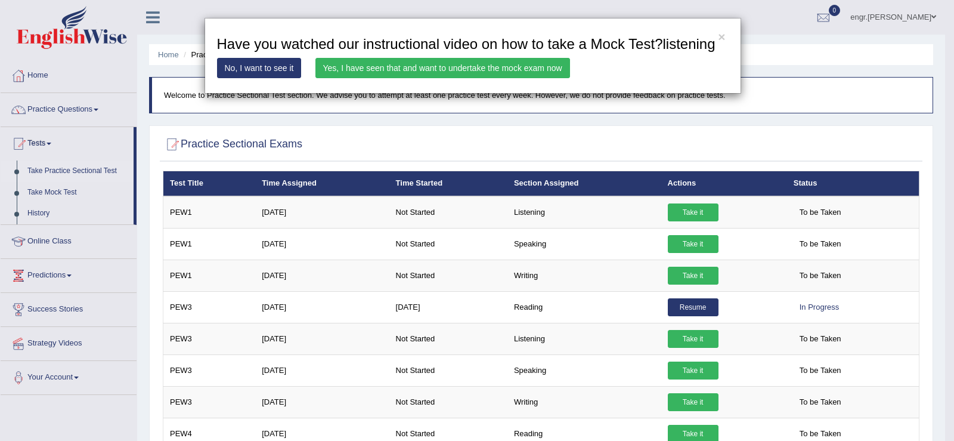
click at [510, 69] on link "Yes, I have seen that and want to undertake the mock exam now" at bounding box center [442, 68] width 255 height 20
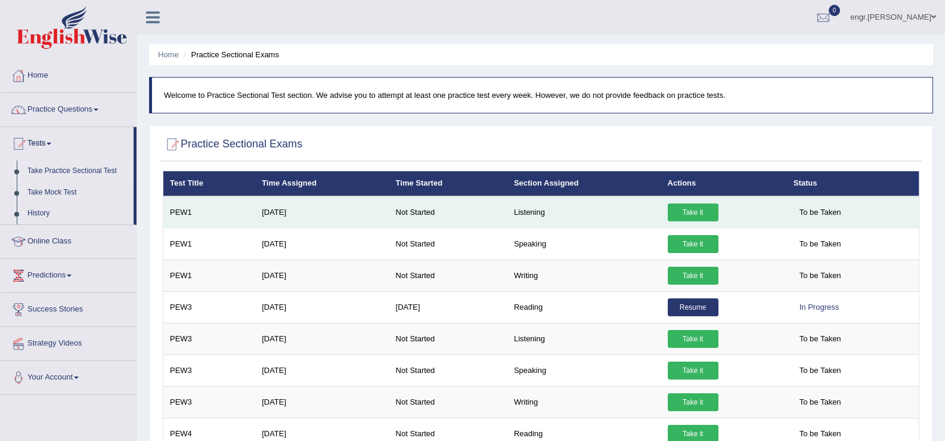
click at [688, 208] on link "Take it" at bounding box center [693, 212] width 51 height 18
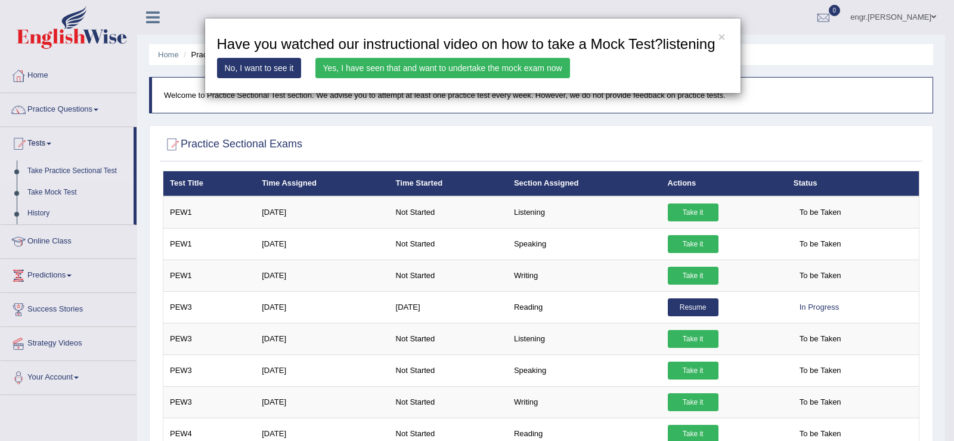
click at [428, 70] on link "Yes, I have seen that and want to undertake the mock exam now" at bounding box center [442, 68] width 255 height 20
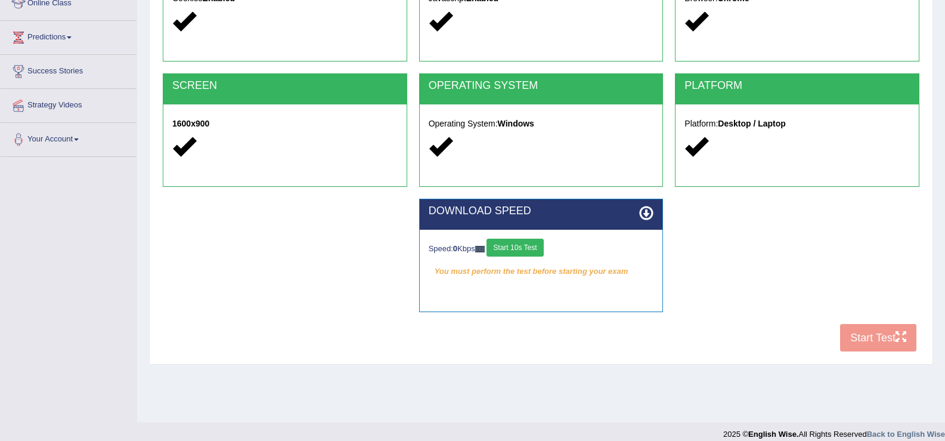
scroll to position [175, 0]
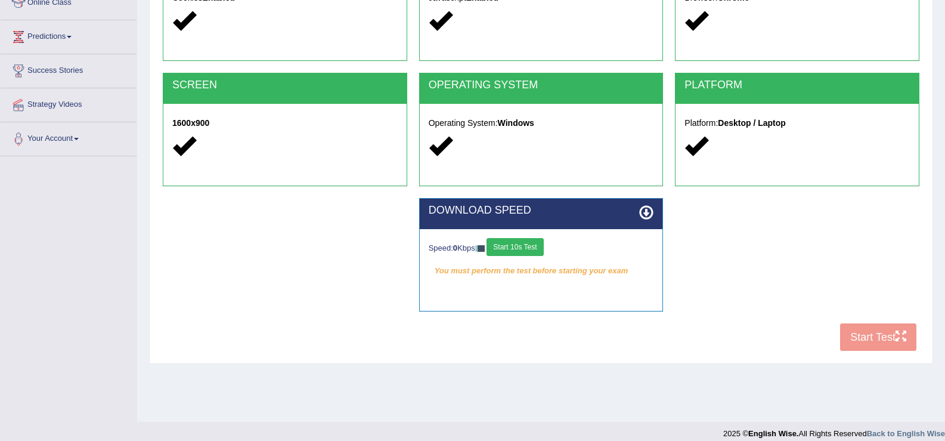
click at [531, 241] on button "Start 10s Test" at bounding box center [515, 247] width 57 height 18
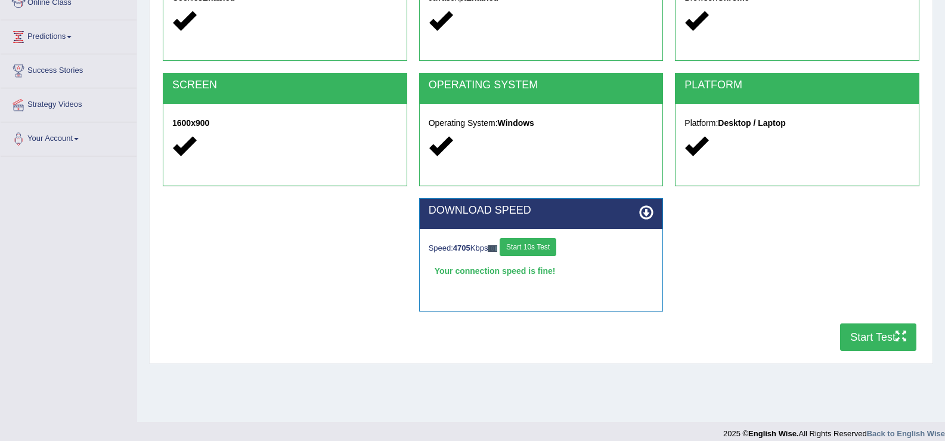
click at [857, 340] on button "Start Test" at bounding box center [878, 336] width 76 height 27
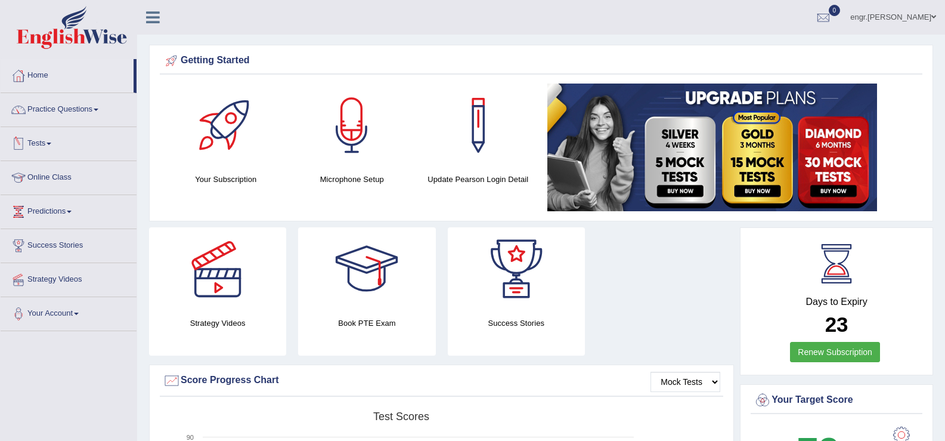
click at [62, 140] on link "Tests" at bounding box center [69, 142] width 136 height 30
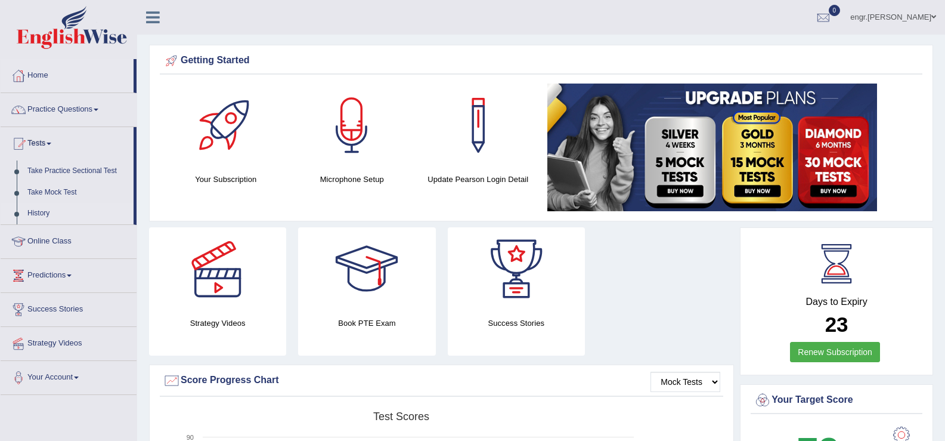
click at [49, 206] on link "History" at bounding box center [78, 213] width 112 height 21
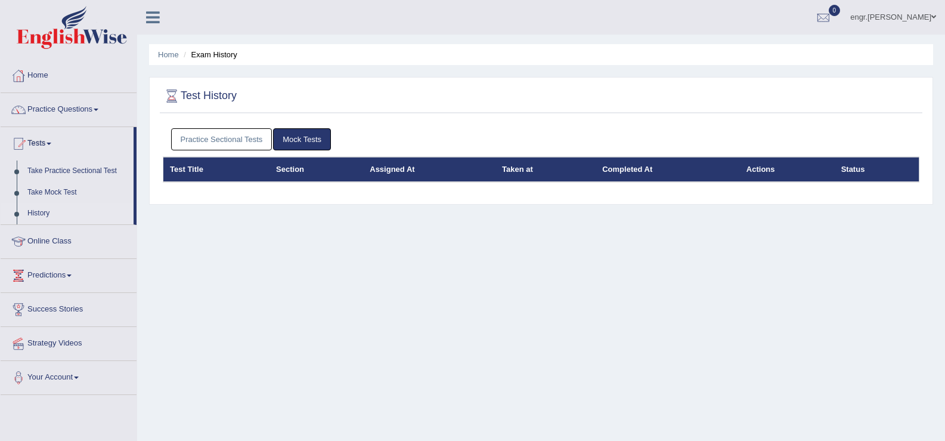
click at [246, 141] on link "Practice Sectional Tests" at bounding box center [221, 139] width 101 height 22
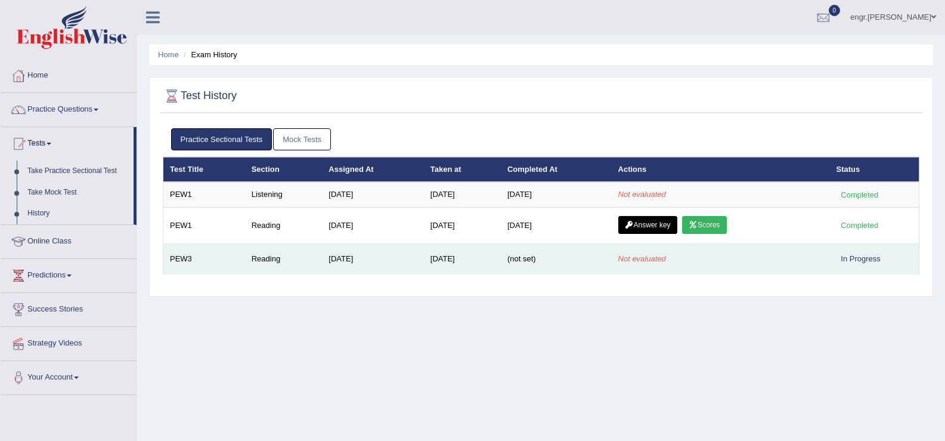
click at [263, 250] on td "Reading" at bounding box center [284, 258] width 78 height 30
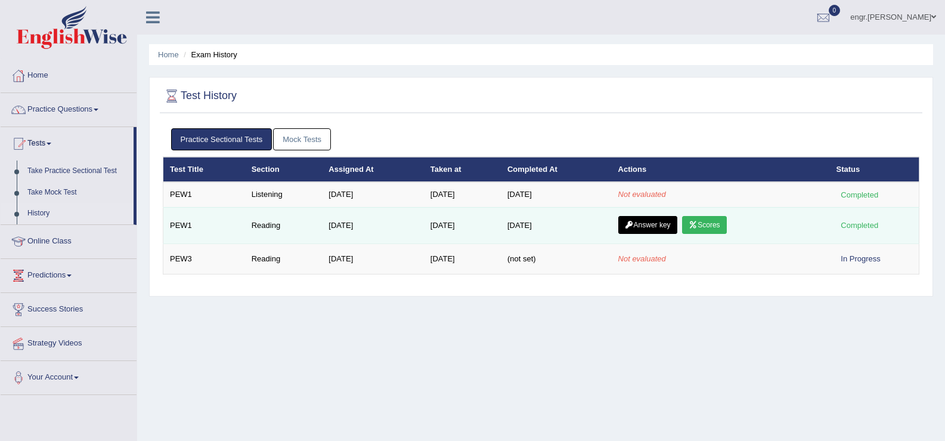
click at [723, 227] on link "Scores" at bounding box center [704, 225] width 44 height 18
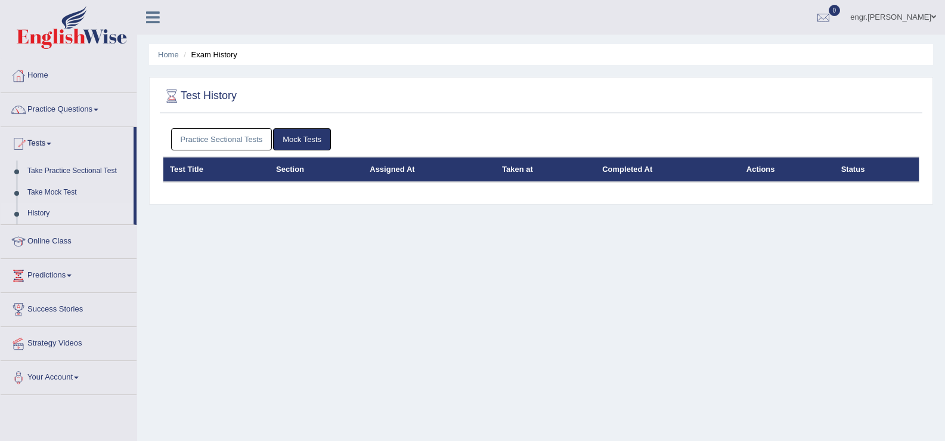
click at [213, 133] on link "Practice Sectional Tests" at bounding box center [221, 139] width 101 height 22
click at [218, 140] on link "Practice Sectional Tests" at bounding box center [221, 139] width 101 height 22
